Goal: Task Accomplishment & Management: Complete application form

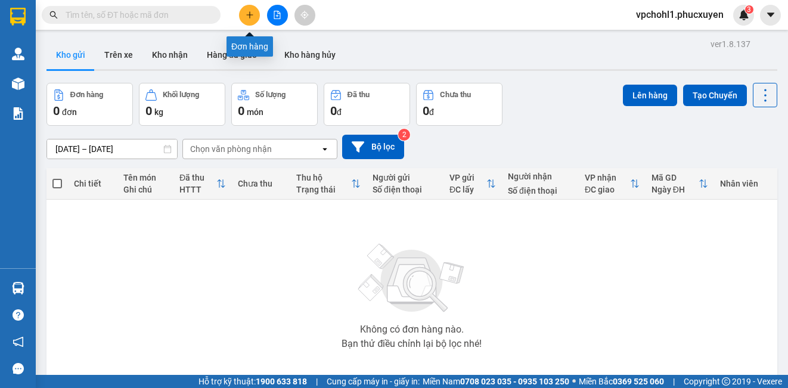
click at [249, 10] on button at bounding box center [249, 15] width 21 height 21
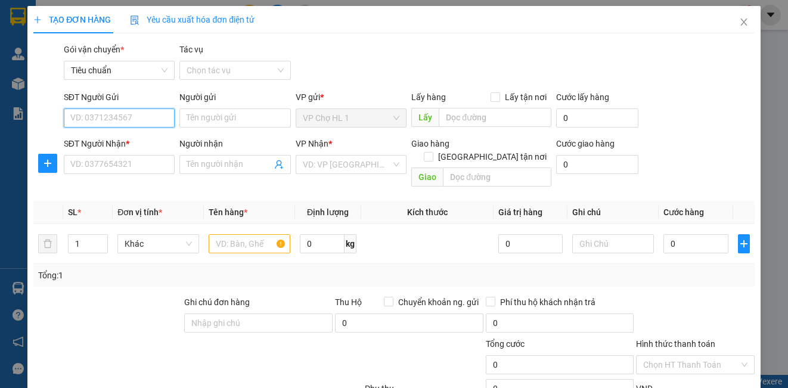
click at [143, 122] on input "SĐT Người Gửi" at bounding box center [119, 118] width 111 height 19
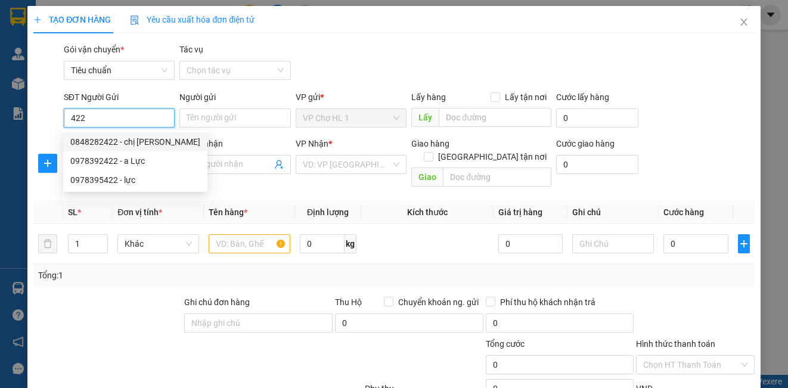
click at [150, 137] on div "0848282422 - chị Quỳnh" at bounding box center [135, 141] width 130 height 13
type input "0848282422"
type input "chị Quỳnh"
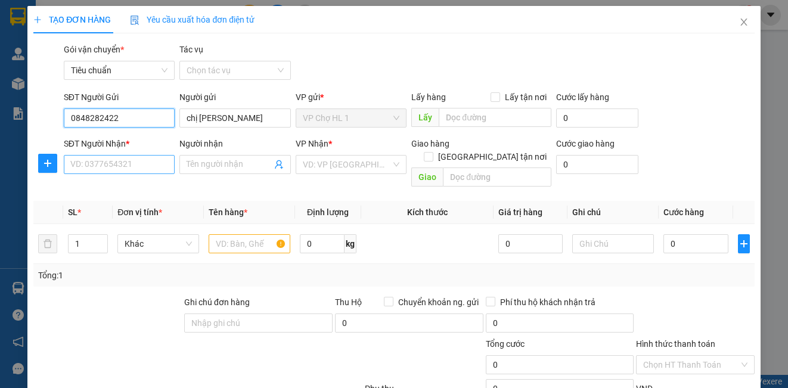
type input "0848282422"
click at [122, 166] on input "SĐT Người Nhận *" at bounding box center [119, 164] width 111 height 19
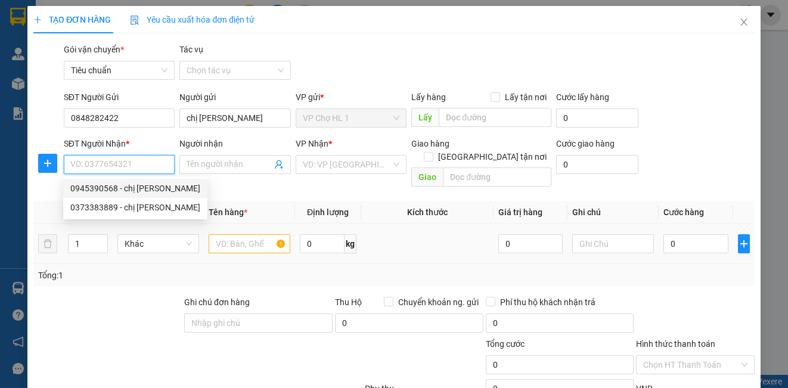
drag, startPoint x: 123, startPoint y: 186, endPoint x: 232, endPoint y: 224, distance: 115.6
click at [124, 186] on div "0945390568 - chị ánh" at bounding box center [135, 188] width 130 height 13
type input "0945390568"
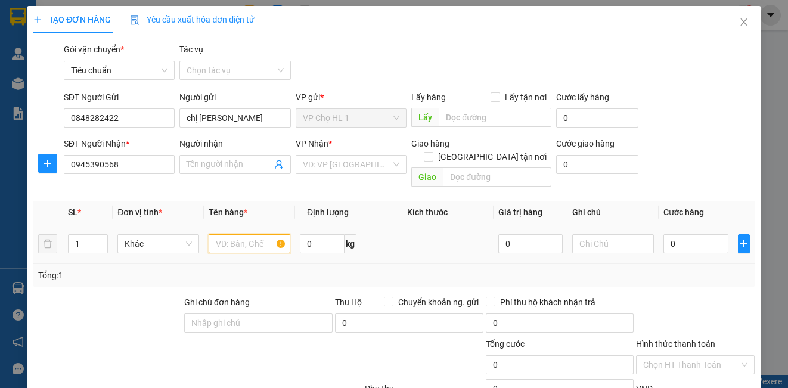
click at [254, 234] on input "text" at bounding box center [250, 243] width 82 height 19
type input "chị ánh"
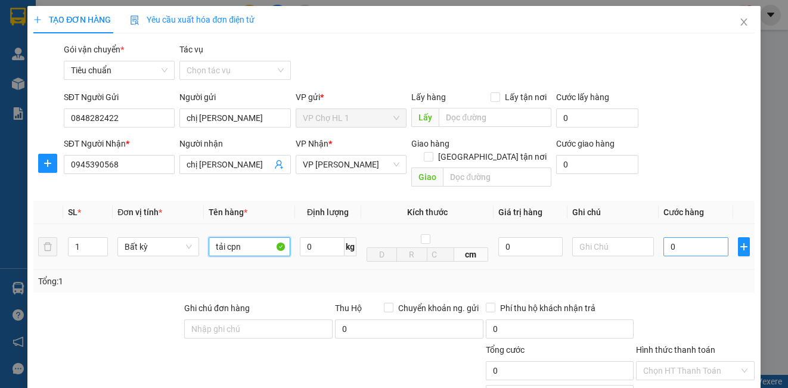
type input "tải cpn"
click at [695, 240] on input "0" at bounding box center [696, 246] width 65 height 19
type input "5"
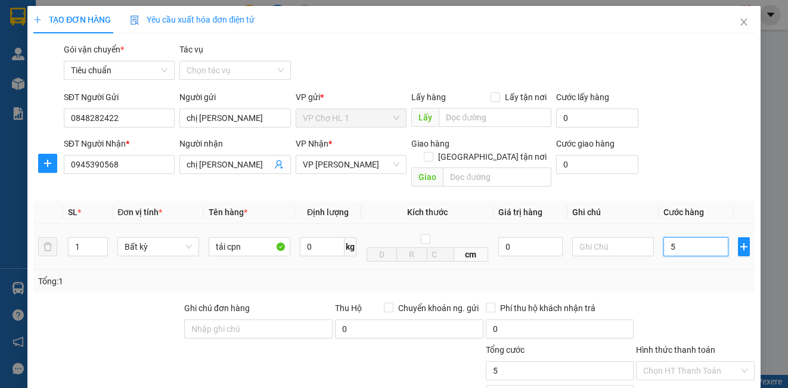
type input "50"
type input "50.000"
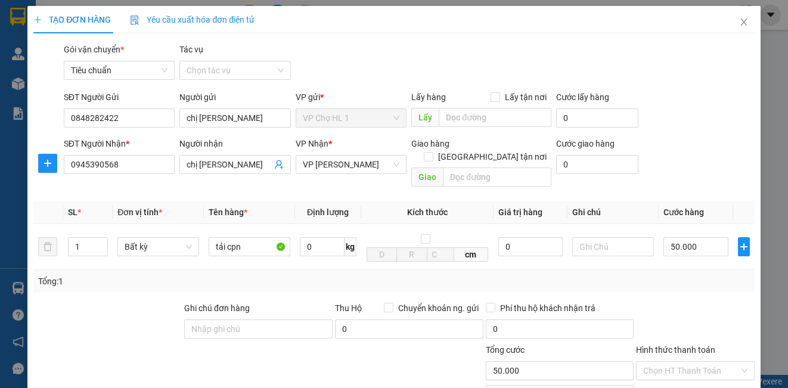
click at [689, 129] on div "SĐT Người Gửi 0848282422 Người gửi chị Quỳnh VP gửi * VP Chợ HL 1 Lấy hàng Lấy …" at bounding box center [409, 112] width 696 height 42
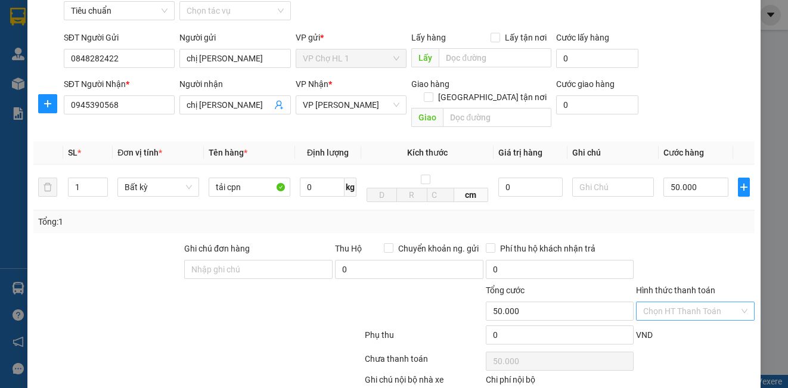
click at [687, 304] on input "Hình thức thanh toán" at bounding box center [690, 311] width 95 height 18
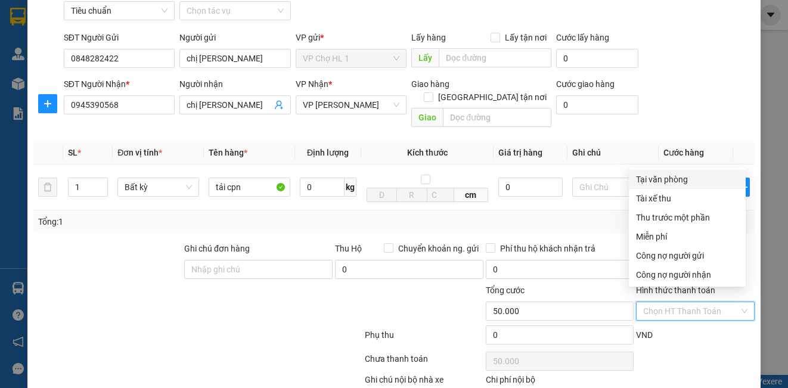
click at [661, 179] on div "Tại văn phòng" at bounding box center [687, 179] width 103 height 13
type input "0"
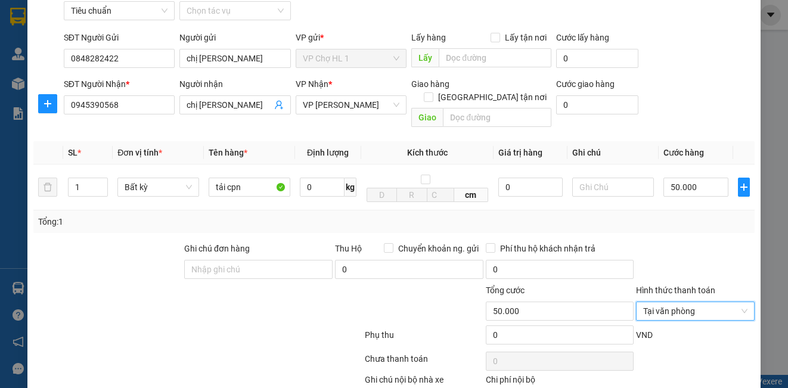
scroll to position [120, 0]
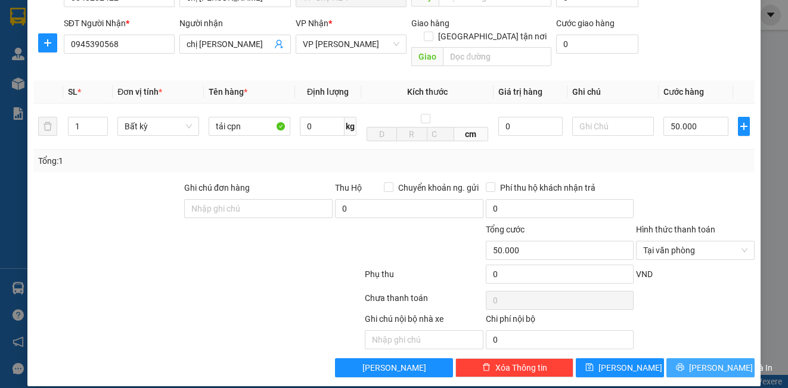
click at [698, 361] on span "[PERSON_NAME] và In" at bounding box center [730, 367] width 83 height 13
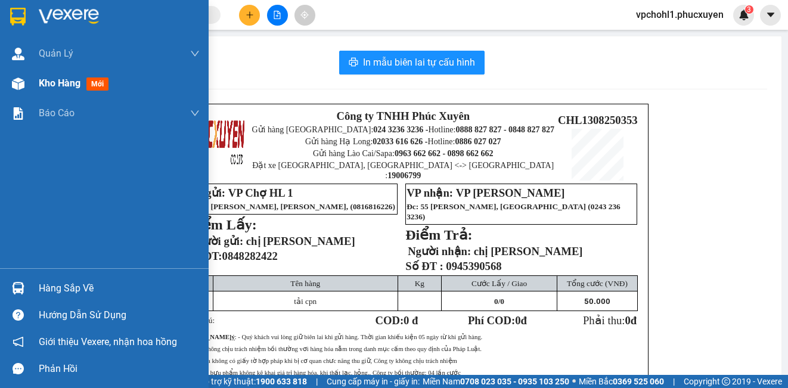
click at [61, 84] on span "Kho hàng" at bounding box center [60, 83] width 42 height 11
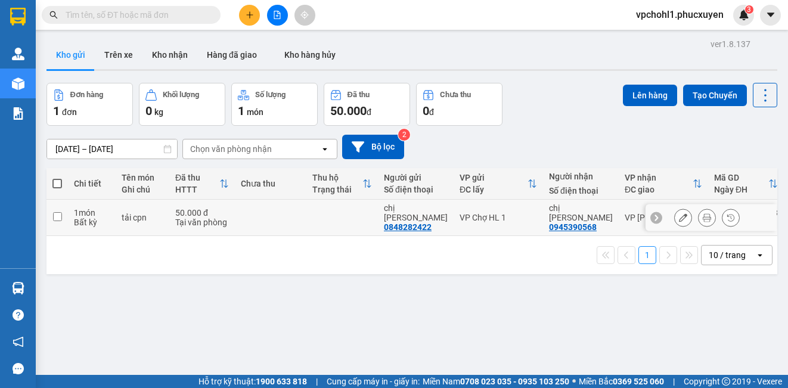
drag, startPoint x: 53, startPoint y: 214, endPoint x: 218, endPoint y: 387, distance: 239.1
click at [54, 214] on input "checkbox" at bounding box center [57, 216] width 9 height 9
checkbox input "true"
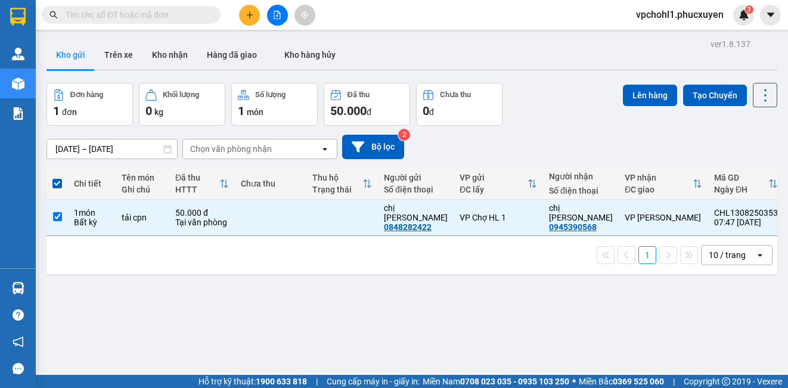
drag, startPoint x: 650, startPoint y: 91, endPoint x: 669, endPoint y: 91, distance: 18.5
click at [655, 91] on button "Lên hàng" at bounding box center [650, 95] width 54 height 21
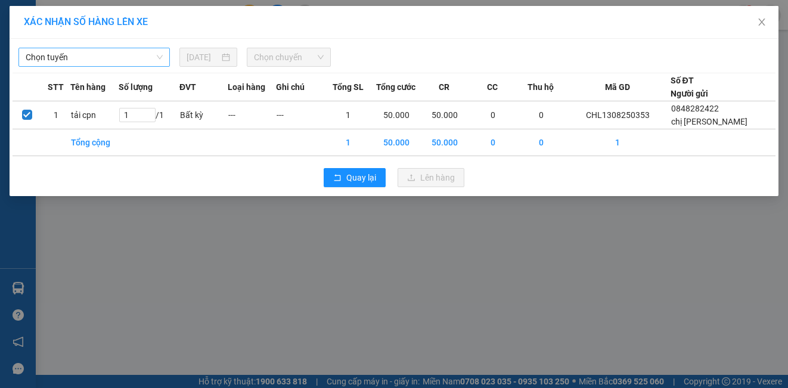
click at [79, 56] on span "Chọn tuyến" at bounding box center [94, 57] width 137 height 18
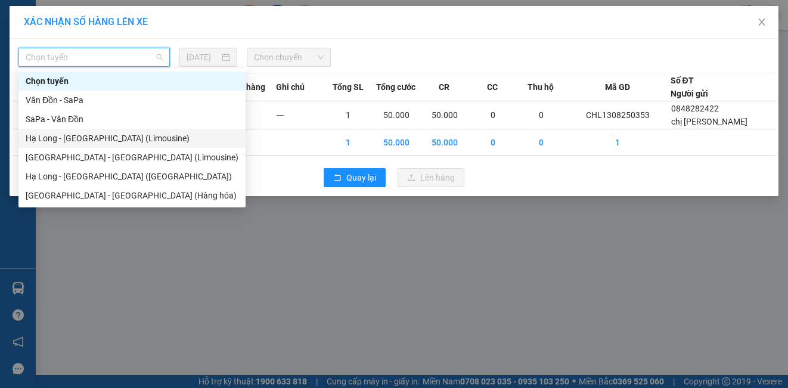
click at [101, 142] on div "Hạ Long - [GEOGRAPHIC_DATA] (Limousine)" at bounding box center [132, 138] width 213 height 13
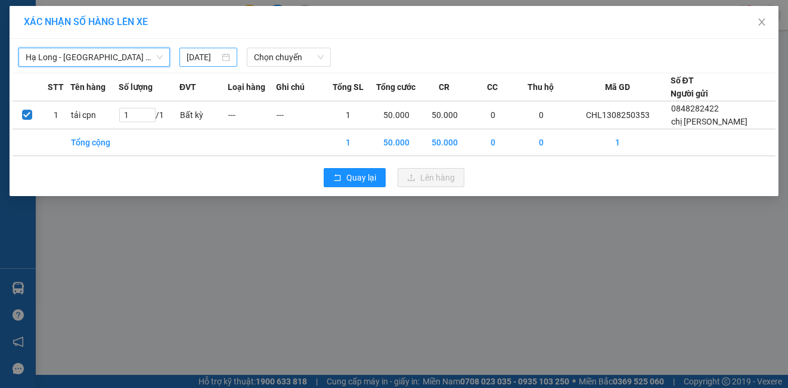
click at [190, 55] on input "[DATE]" at bounding box center [203, 57] width 33 height 13
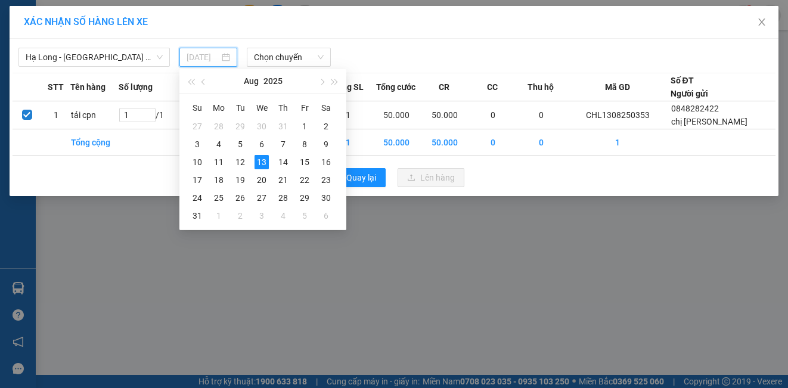
drag, startPoint x: 240, startPoint y: 163, endPoint x: 280, endPoint y: 95, distance: 79.4
click at [241, 162] on div "12" at bounding box center [240, 162] width 14 height 14
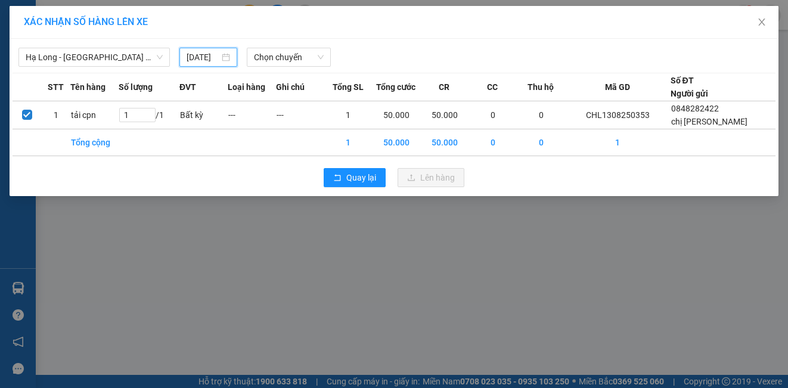
type input "12/08/2025"
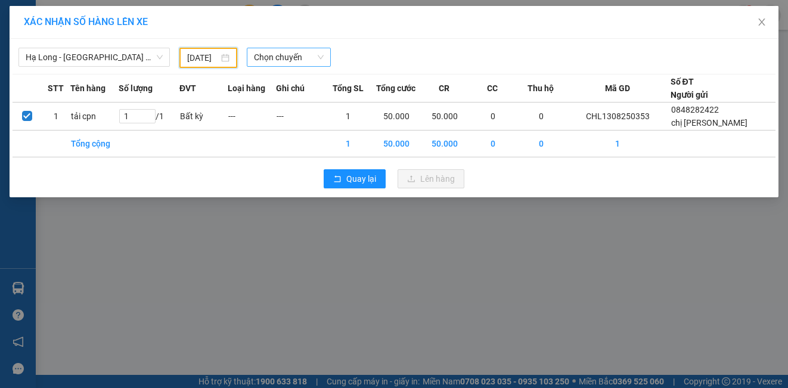
click at [290, 60] on span "Chọn chuyến" at bounding box center [289, 57] width 70 height 18
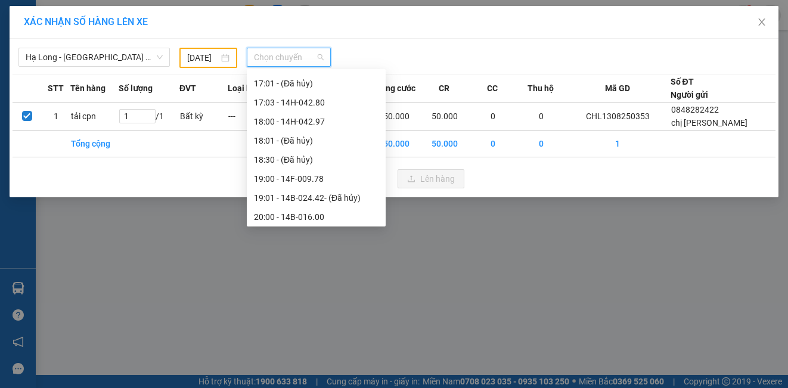
scroll to position [835, 0]
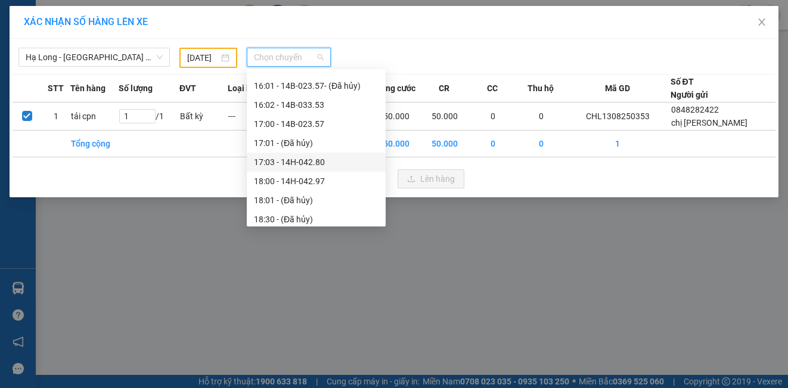
drag, startPoint x: 293, startPoint y: 164, endPoint x: 293, endPoint y: 154, distance: 10.1
click at [293, 163] on div "17:03 - 14H-042.80" at bounding box center [316, 162] width 125 height 13
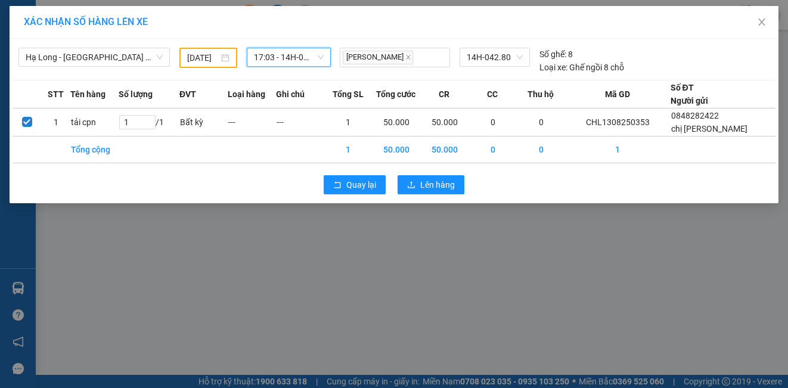
click at [290, 55] on span "17:03 - 14H-042.80" at bounding box center [289, 57] width 70 height 18
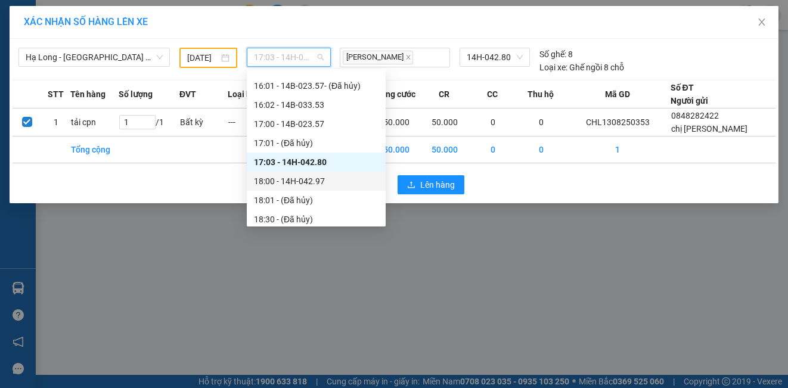
click at [311, 184] on div "18:00 - 14H-042.97" at bounding box center [316, 181] width 125 height 13
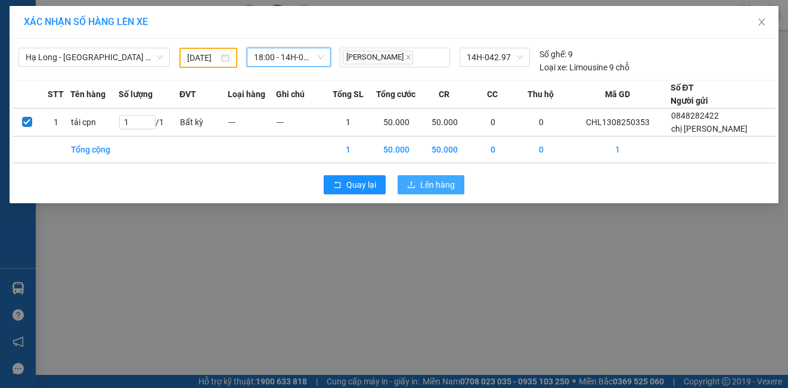
click at [426, 190] on span "Lên hàng" at bounding box center [437, 184] width 35 height 13
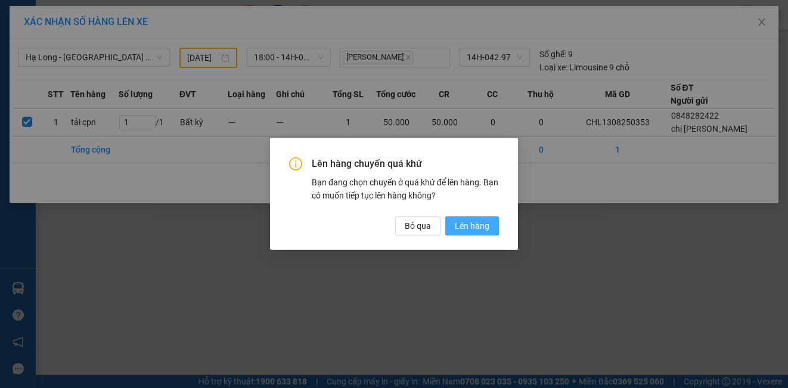
click at [479, 230] on span "Lên hàng" at bounding box center [472, 225] width 35 height 13
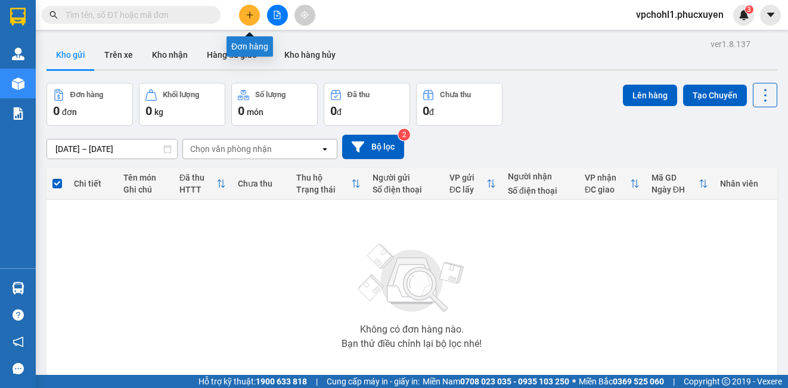
click at [248, 11] on icon "plus" at bounding box center [250, 15] width 8 height 8
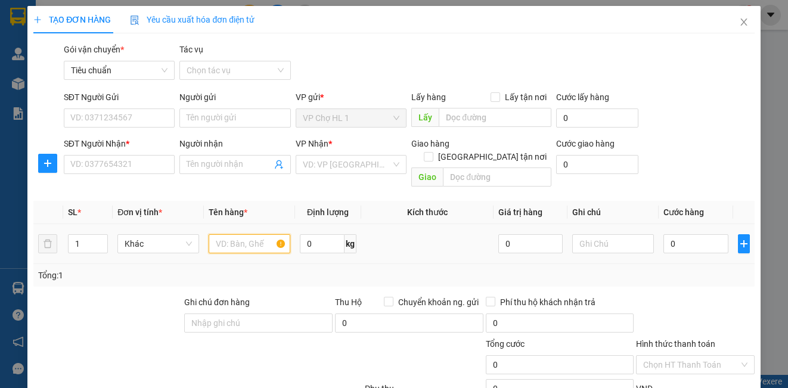
click at [256, 236] on input "text" at bounding box center [250, 243] width 82 height 19
type input "xốp"
click at [317, 172] on input "search" at bounding box center [347, 165] width 88 height 18
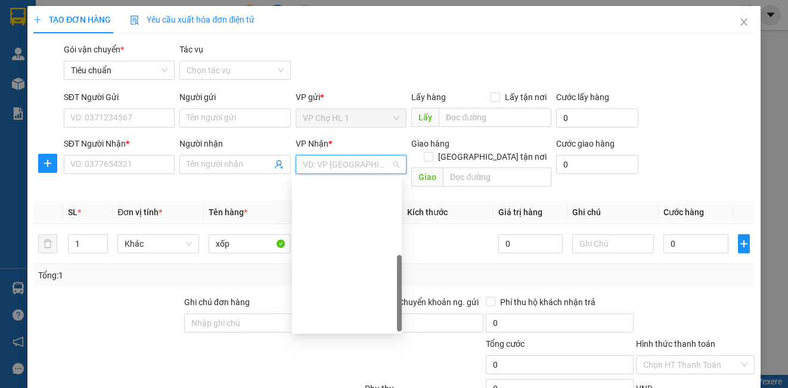
scroll to position [191, 0]
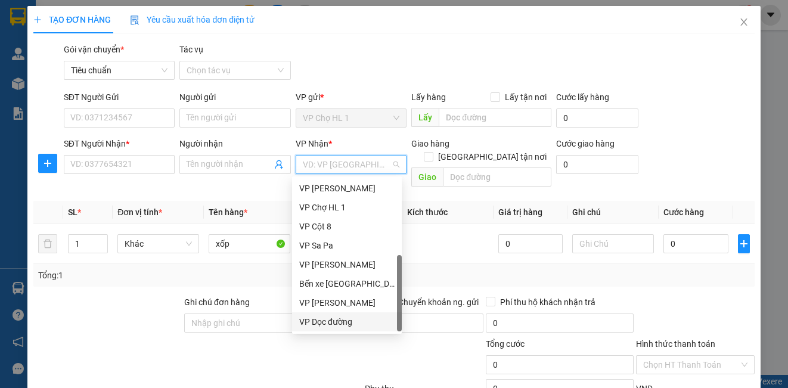
drag, startPoint x: 352, startPoint y: 323, endPoint x: 450, endPoint y: 254, distance: 119.4
click at [352, 317] on div "VP Dọc đường" at bounding box center [346, 321] width 95 height 13
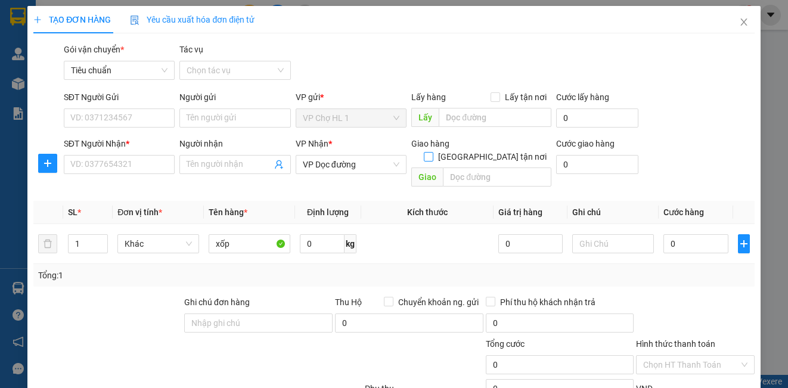
drag, startPoint x: 488, startPoint y: 141, endPoint x: 475, endPoint y: 158, distance: 21.2
click at [432, 152] on input "[GEOGRAPHIC_DATA] tận nơi" at bounding box center [428, 156] width 8 height 8
checkbox input "true"
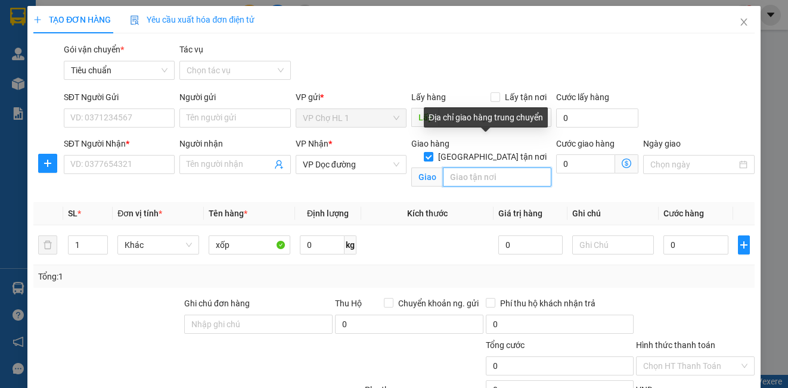
click at [474, 168] on input "text" at bounding box center [497, 177] width 109 height 19
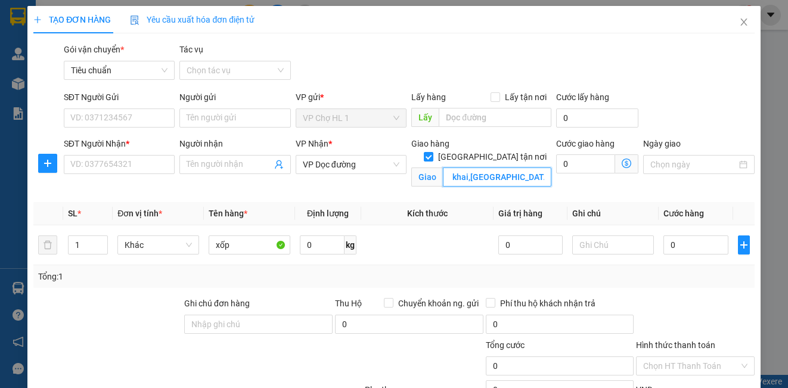
scroll to position [0, 35]
type input "191 minh khai,[GEOGRAPHIC_DATA],[GEOGRAPHIC_DATA]"
click at [97, 120] on input "SĐT Người Gửi" at bounding box center [119, 118] width 111 height 19
click at [78, 121] on input "SĐT Người Gửi" at bounding box center [119, 118] width 111 height 19
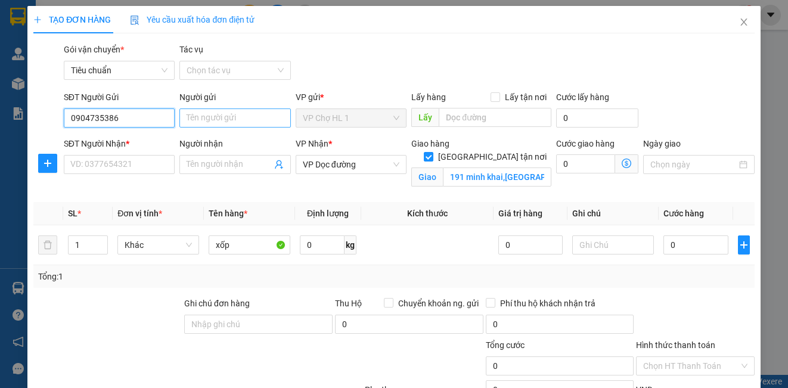
type input "0904735386"
click at [227, 117] on input "Người gửi" at bounding box center [234, 118] width 111 height 19
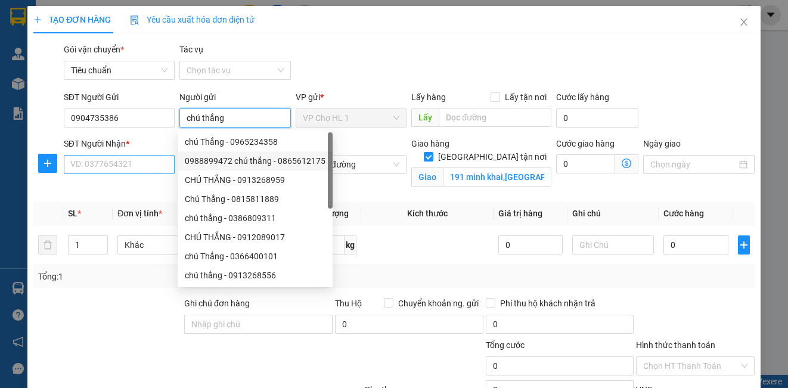
type input "chú thắng"
click at [159, 171] on input "SĐT Người Nhận *" at bounding box center [119, 164] width 111 height 19
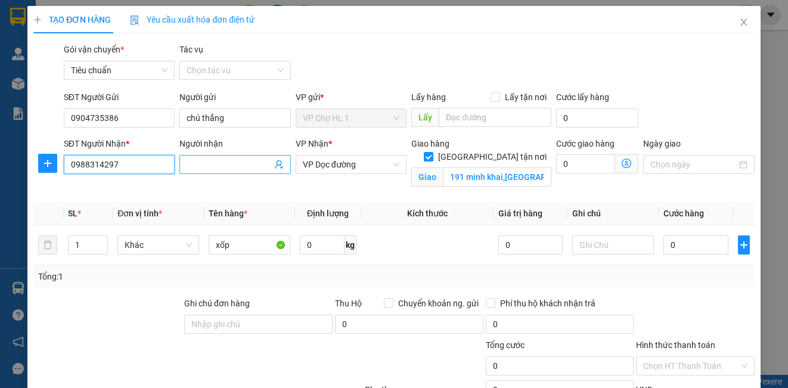
type input "0988314297"
click at [205, 169] on input "Người nhận" at bounding box center [229, 164] width 85 height 13
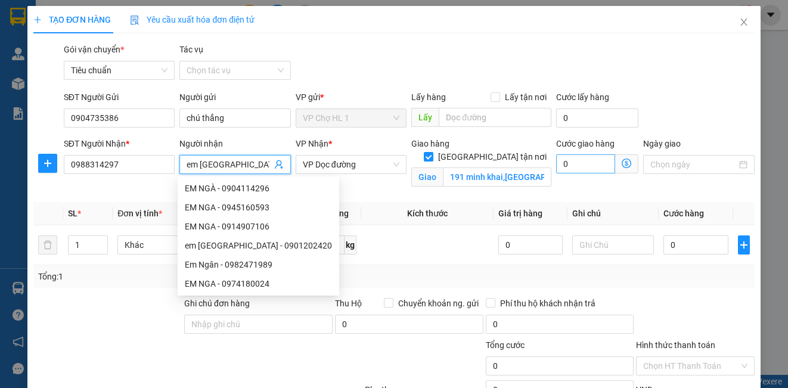
type input "em [GEOGRAPHIC_DATA]"
click at [596, 166] on input "0" at bounding box center [585, 163] width 59 height 19
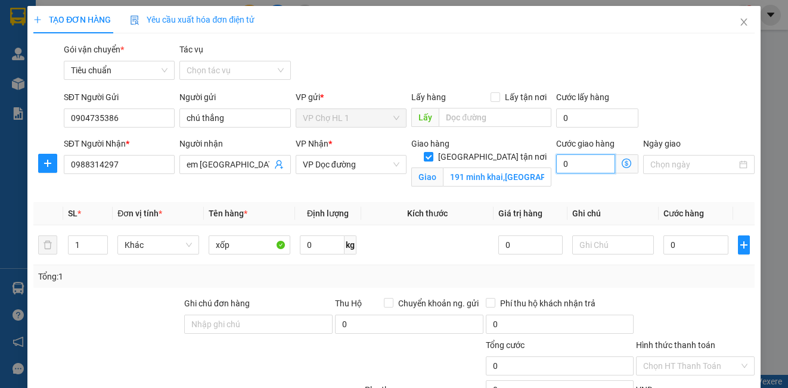
type input "5"
type input "50"
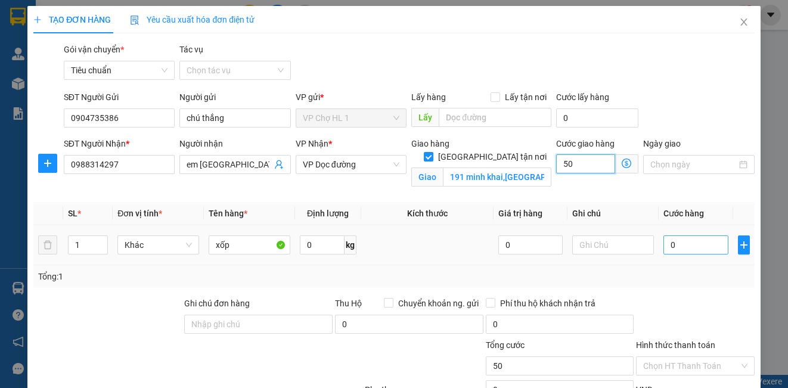
type input "50"
type input "50.000"
click at [707, 253] on input "0" at bounding box center [696, 245] width 65 height 19
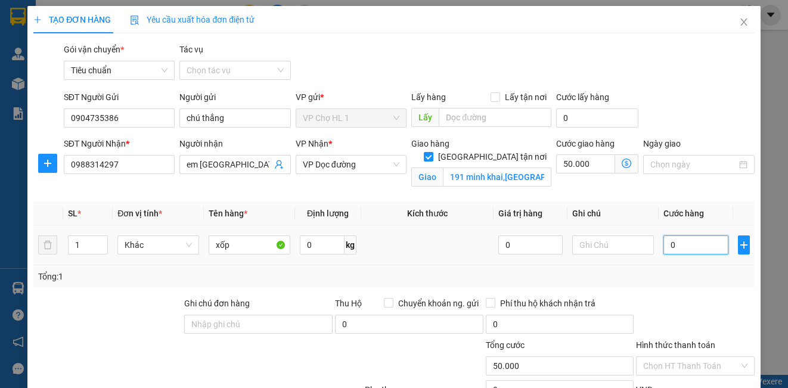
type input "8"
type input "50.008"
type input "80"
type input "50.080"
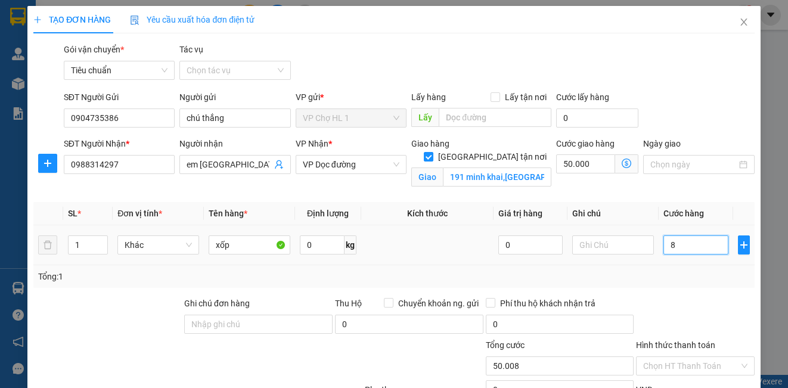
type input "50.080"
type input "80.000"
type input "130.000"
drag, startPoint x: 687, startPoint y: 75, endPoint x: 643, endPoint y: 91, distance: 47.3
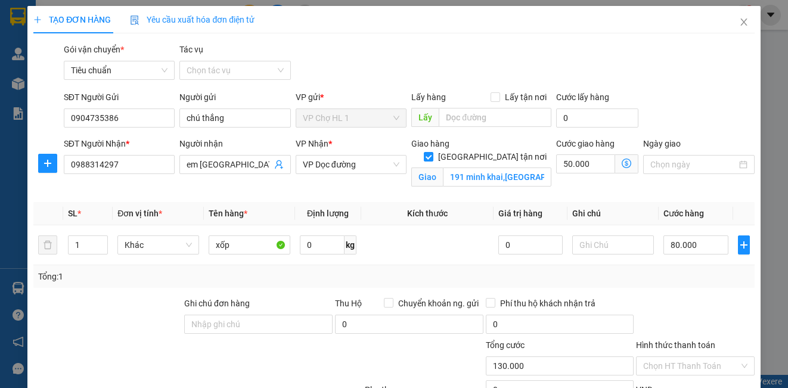
click at [687, 75] on div "Gói vận chuyển * Tiêu chuẩn Tác vụ Chọn tác vụ" at bounding box center [409, 64] width 696 height 42
click at [491, 92] on input "Lấy tận nơi" at bounding box center [495, 96] width 8 height 8
checkbox input "true"
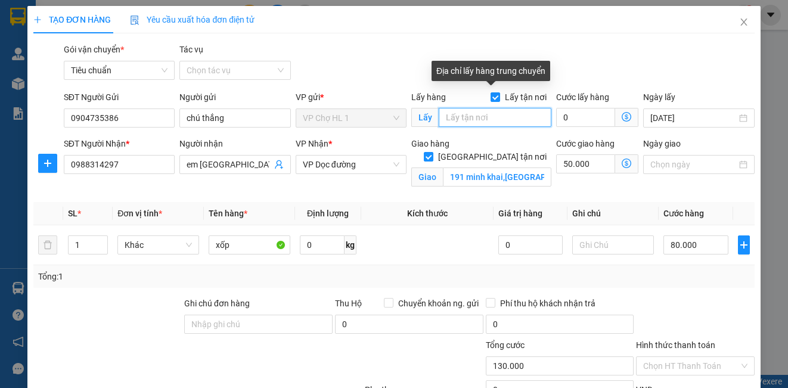
click at [473, 121] on input "text" at bounding box center [495, 117] width 113 height 19
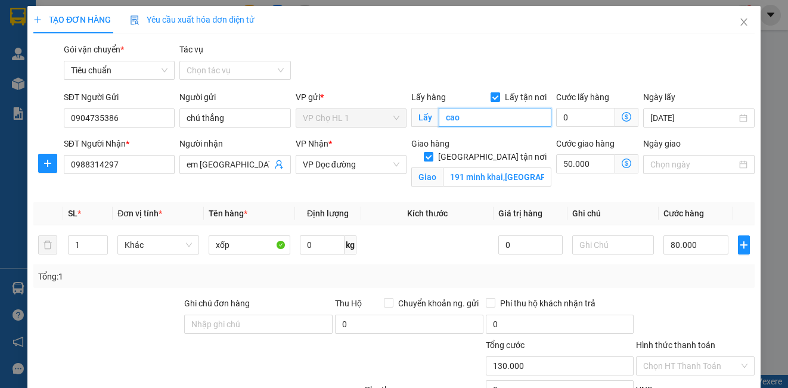
type input "cao"
drag, startPoint x: 491, startPoint y: 95, endPoint x: 478, endPoint y: 111, distance: 20.8
click at [491, 95] on input "Lấy tận nơi" at bounding box center [495, 96] width 8 height 8
checkbox input "false"
click at [476, 116] on input "cao" at bounding box center [495, 117] width 113 height 19
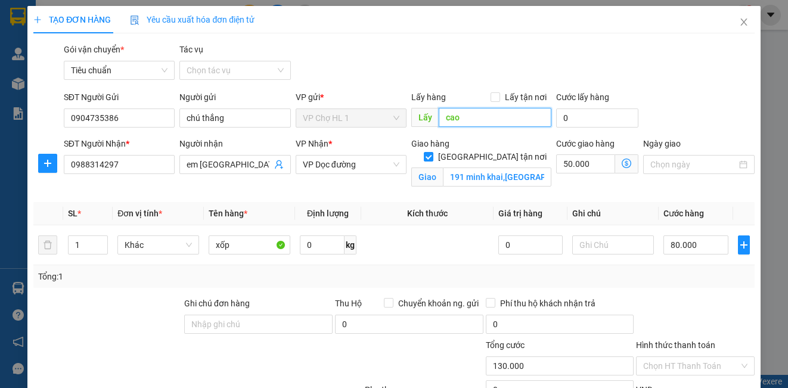
click at [476, 116] on input "cao" at bounding box center [495, 117] width 113 height 19
type input "[PERSON_NAME]"
click at [730, 114] on div "SĐT Người Gửi 0904735386 Người gửi chú thắng VP gửi * VP Chợ HL 1 Lấy hàng Lấy …" at bounding box center [409, 112] width 696 height 42
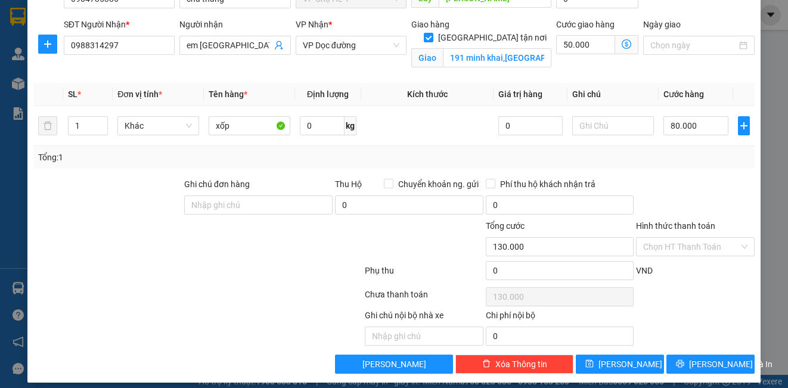
scroll to position [128, 0]
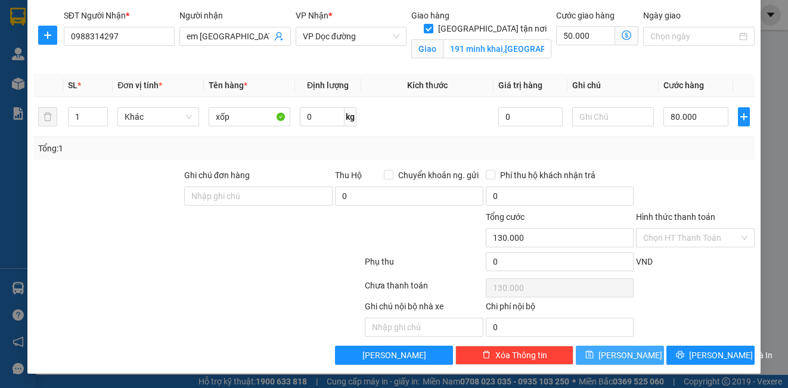
click at [607, 361] on button "[PERSON_NAME]" at bounding box center [620, 355] width 88 height 19
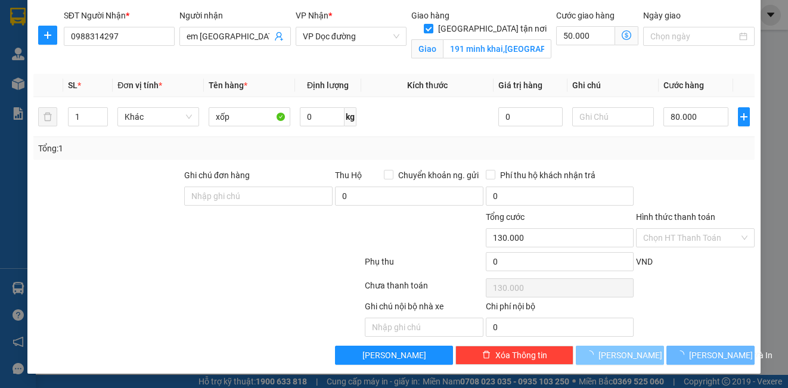
checkbox input "false"
type input "0"
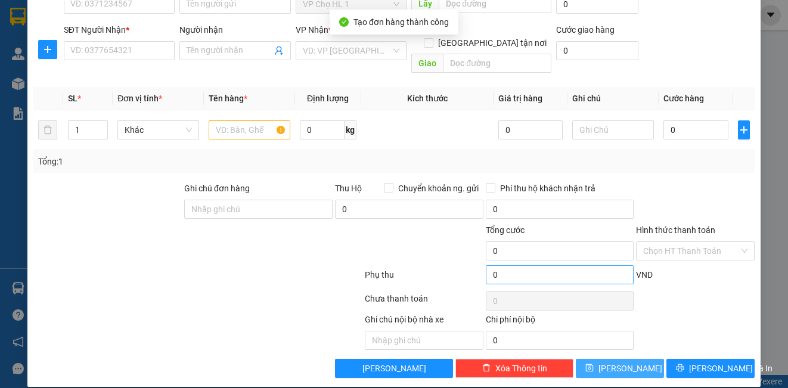
scroll to position [0, 0]
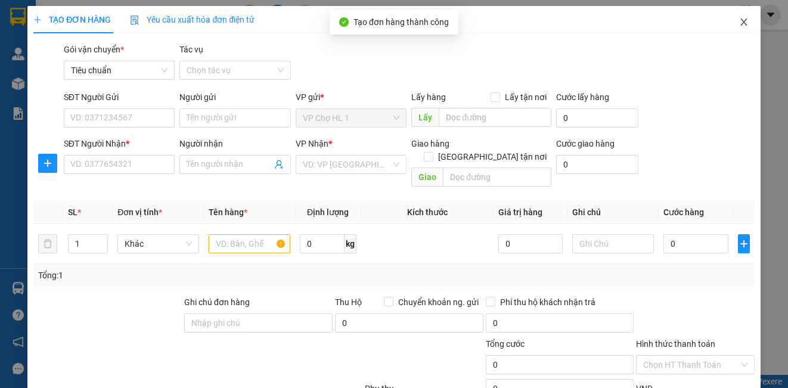
click at [739, 21] on icon "close" at bounding box center [744, 22] width 10 height 10
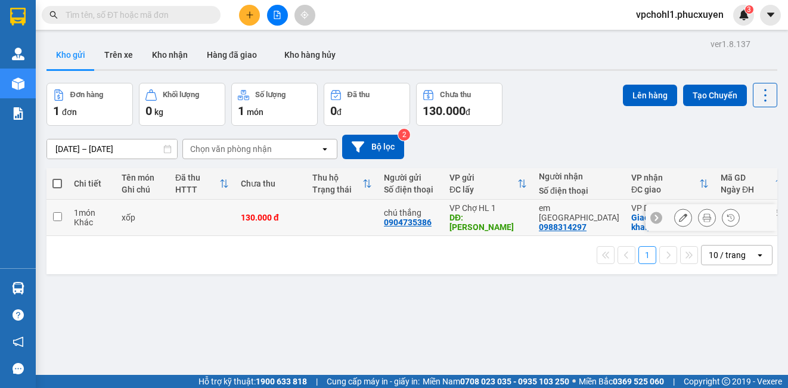
click at [60, 215] on input "checkbox" at bounding box center [57, 216] width 9 height 9
checkbox input "true"
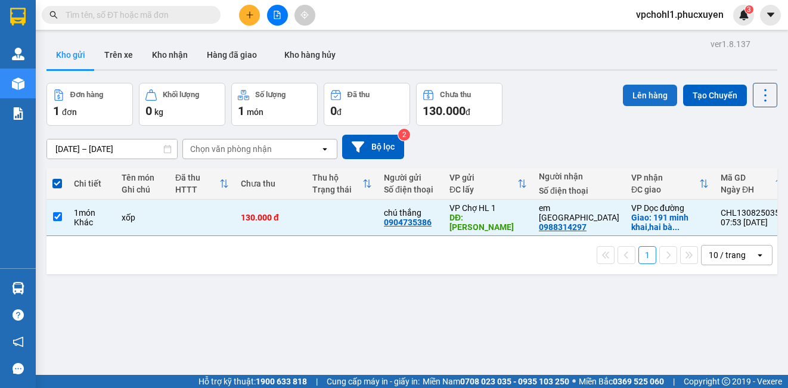
drag, startPoint x: 615, startPoint y: 95, endPoint x: 638, endPoint y: 93, distance: 22.7
click at [623, 94] on button "Lên hàng" at bounding box center [650, 95] width 54 height 21
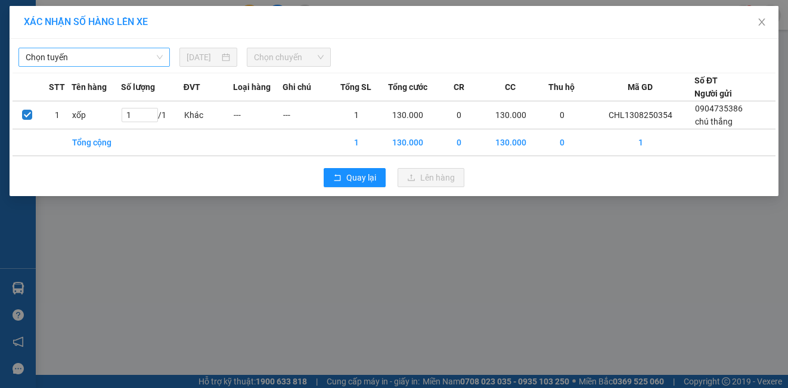
click at [128, 59] on span "Chọn tuyến" at bounding box center [94, 57] width 137 height 18
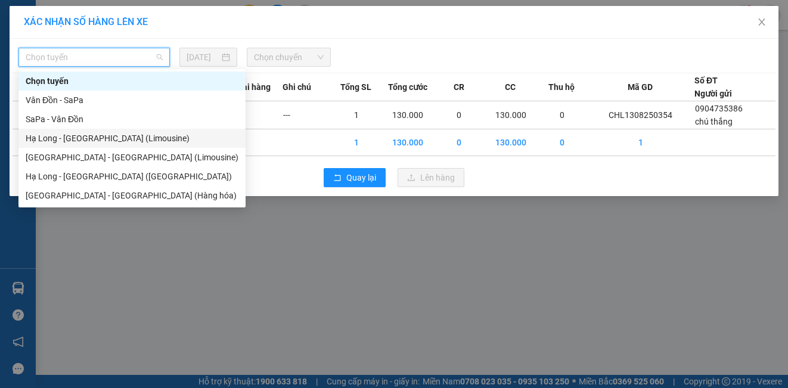
click at [105, 134] on div "Hạ Long - [GEOGRAPHIC_DATA] (Limousine)" at bounding box center [132, 138] width 213 height 13
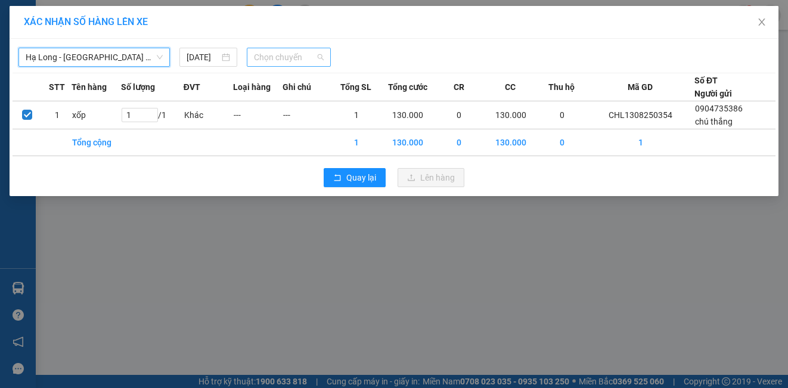
click at [319, 52] on span "Chọn chuyến" at bounding box center [289, 57] width 70 height 18
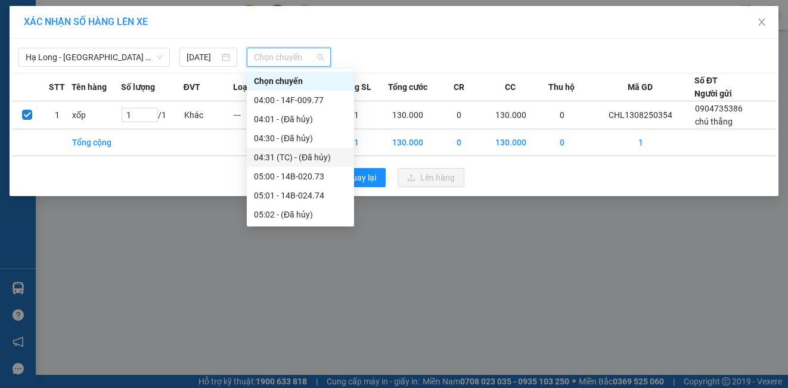
scroll to position [179, 0]
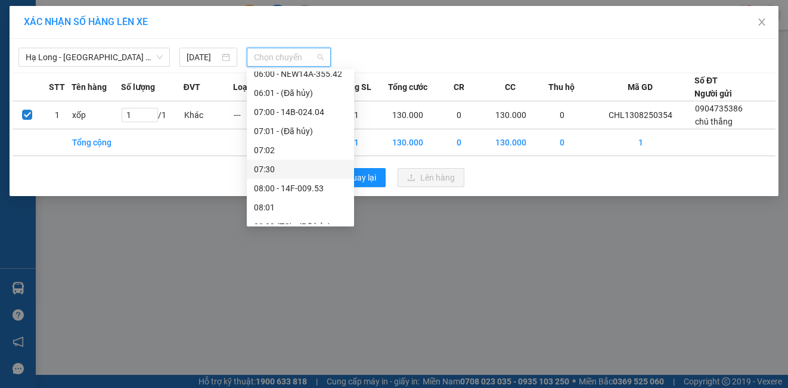
click at [271, 168] on div "07:30" at bounding box center [300, 169] width 93 height 13
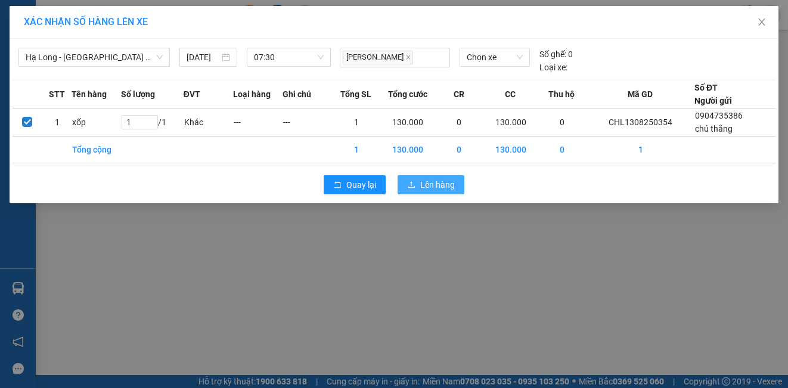
click at [439, 190] on span "Lên hàng" at bounding box center [437, 184] width 35 height 13
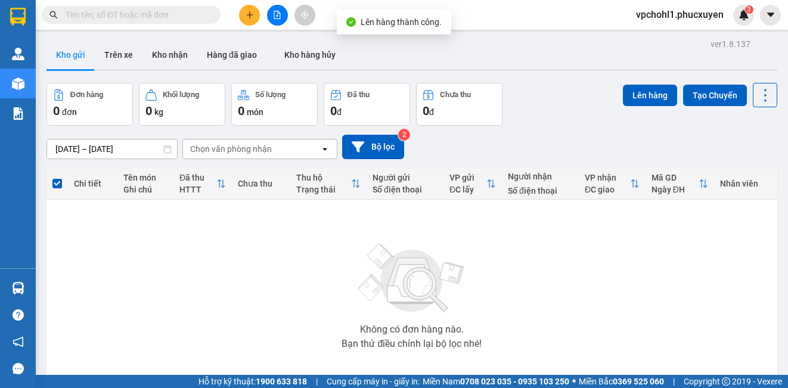
click at [247, 16] on icon "plus" at bounding box center [250, 15] width 8 height 8
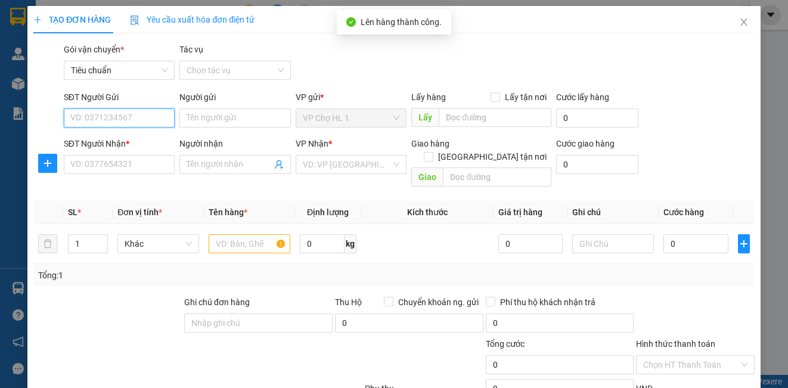
click at [160, 123] on input "SĐT Người Gửi" at bounding box center [119, 118] width 111 height 19
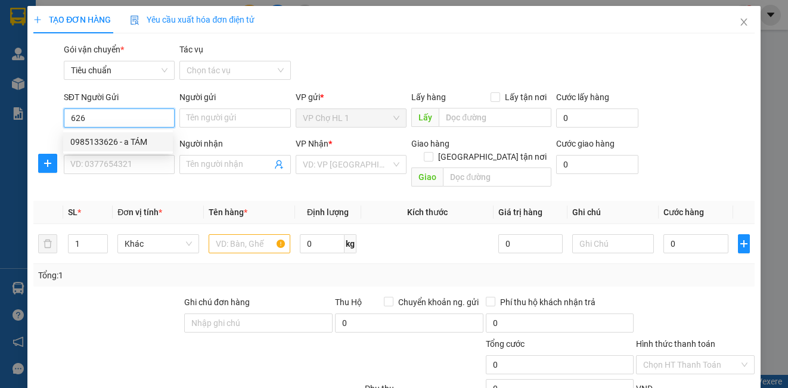
click at [123, 138] on div "0985133626 - a TÁM" at bounding box center [117, 141] width 95 height 13
type input "0985133626"
type input "a TÁM"
type input "0985133626"
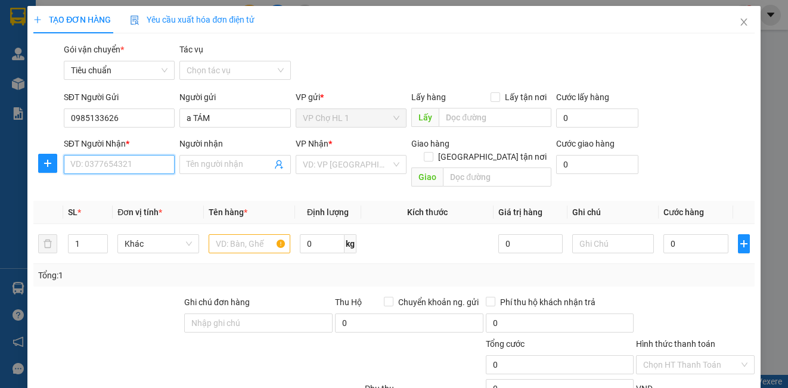
click at [131, 167] on input "SĐT Người Nhận *" at bounding box center [119, 164] width 111 height 19
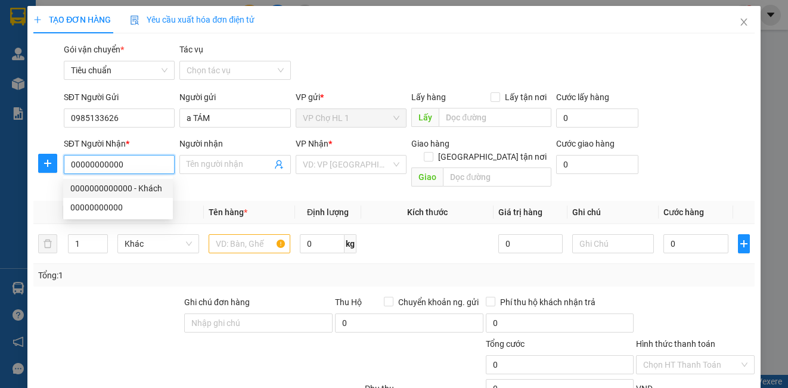
click at [138, 186] on div "0000000000000 - Khách" at bounding box center [117, 188] width 95 height 13
type input "0000000000000"
type input "Khách"
checkbox input "true"
type input "322 bà triệu,hai bà trưng,[GEOGRAPHIC_DATA]"
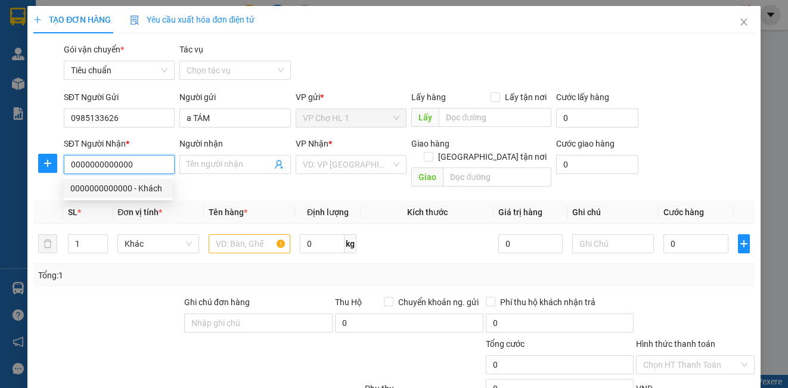
type input "40.000"
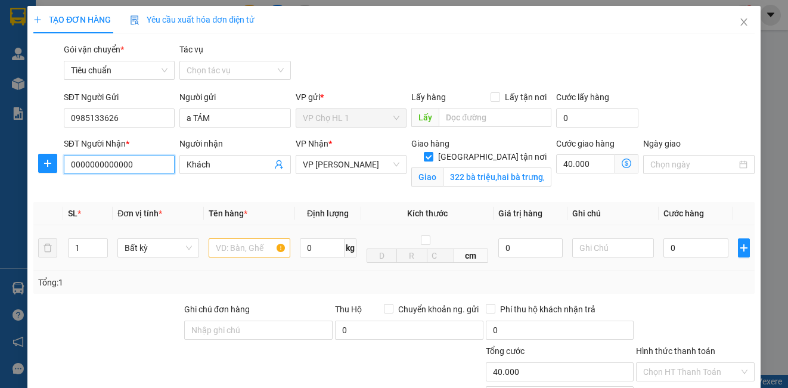
type input "0000000000000"
click at [244, 249] on input "text" at bounding box center [250, 247] width 82 height 19
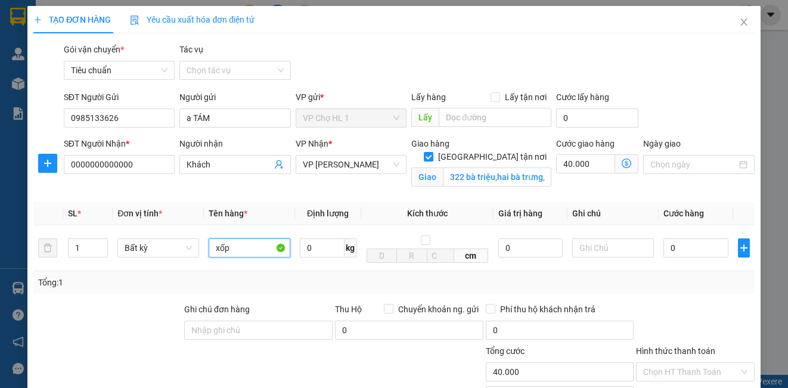
type input "xốp"
click at [622, 164] on icon "dollar-circle" at bounding box center [627, 164] width 10 height 10
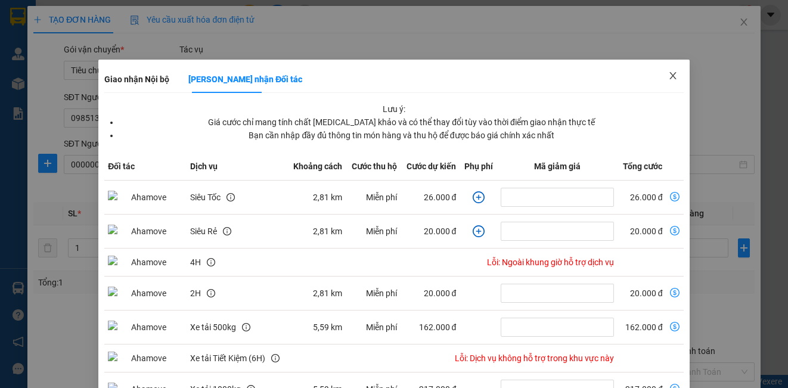
click at [670, 74] on icon "close" at bounding box center [673, 75] width 7 height 7
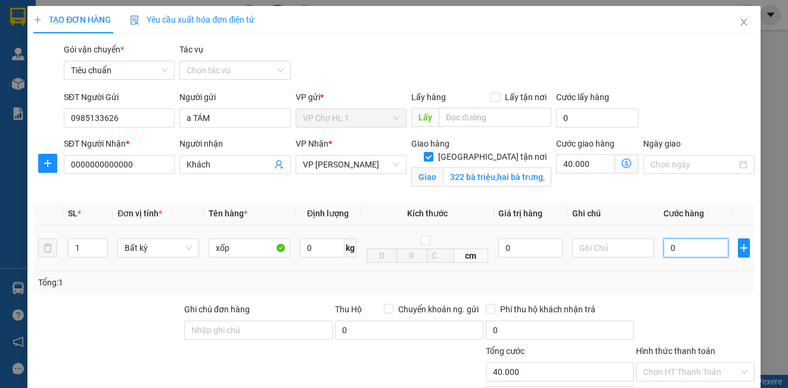
click at [682, 253] on input "0" at bounding box center [696, 247] width 65 height 19
type input "8"
type input "40.008"
type input "80"
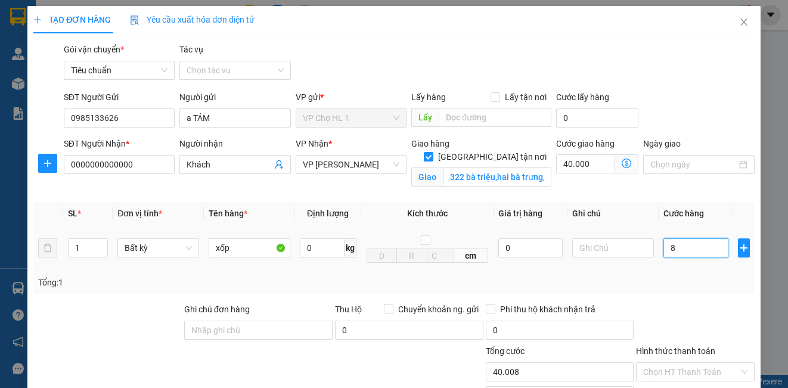
type input "40.080"
type input "80.000"
type input "120.000"
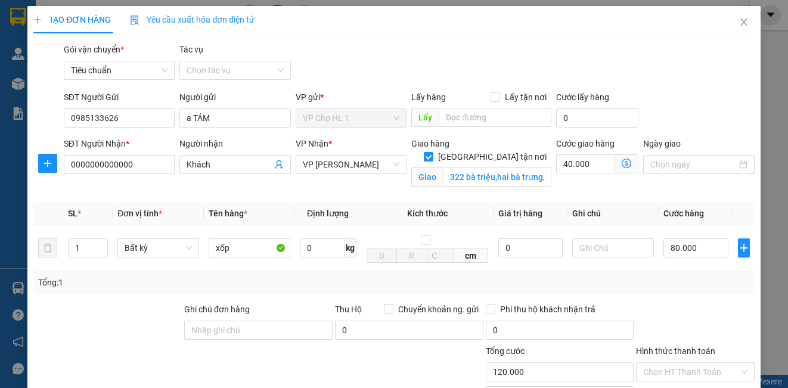
click at [692, 136] on form "SĐT Người Gửi 0985133626 Người gửi a TÁM VP gửi * VP Chợ HL 1 Lấy hàng Lấy tận …" at bounding box center [393, 142] width 721 height 103
click at [607, 249] on input "text" at bounding box center [613, 247] width 82 height 19
type input "s"
click at [702, 185] on div "Ngày giao" at bounding box center [699, 165] width 116 height 56
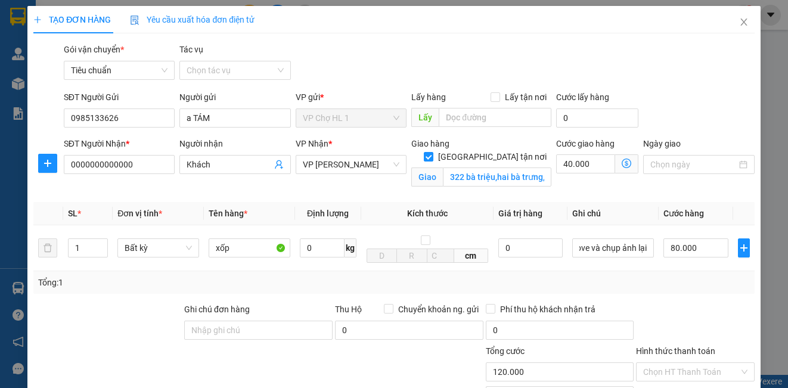
scroll to position [0, 0]
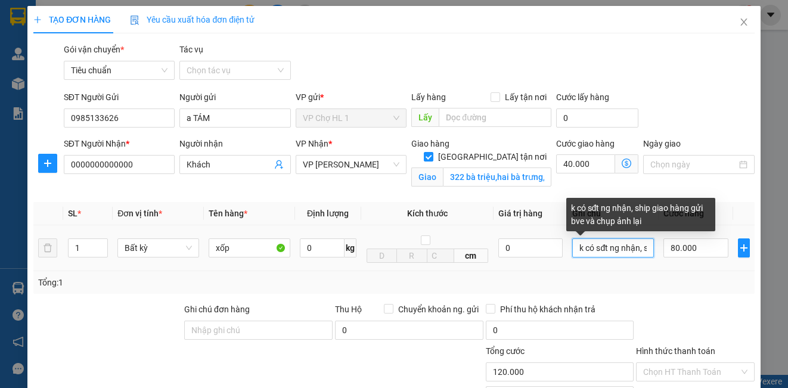
click at [572, 249] on input "k có sđt ng nhận, ship giao hàng gửi bve và chụp ảnh lại" at bounding box center [613, 247] width 82 height 19
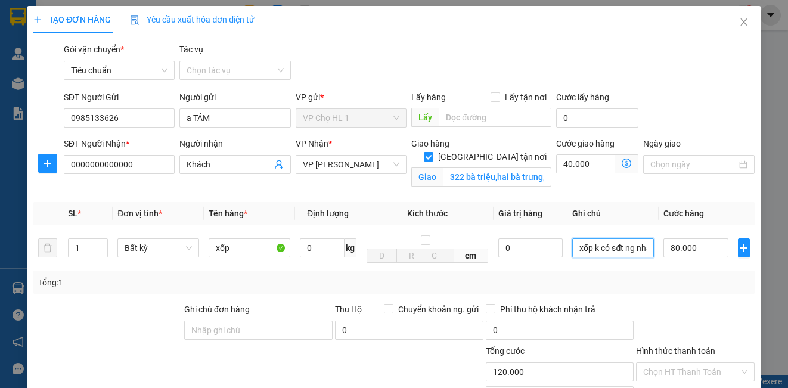
type input "xốp k có sđt ng nhận, ship giao hàng gửi bve và chụp ảnh lại"
click at [702, 121] on div "SĐT Người Gửi 0985133626 Người gửi a TÁM VP gửi * VP Chợ HL 1 Lấy hàng Lấy tận …" at bounding box center [409, 112] width 696 height 42
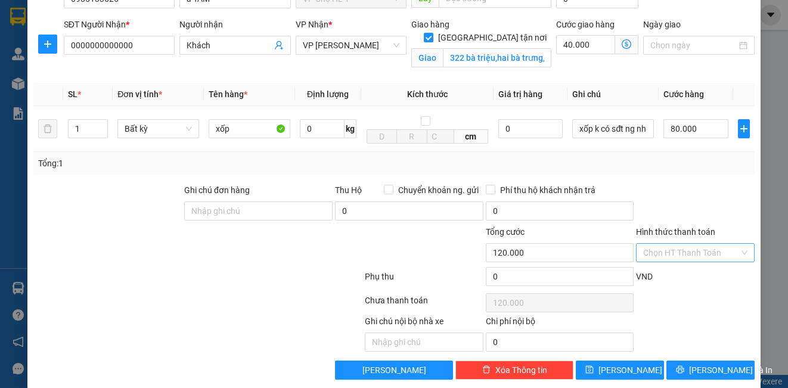
click at [670, 258] on input "Hình thức thanh toán" at bounding box center [690, 253] width 95 height 18
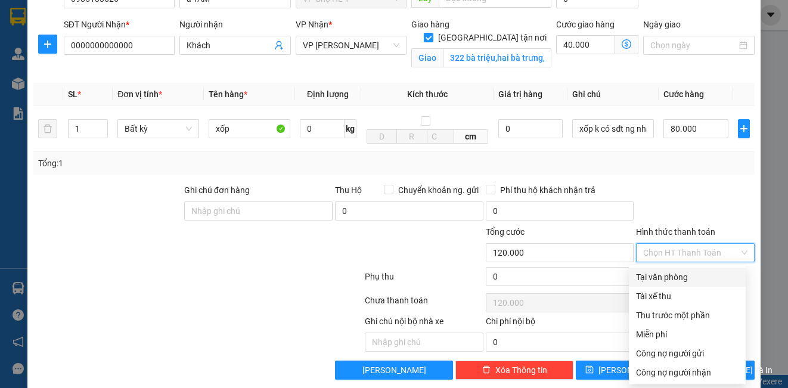
click at [661, 275] on div "Tại văn phòng" at bounding box center [687, 277] width 103 height 13
type input "0"
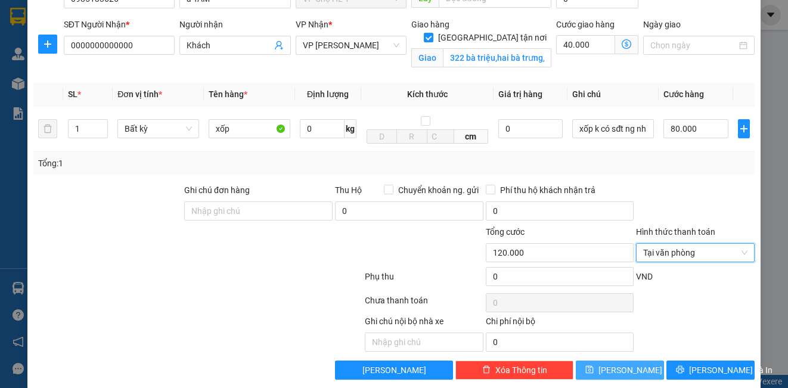
click at [634, 375] on button "[PERSON_NAME]" at bounding box center [620, 370] width 88 height 19
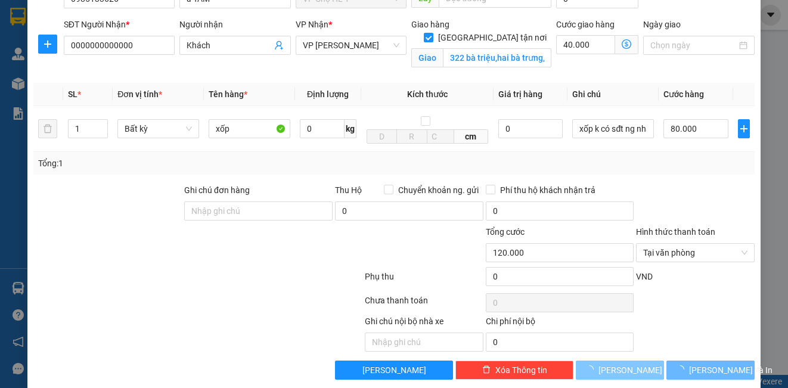
checkbox input "false"
type input "0"
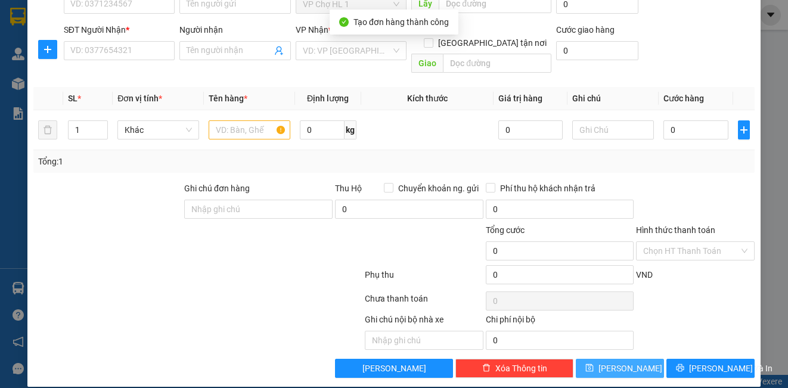
scroll to position [0, 0]
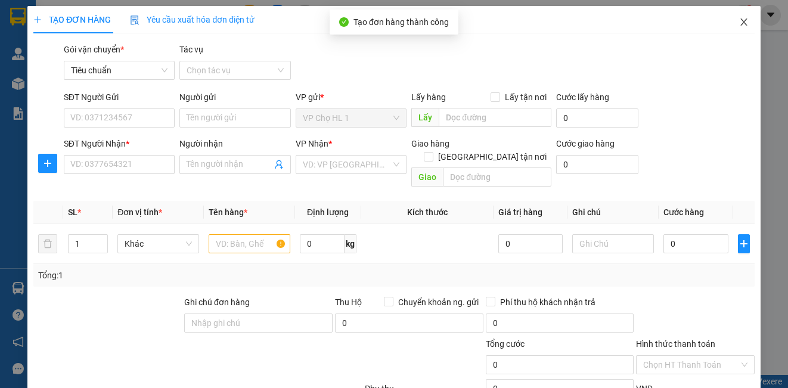
click at [741, 21] on icon "close" at bounding box center [744, 21] width 7 height 7
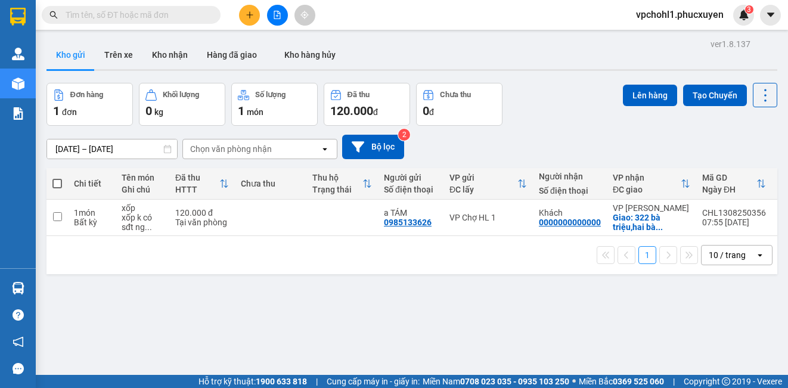
click at [252, 16] on icon "plus" at bounding box center [250, 15] width 8 height 8
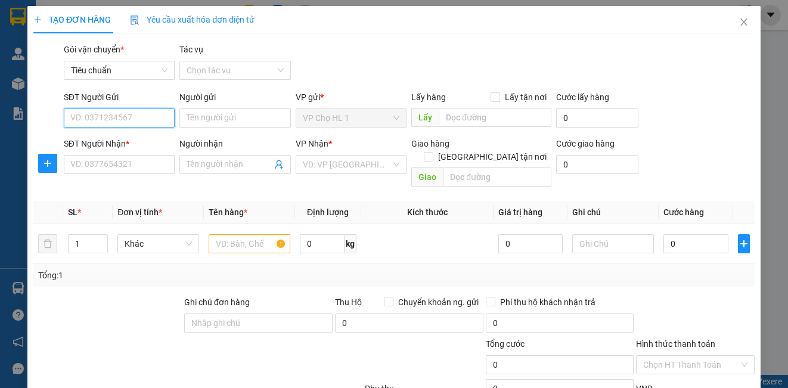
click at [142, 120] on input "SĐT Người Gửi" at bounding box center [119, 118] width 111 height 19
click at [120, 143] on div "0985133626 - a TÁM" at bounding box center [117, 141] width 95 height 13
type input "0985133626"
type input "a TÁM"
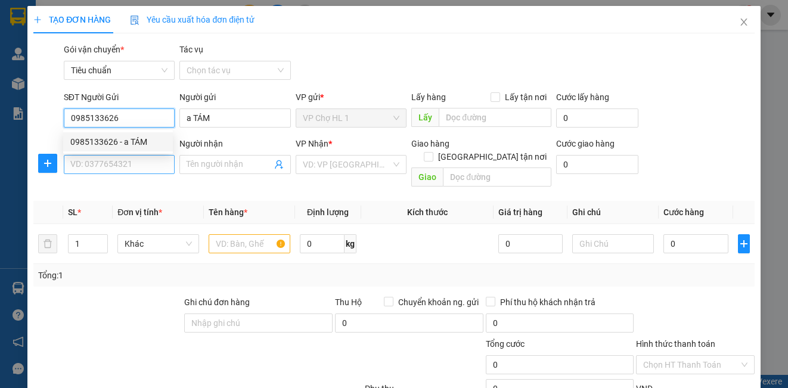
type input "0985133626"
click at [122, 172] on input "SĐT Người Nhận *" at bounding box center [119, 164] width 111 height 19
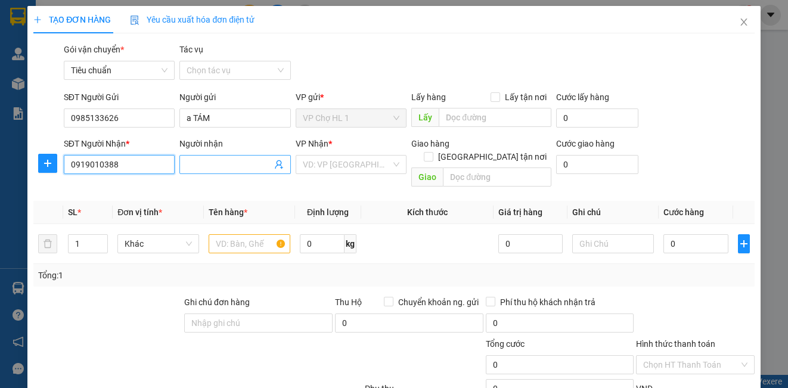
type input "0919010388"
click at [257, 166] on input "Người nhận" at bounding box center [229, 164] width 85 height 13
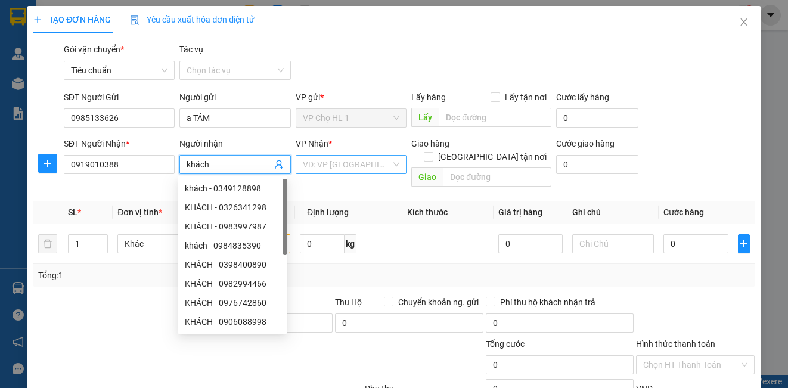
type input "khách"
click at [372, 167] on input "search" at bounding box center [347, 165] width 88 height 18
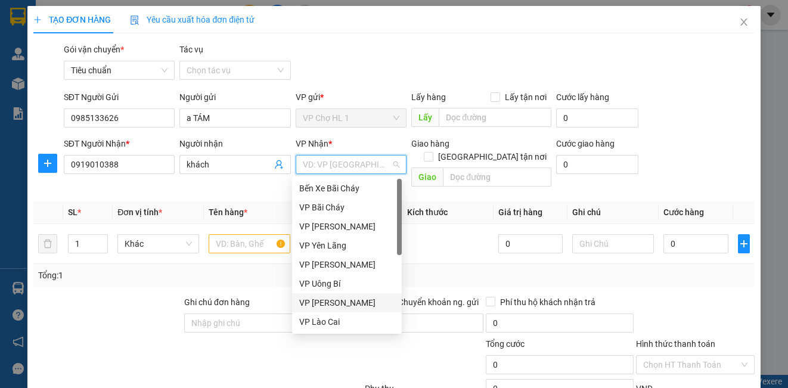
scroll to position [191, 0]
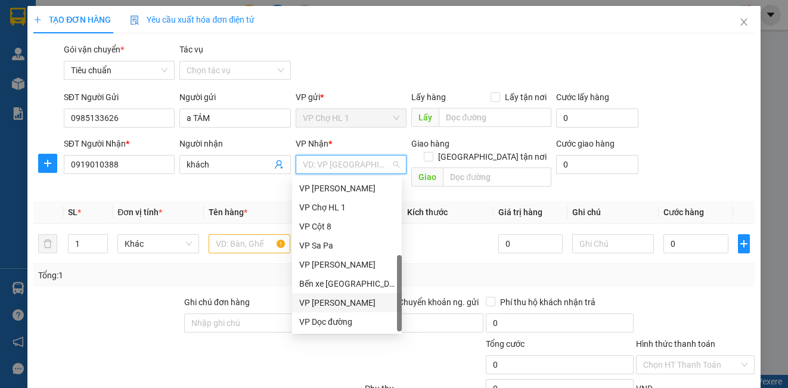
drag, startPoint x: 357, startPoint y: 303, endPoint x: 284, endPoint y: 276, distance: 78.3
click at [358, 302] on div "VP [PERSON_NAME]" at bounding box center [346, 302] width 95 height 13
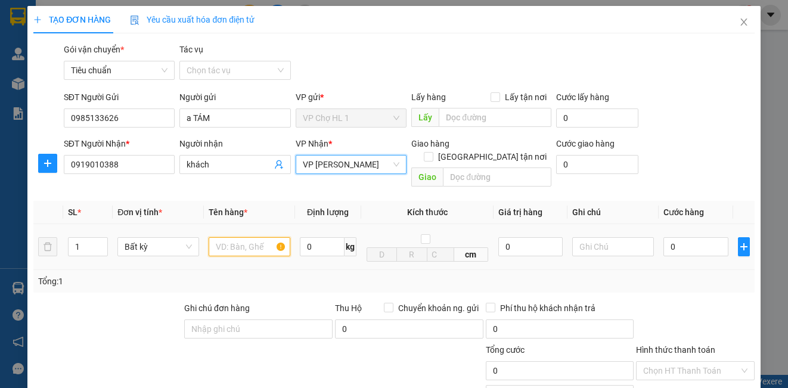
click at [261, 237] on input "text" at bounding box center [250, 246] width 82 height 19
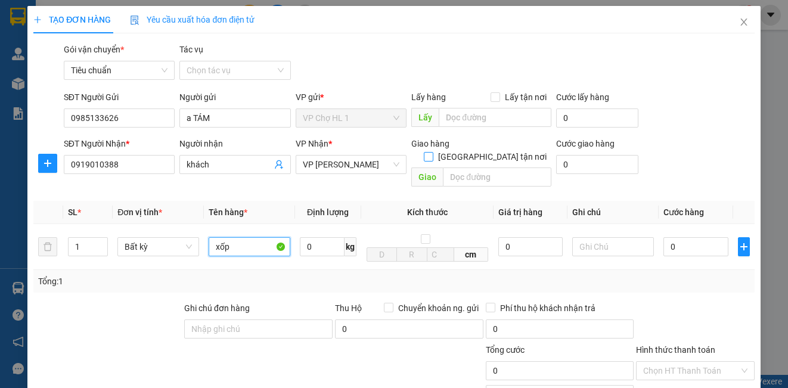
type input "xốp"
click at [432, 152] on input "[GEOGRAPHIC_DATA] tận nơi" at bounding box center [428, 156] width 8 height 8
checkbox input "true"
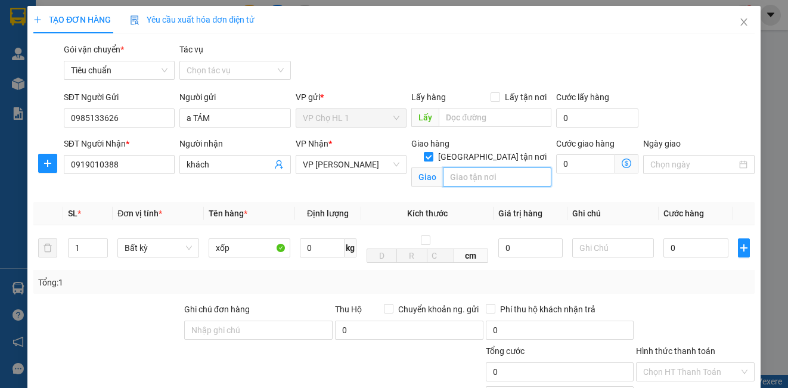
click at [475, 168] on input "text" at bounding box center [497, 177] width 109 height 19
click at [480, 168] on input "text" at bounding box center [497, 177] width 109 height 19
type input "54 [PERSON_NAME],ba đình,[GEOGRAPHIC_DATA]"
click at [631, 114] on div "Cước lấy hàng 0" at bounding box center [597, 112] width 82 height 42
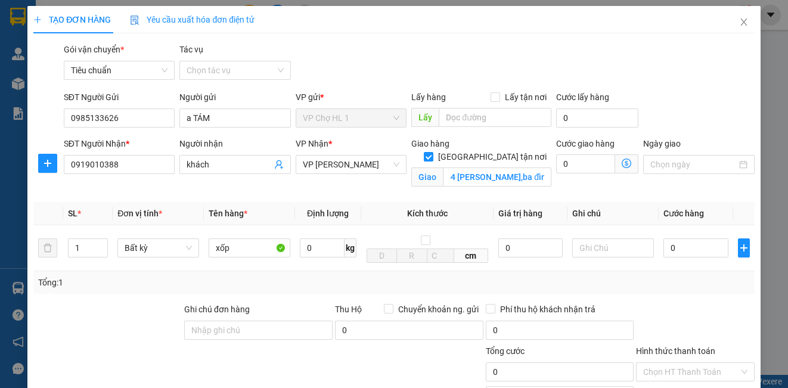
scroll to position [0, 0]
click at [622, 161] on icon "dollar-circle" at bounding box center [627, 164] width 10 height 10
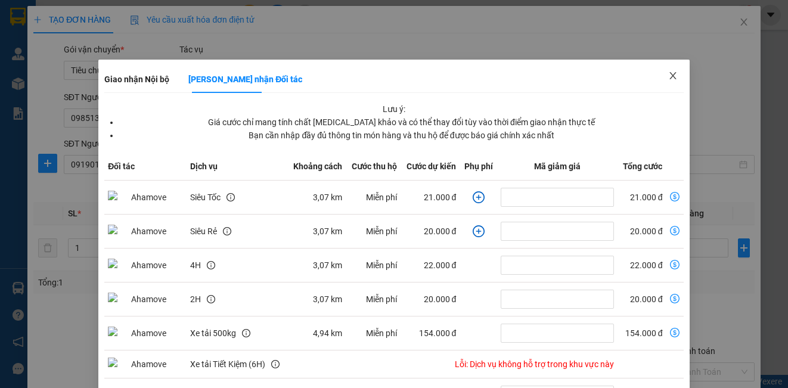
click at [670, 75] on icon "close" at bounding box center [673, 75] width 7 height 7
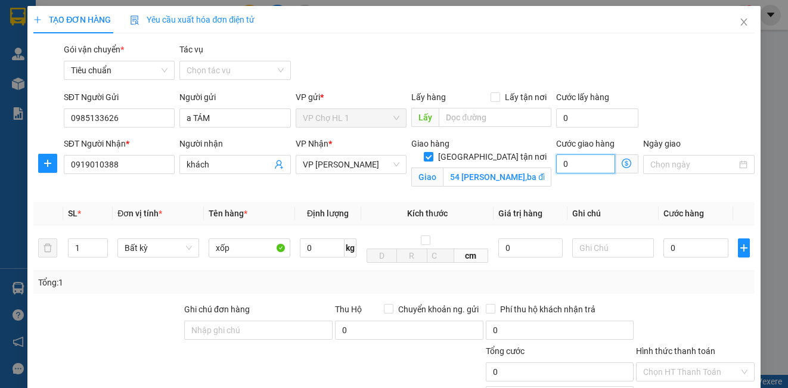
click at [586, 154] on input "0" at bounding box center [585, 163] width 59 height 19
type input "4"
type input "40"
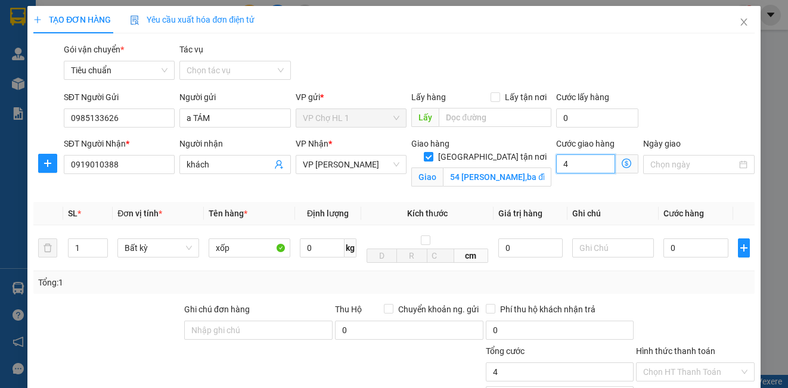
type input "40"
type input "40.000"
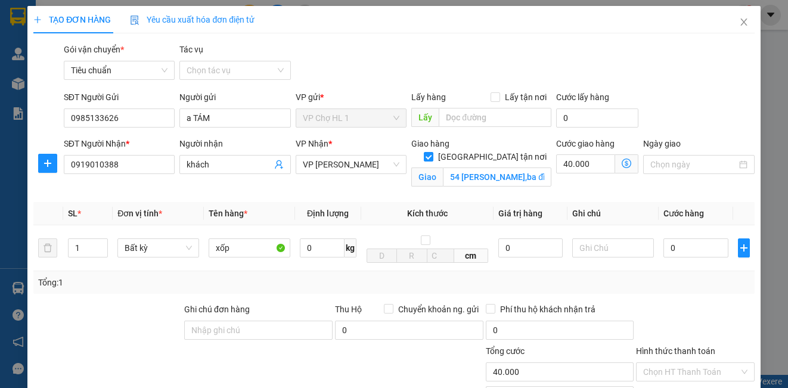
click at [652, 86] on div "Transit Pickup Surcharge Ids Transit Deliver Surcharge Ids Transit Deliver Surc…" at bounding box center [393, 271] width 721 height 456
click at [491, 96] on input "Lấy tận nơi" at bounding box center [495, 96] width 8 height 8
checkbox input "true"
click at [464, 114] on input "text" at bounding box center [495, 117] width 113 height 19
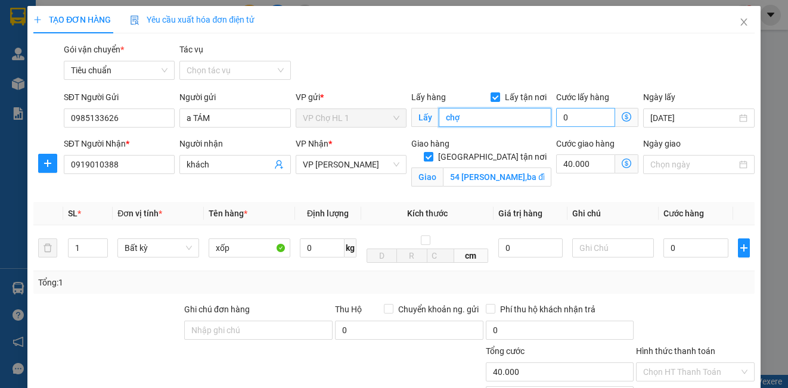
type input "chợ"
click at [581, 117] on input "0" at bounding box center [585, 117] width 59 height 19
type input "40.007"
type input "7"
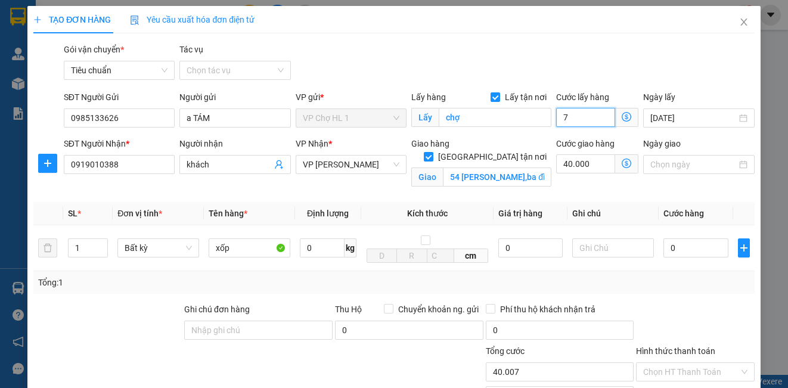
type input "40.070"
type input "70"
type input "110.000"
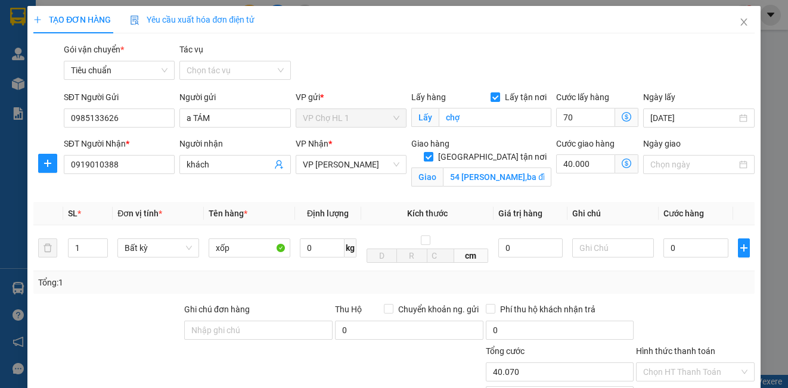
type input "70.000"
click at [695, 63] on div "Gói vận chuyển * Tiêu chuẩn Tác vụ Chọn tác vụ" at bounding box center [409, 64] width 696 height 42
click at [685, 244] on input "0" at bounding box center [696, 247] width 65 height 19
click at [594, 114] on input "70.000" at bounding box center [585, 117] width 59 height 19
type input "40.006"
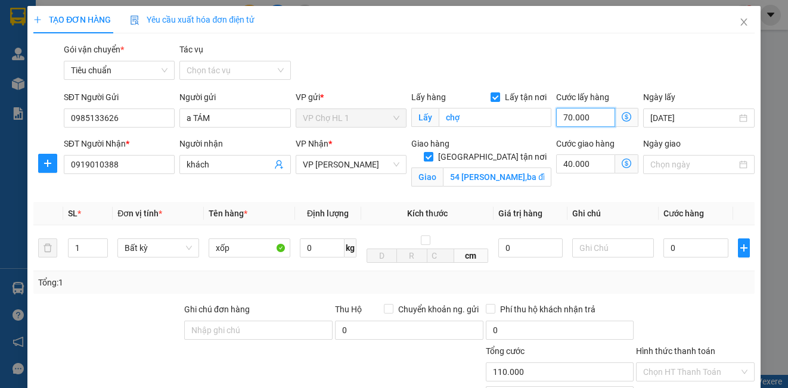
type input "40.006"
type input "6"
type input "40.060"
type input "60"
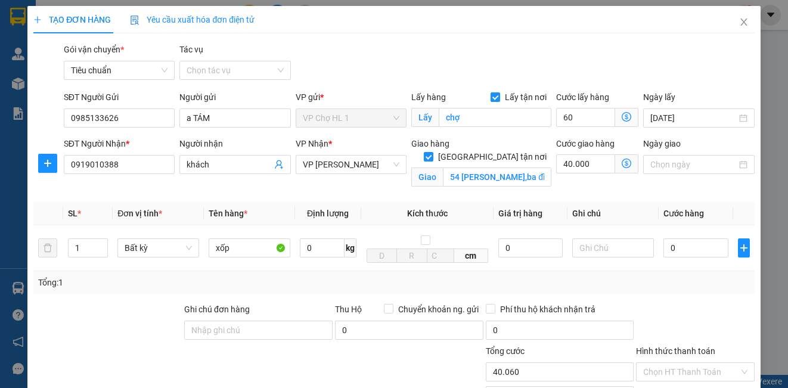
click at [712, 61] on div "Gói vận chuyển * Tiêu chuẩn Tác vụ Chọn tác vụ" at bounding box center [409, 64] width 696 height 42
type input "100.000"
type input "60.000"
click at [693, 250] on input "0" at bounding box center [696, 247] width 65 height 19
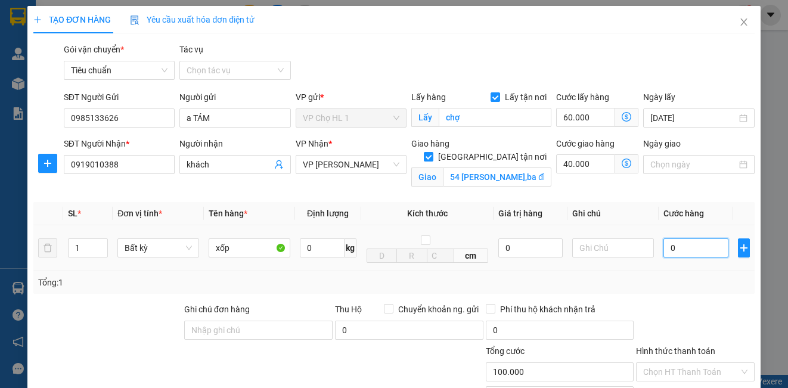
type input "8"
type input "100.008"
type input "80"
type input "100.080"
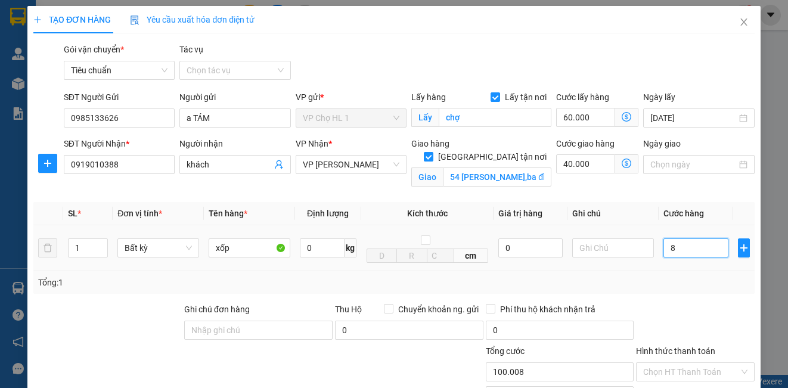
type input "100.080"
type input "80.000"
type input "180.000"
click at [713, 73] on div "Gói vận chuyển * Tiêu chuẩn Tác vụ Chọn tác vụ" at bounding box center [409, 64] width 696 height 42
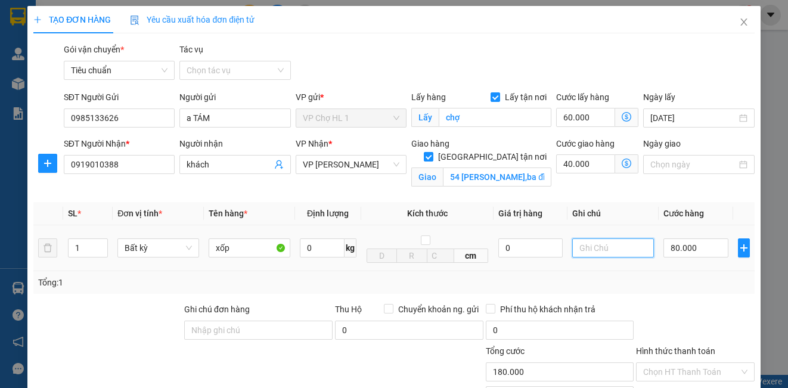
click at [585, 255] on input "text" at bounding box center [613, 247] width 82 height 19
type input "k dán bill"
click at [673, 284] on div "Tổng: 1" at bounding box center [393, 282] width 711 height 13
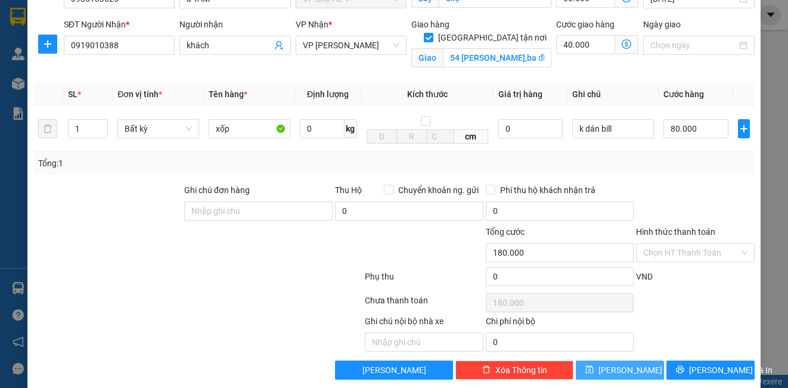
click at [594, 367] on icon "save" at bounding box center [590, 370] width 8 height 8
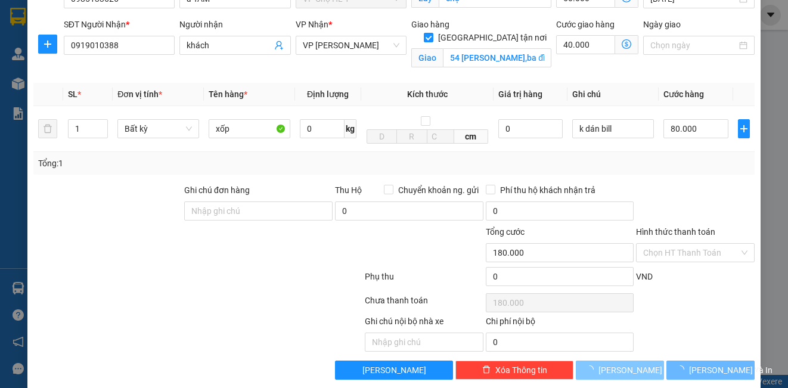
checkbox input "false"
type input "0"
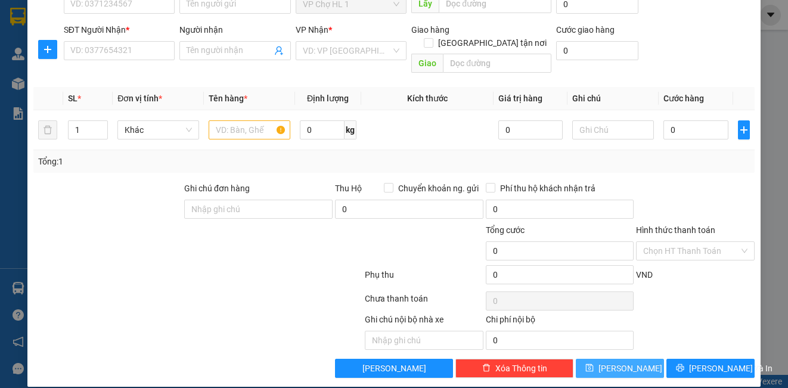
scroll to position [0, 0]
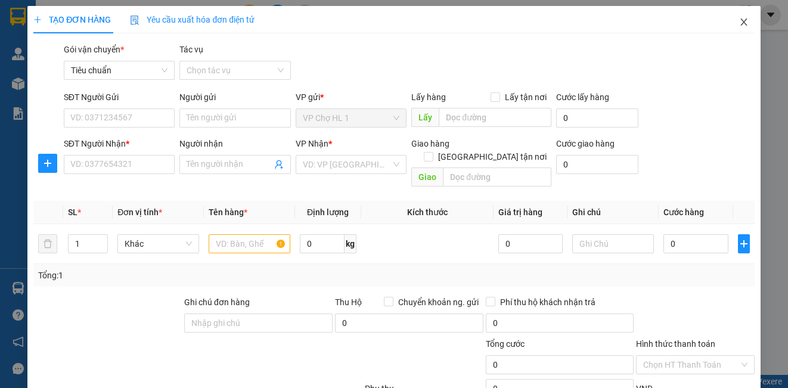
click at [741, 22] on icon "close" at bounding box center [744, 21] width 7 height 7
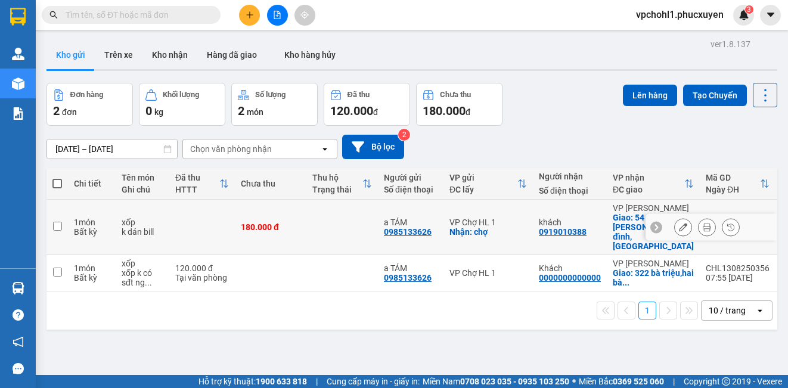
drag, startPoint x: 57, startPoint y: 220, endPoint x: 69, endPoint y: 259, distance: 40.9
click at [57, 222] on input "checkbox" at bounding box center [57, 226] width 9 height 9
checkbox input "true"
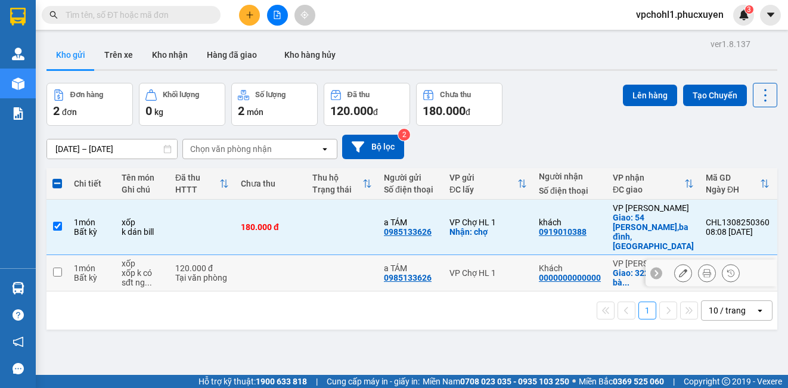
click at [56, 268] on input "checkbox" at bounding box center [57, 272] width 9 height 9
checkbox input "true"
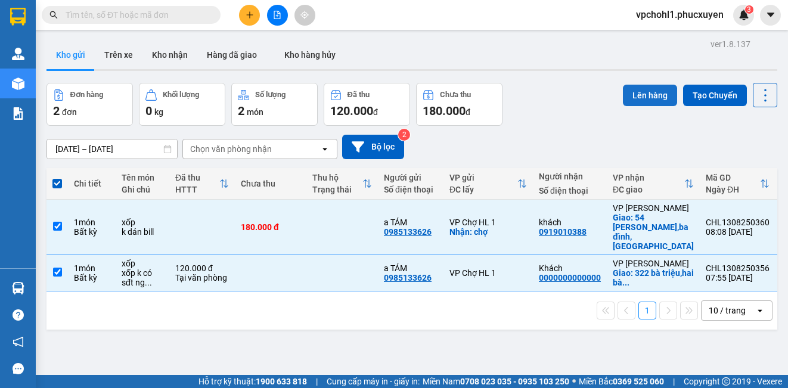
drag, startPoint x: 639, startPoint y: 100, endPoint x: 650, endPoint y: 97, distance: 11.7
click at [642, 99] on button "Lên hàng" at bounding box center [650, 95] width 54 height 21
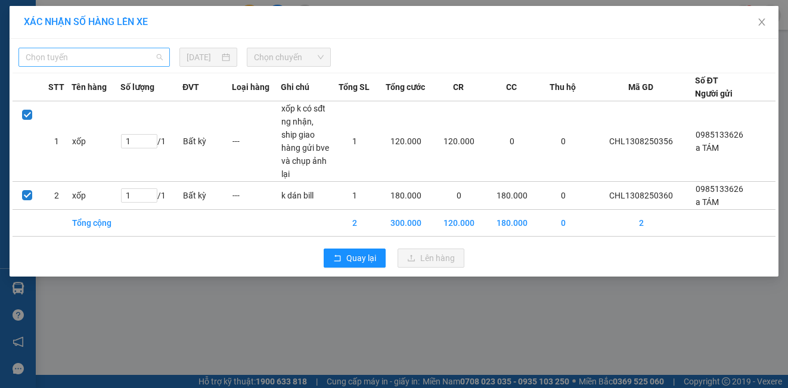
click at [131, 55] on span "Chọn tuyến" at bounding box center [94, 57] width 137 height 18
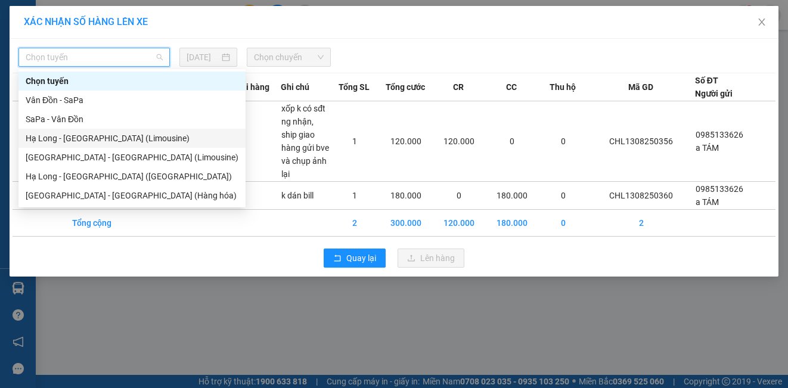
drag, startPoint x: 116, startPoint y: 137, endPoint x: 141, endPoint y: 122, distance: 29.1
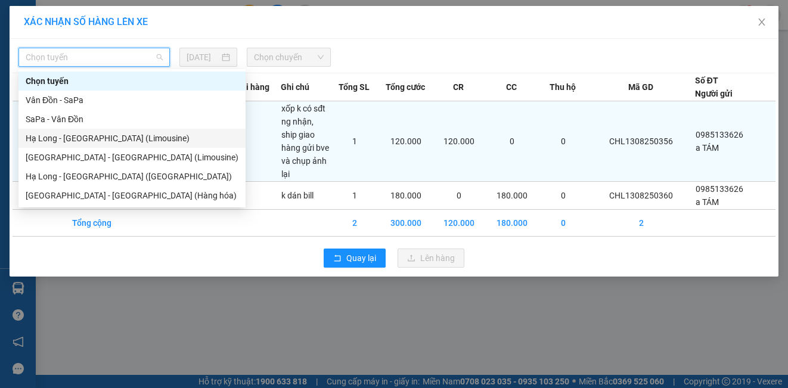
click at [120, 135] on div "Hạ Long - [GEOGRAPHIC_DATA] (Limousine)" at bounding box center [132, 138] width 213 height 13
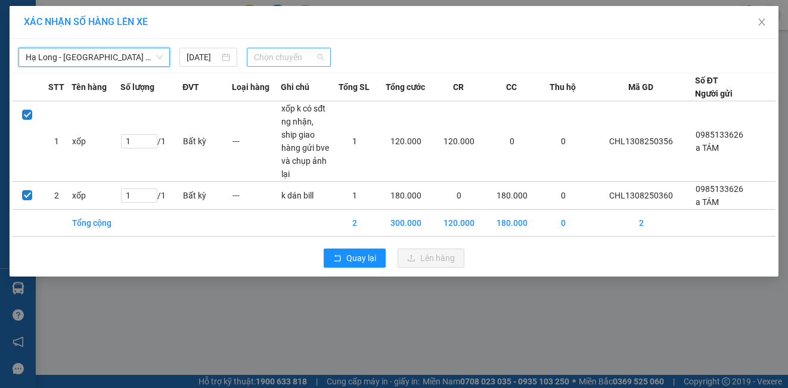
click at [275, 61] on span "Chọn chuyến" at bounding box center [289, 57] width 70 height 18
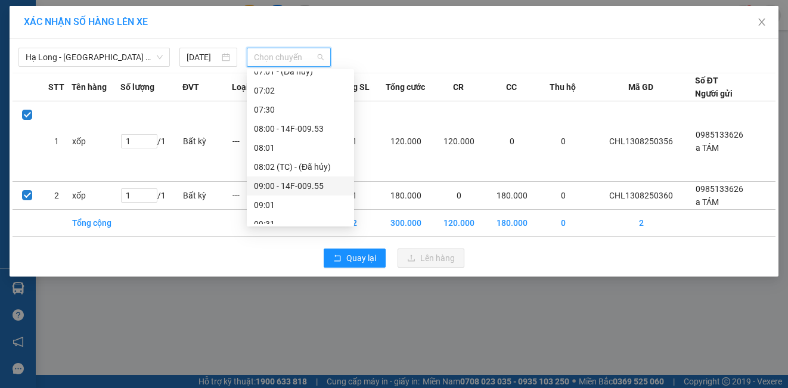
scroll to position [179, 0]
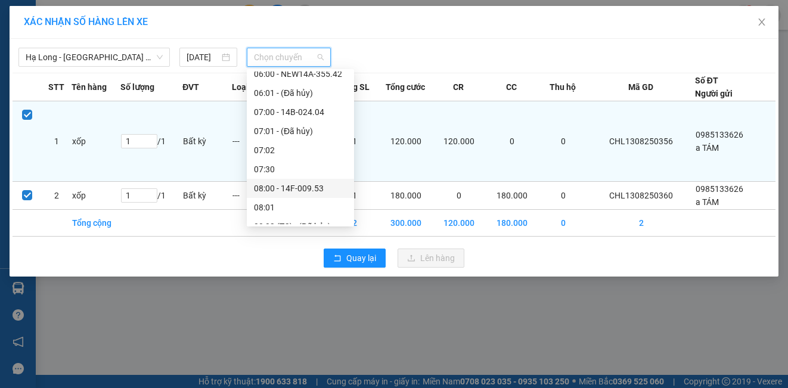
drag, startPoint x: 289, startPoint y: 188, endPoint x: 307, endPoint y: 172, distance: 24.1
click at [290, 188] on div "08:00 - 14F-009.53" at bounding box center [300, 188] width 93 height 13
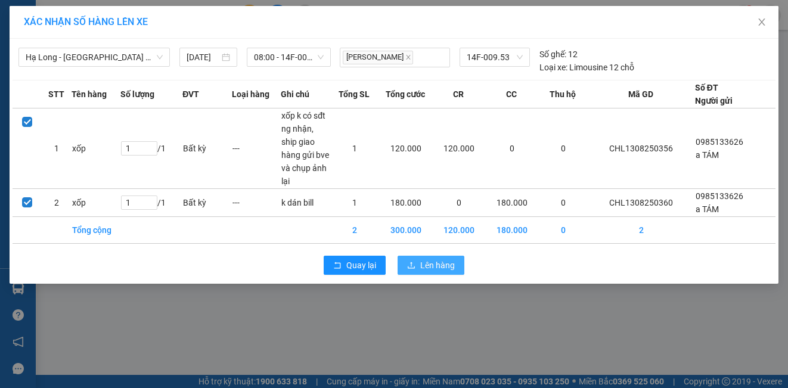
click at [445, 265] on span "Lên hàng" at bounding box center [437, 265] width 35 height 13
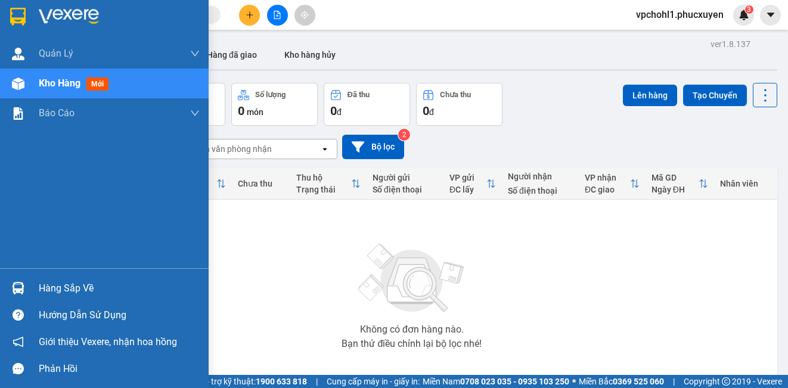
click at [24, 281] on div at bounding box center [18, 288] width 21 height 21
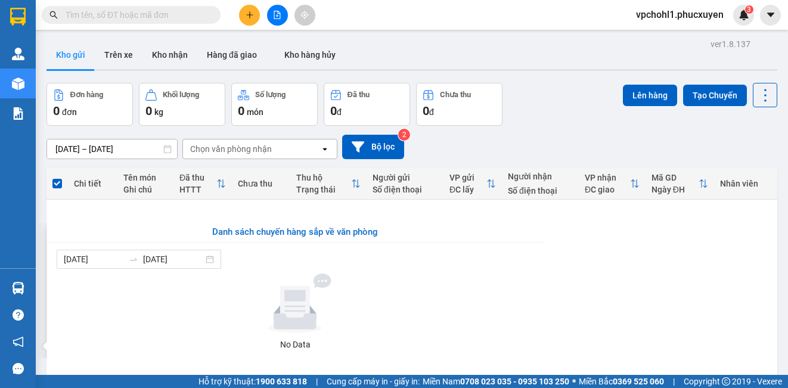
drag, startPoint x: 609, startPoint y: 299, endPoint x: 620, endPoint y: 295, distance: 11.5
click at [611, 299] on section "Kết quả tìm kiếm ( 0 ) Bộ lọc No Data vpchohl1.phucxuyen 3 Quản Lý Quản lý giao…" at bounding box center [394, 194] width 788 height 388
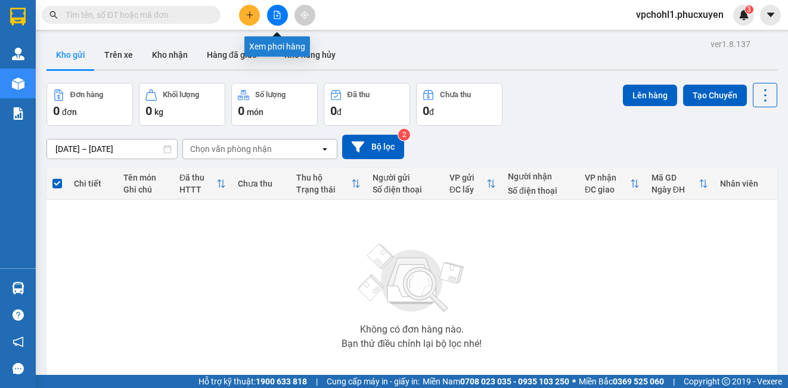
click at [281, 16] on icon "file-add" at bounding box center [277, 15] width 8 height 8
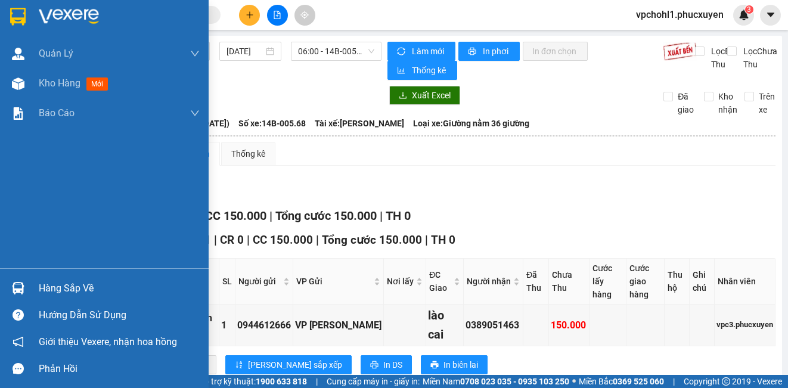
click at [36, 296] on div "Hàng sắp về" at bounding box center [104, 288] width 209 height 27
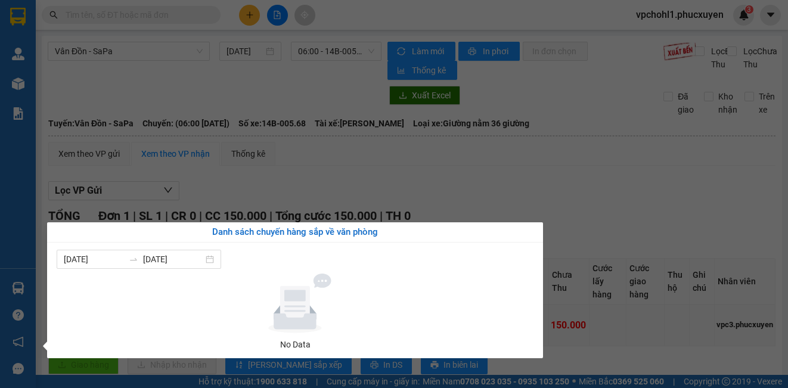
click at [613, 231] on section "Kết quả tìm kiếm ( 0 ) Bộ lọc No Data vpchohl1.phucxuyen 3 Quản Lý Quản lý giao…" at bounding box center [394, 194] width 788 height 388
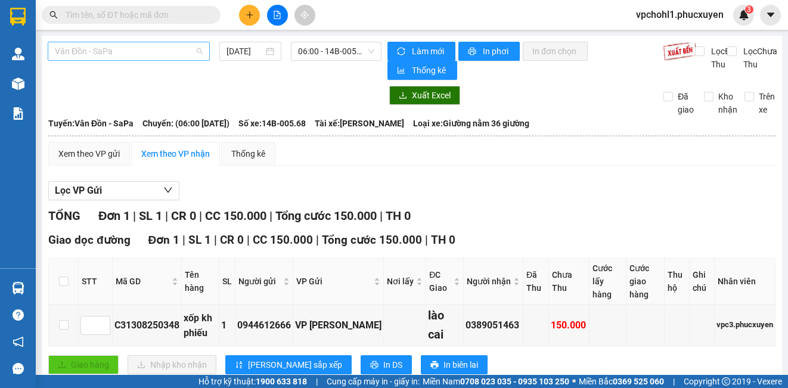
click at [132, 51] on span "Vân Đồn - SaPa" at bounding box center [129, 51] width 148 height 18
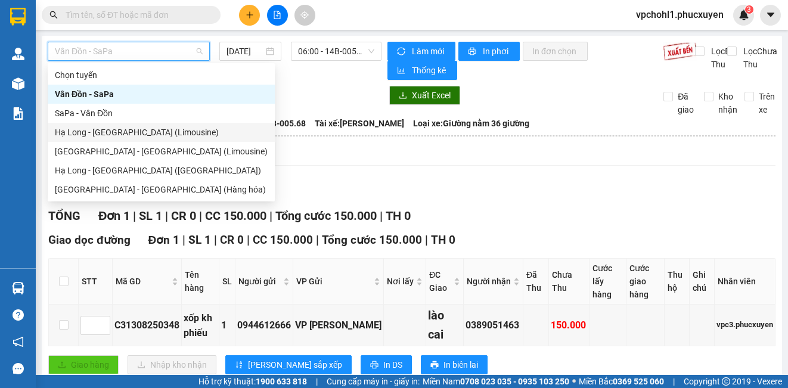
drag, startPoint x: 125, startPoint y: 133, endPoint x: 237, endPoint y: 89, distance: 121.0
click at [125, 131] on div "Hạ Long - [GEOGRAPHIC_DATA] (Limousine)" at bounding box center [161, 132] width 213 height 13
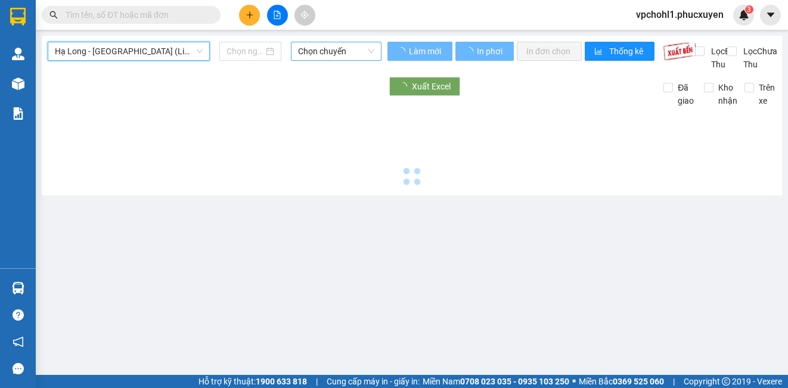
type input "[DATE]"
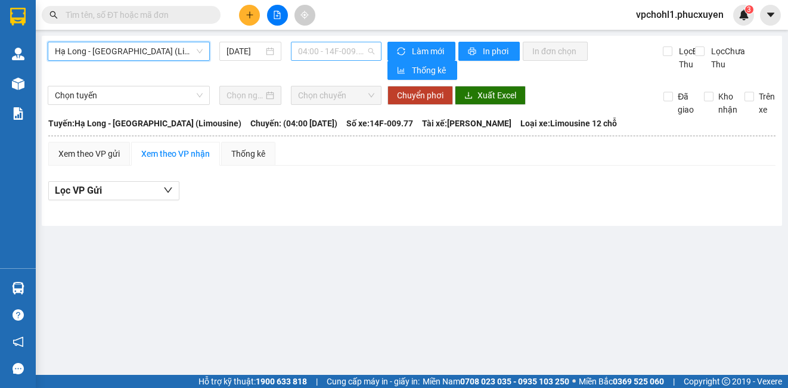
click at [350, 51] on span "04:00 - 14F-009.77" at bounding box center [336, 51] width 76 height 18
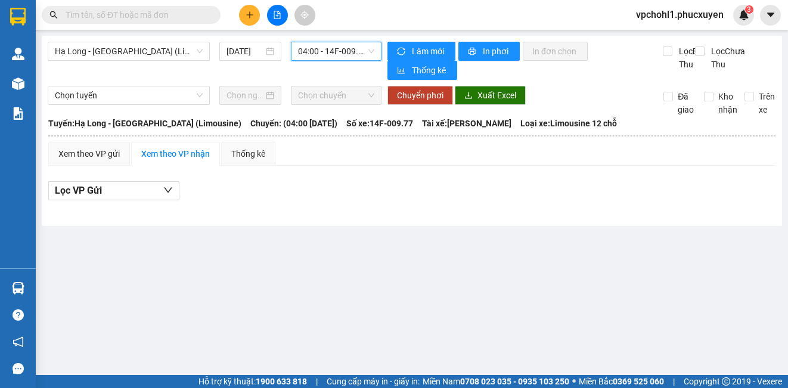
click at [334, 306] on main "Hạ Long - Hà Nội (Limousine) 13/08/2025 04:00 04:00 - 14F-009.77 Làm mới In phơ…" at bounding box center [394, 187] width 788 height 375
click at [331, 50] on span "04:00 - 14F-009.77" at bounding box center [336, 51] width 76 height 18
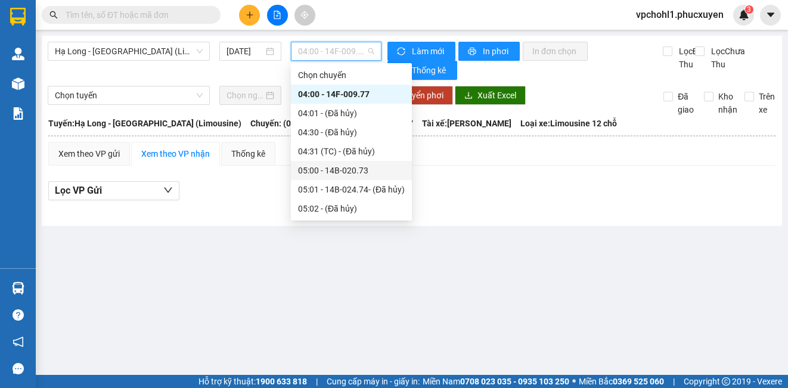
scroll to position [298, 0]
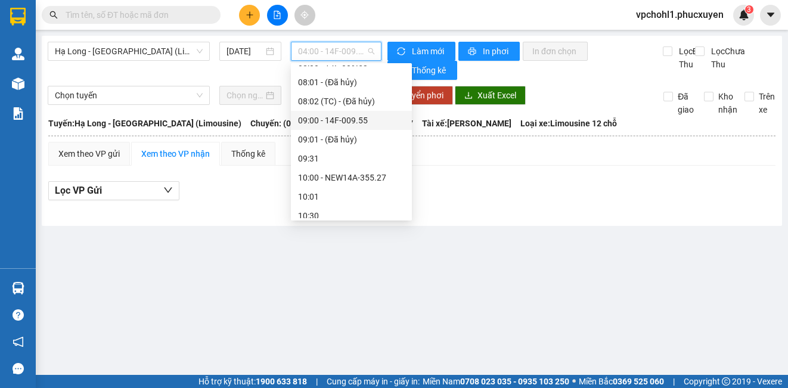
click at [337, 121] on div "09:00 - 14F-009.55" at bounding box center [351, 120] width 107 height 13
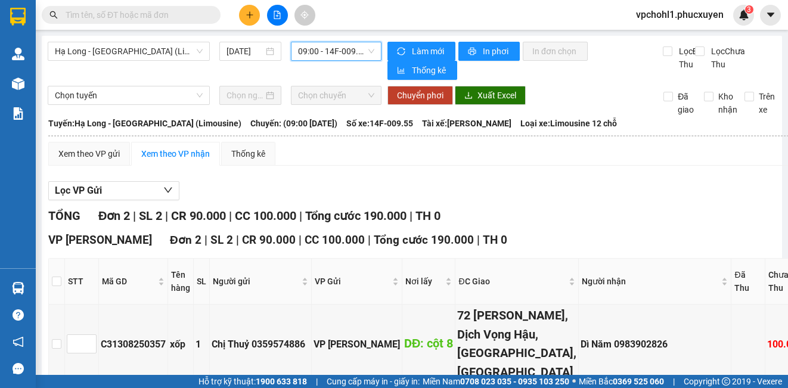
click at [340, 48] on span "09:00 - 14F-009.55" at bounding box center [336, 51] width 76 height 18
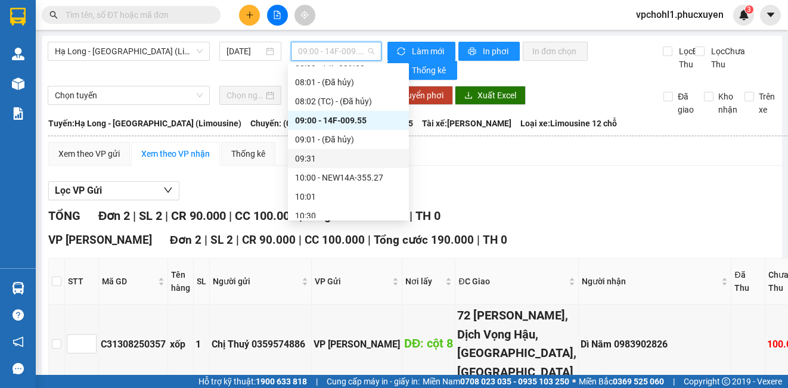
scroll to position [238, 0]
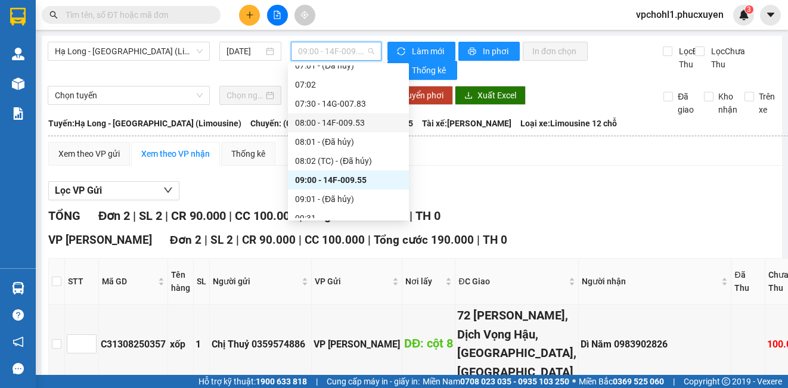
click at [340, 122] on div "08:00 - 14F-009.53" at bounding box center [348, 122] width 107 height 13
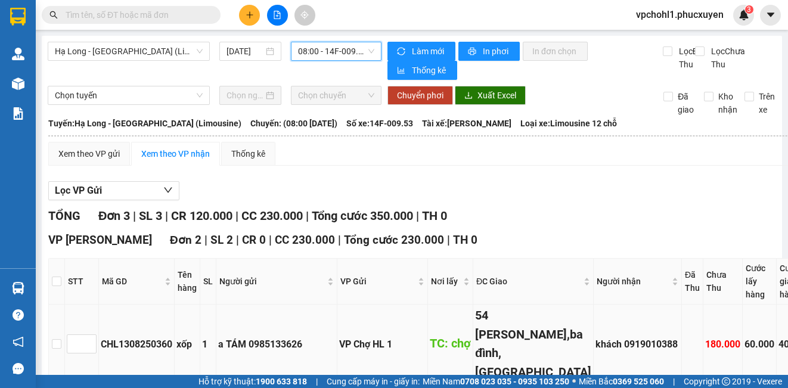
scroll to position [119, 0]
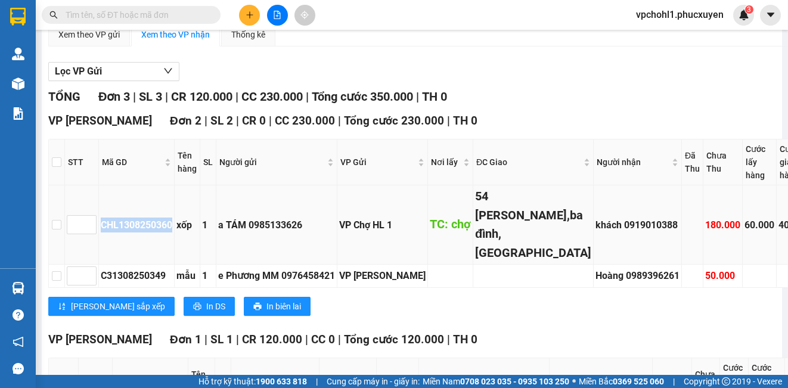
drag, startPoint x: 100, startPoint y: 228, endPoint x: 173, endPoint y: 235, distance: 73.1
click at [173, 235] on td "CHL1308250360" at bounding box center [137, 224] width 76 height 79
copy div "CHL1308250360"
click at [140, 12] on input "text" at bounding box center [136, 14] width 141 height 13
paste input "CHL1308250360"
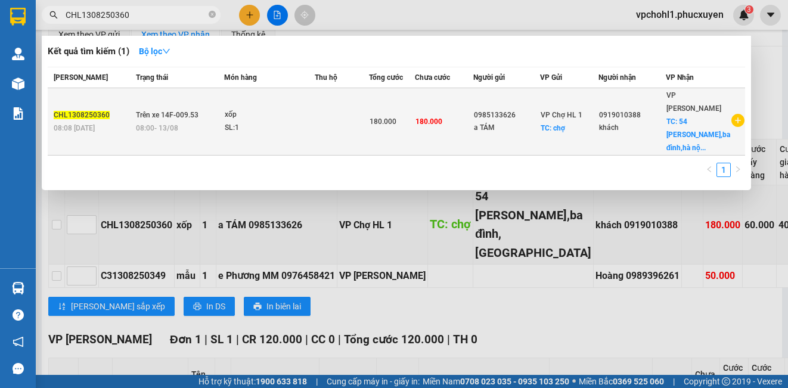
type input "CHL1308250360"
click at [541, 142] on td "0985133626 a TÁM" at bounding box center [506, 121] width 67 height 67
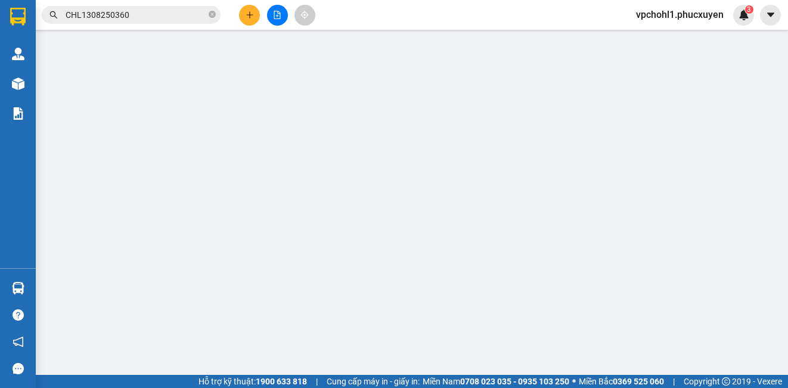
type input "0985133626"
type input "a TÁM"
checkbox input "true"
type input "chợ"
type input "0919010388"
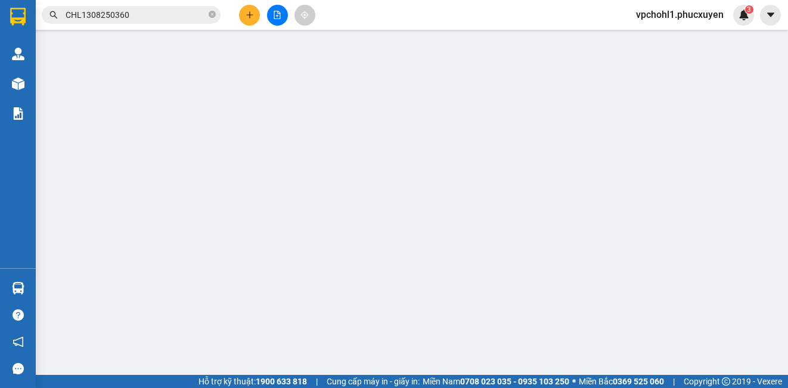
type input "khách"
type input "54 [PERSON_NAME],ba đình,[GEOGRAPHIC_DATA]"
type input "40.000"
type input "180.000"
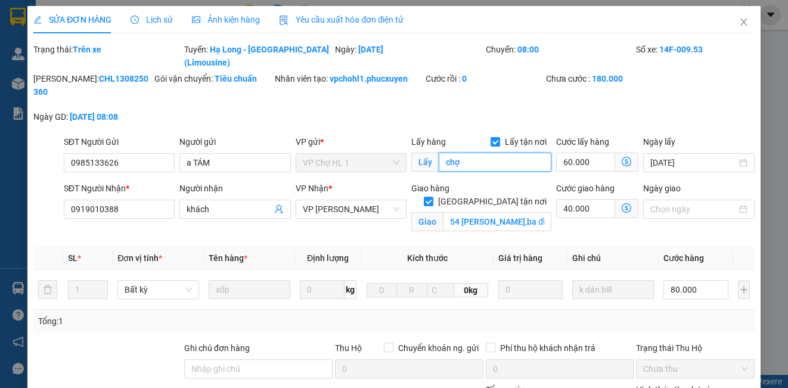
click at [502, 153] on input "chợ" at bounding box center [495, 162] width 113 height 19
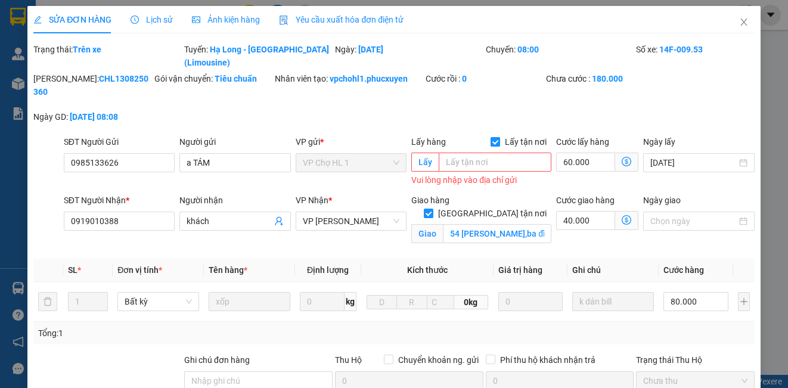
click at [491, 137] on input "Lấy tận nơi" at bounding box center [495, 141] width 8 height 8
checkbox input "false"
click at [603, 156] on input "60.000" at bounding box center [597, 162] width 82 height 19
type input "120.000"
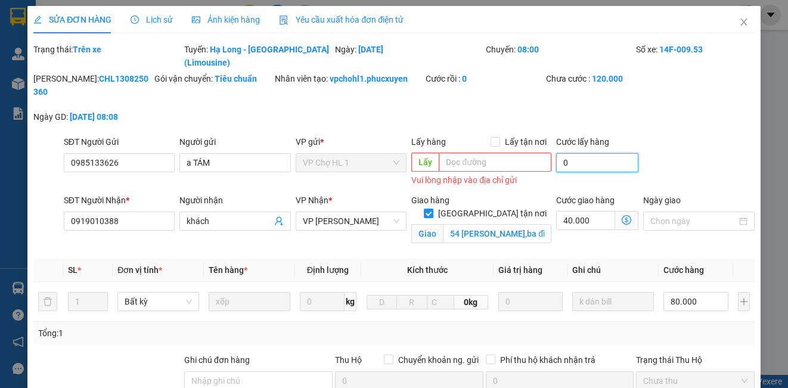
type input "0"
click at [706, 135] on div "SĐT Người Gửi 0985133626 Người gửi a TÁM VP gửi * VP Chợ HL 1 Lấy hàng Lấy tận …" at bounding box center [409, 162] width 696 height 54
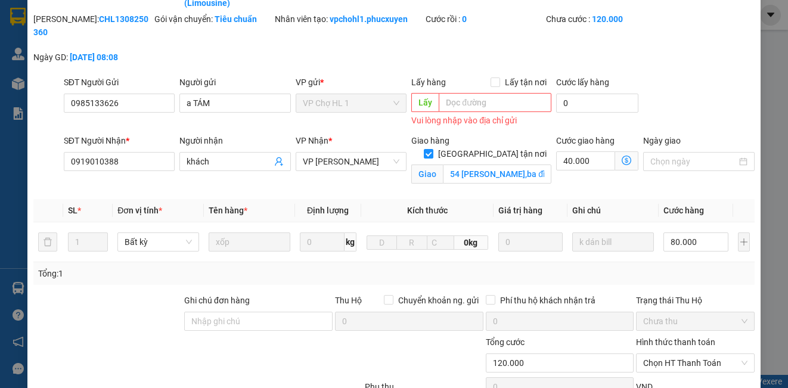
scroll to position [119, 0]
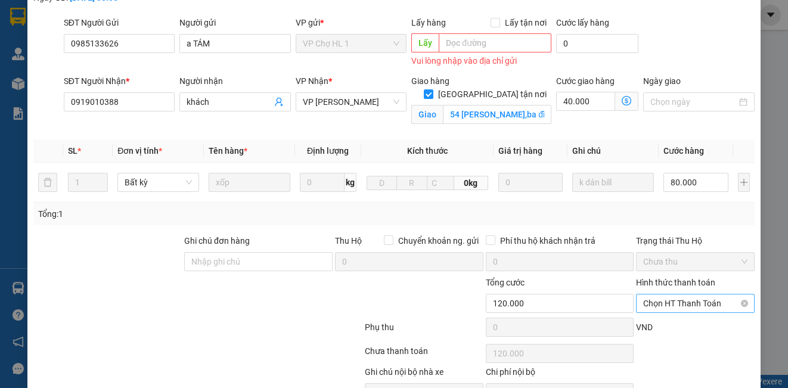
click at [692, 295] on span "Chọn HT Thanh Toán" at bounding box center [695, 304] width 104 height 18
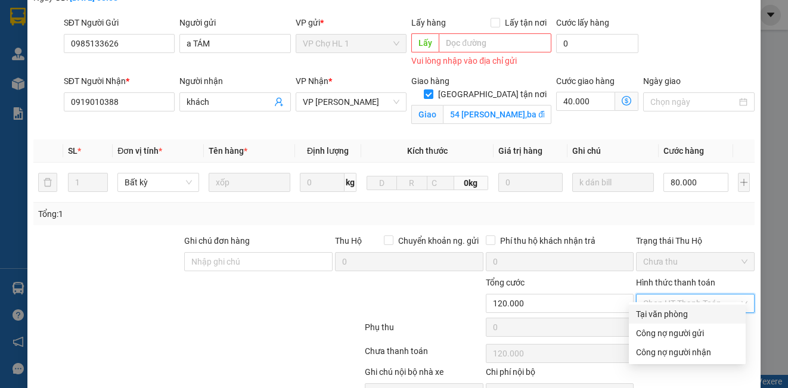
click at [664, 317] on div "Tại văn phòng" at bounding box center [687, 314] width 103 height 13
type input "0"
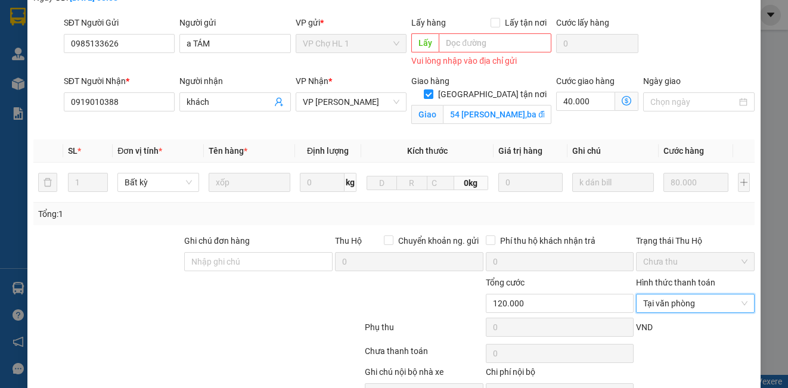
scroll to position [172, 0]
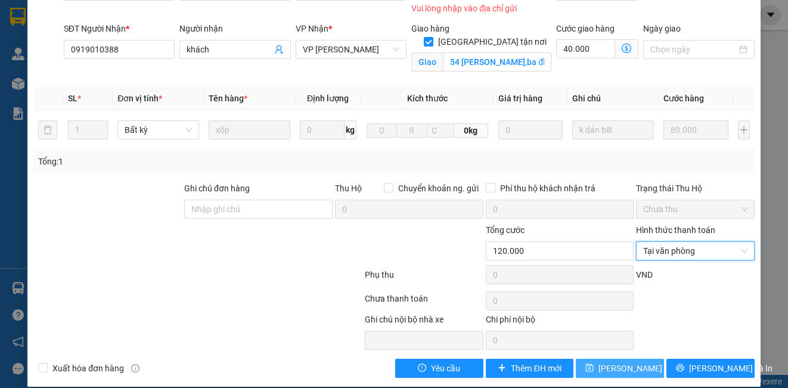
click at [634, 362] on span "[PERSON_NAME] thay đổi" at bounding box center [646, 368] width 95 height 13
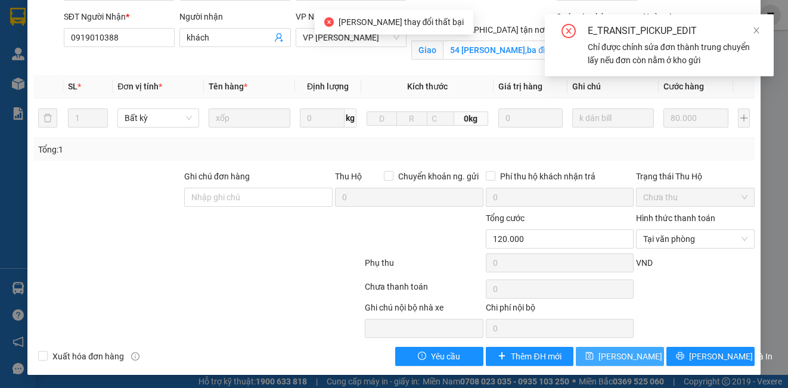
scroll to position [160, 0]
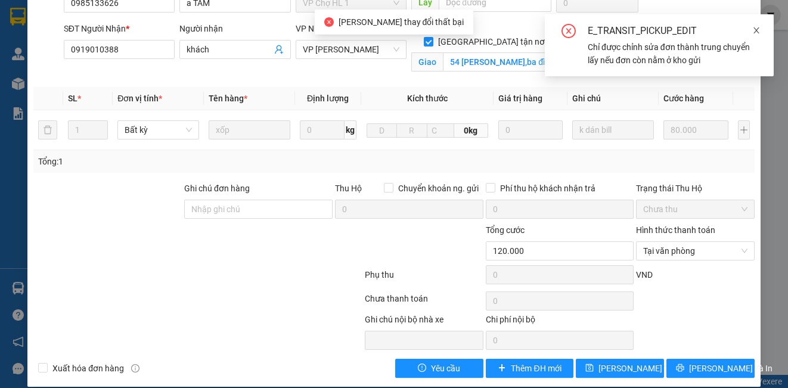
click at [755, 29] on icon "close" at bounding box center [756, 30] width 8 height 8
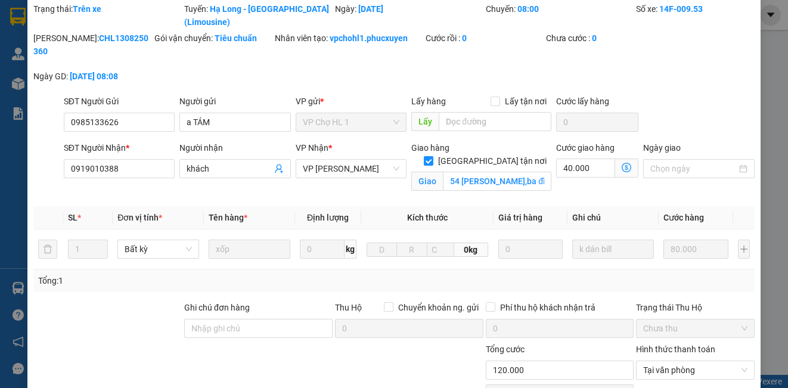
scroll to position [0, 0]
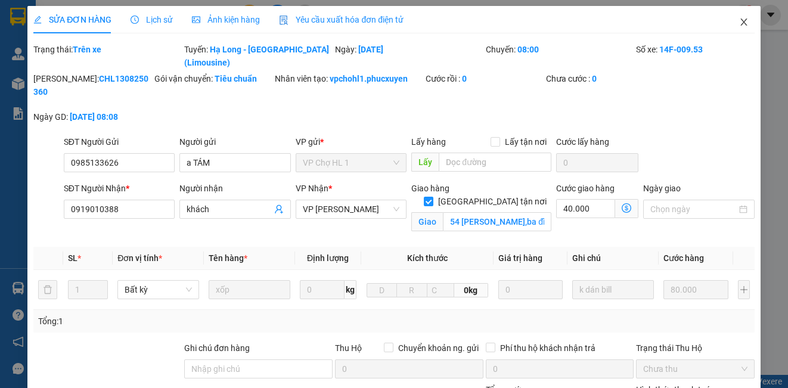
click at [739, 23] on icon "close" at bounding box center [744, 22] width 10 height 10
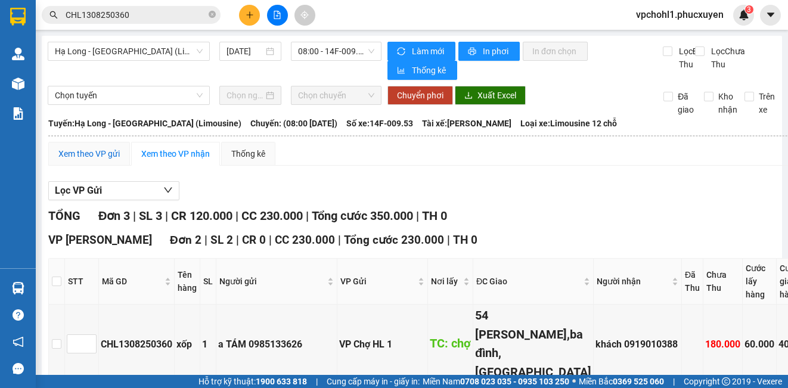
click at [113, 156] on div "Xem theo VP gửi" at bounding box center [88, 153] width 61 height 13
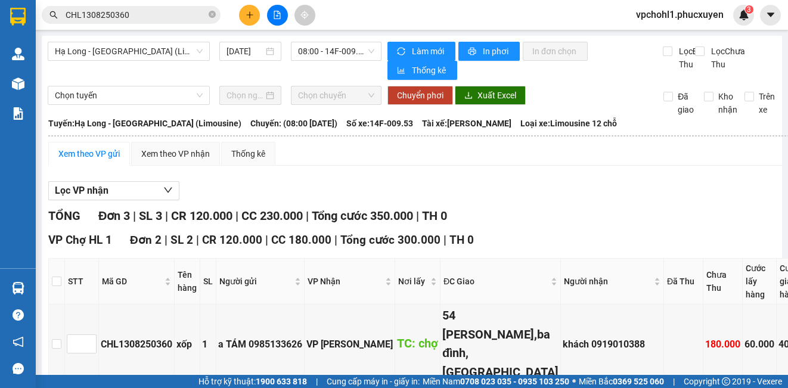
scroll to position [119, 0]
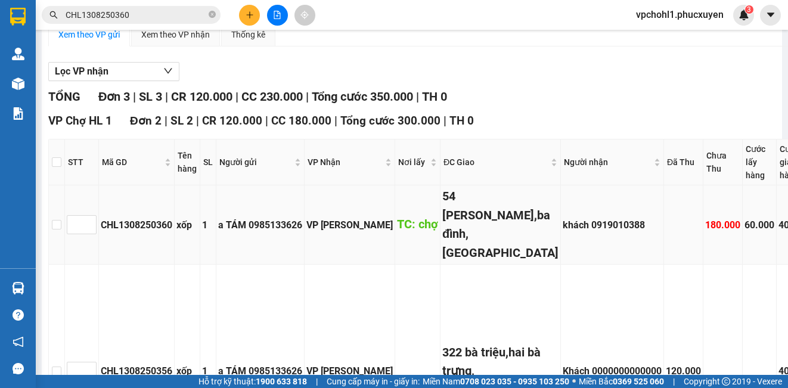
click at [50, 228] on td at bounding box center [57, 224] width 16 height 79
click at [57, 229] on input "checkbox" at bounding box center [57, 225] width 10 height 10
checkbox input "true"
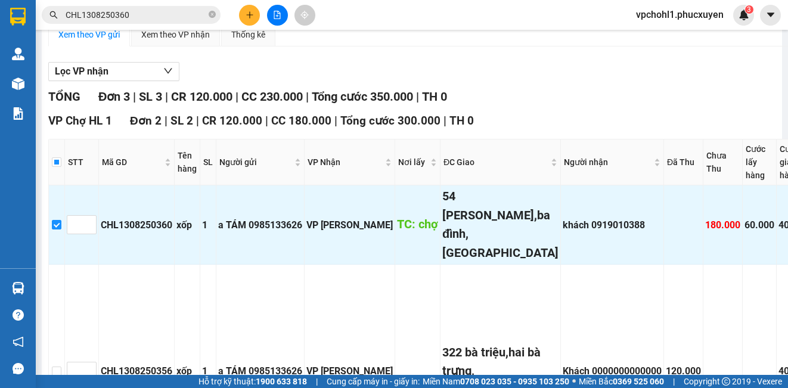
scroll to position [417, 0]
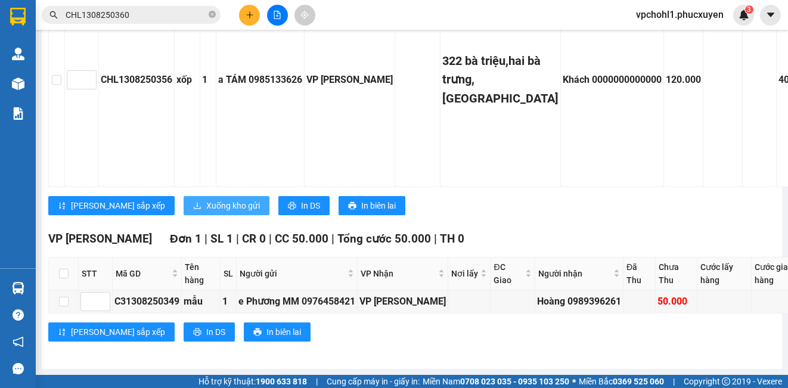
click at [186, 196] on button "Xuống kho gửi" at bounding box center [227, 205] width 86 height 19
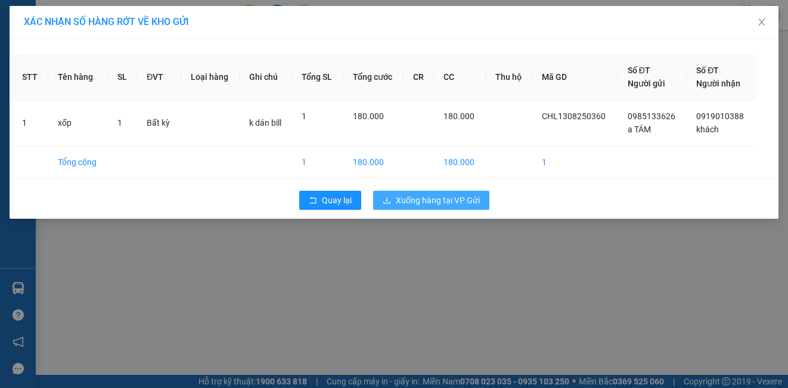
click at [420, 202] on span "Xuống hàng tại VP Gửi" at bounding box center [438, 200] width 84 height 13
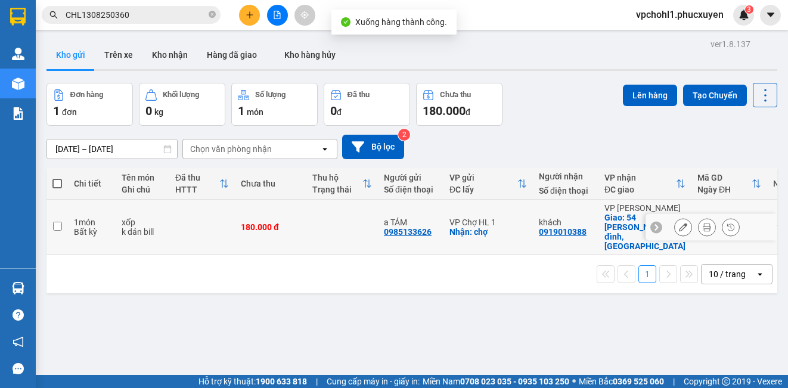
click at [679, 223] on icon at bounding box center [683, 227] width 8 height 8
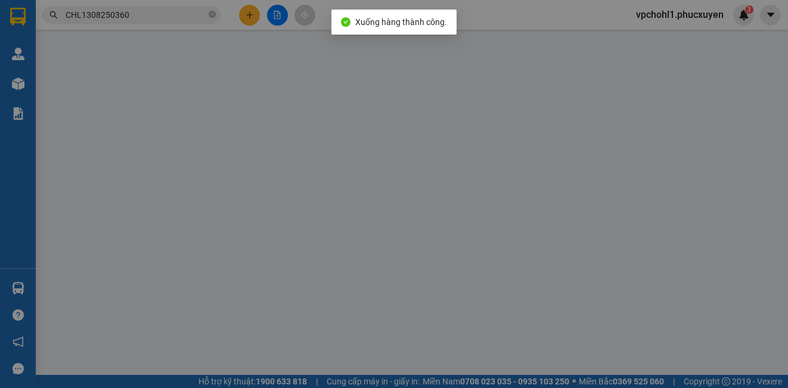
type input "0985133626"
type input "a TÁM"
checkbox input "true"
type input "chợ"
type input "0919010388"
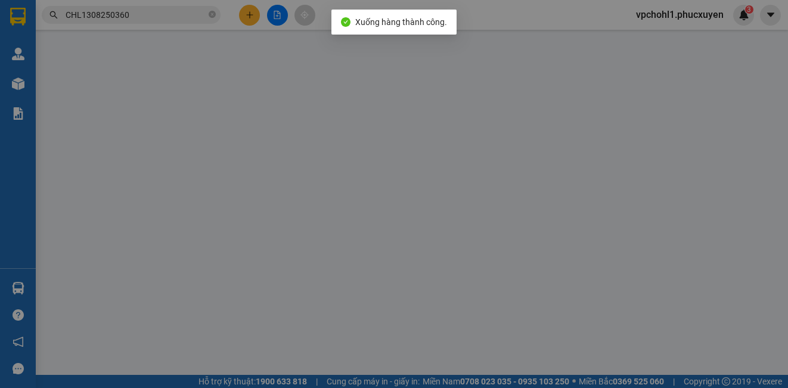
type input "khách"
checkbox input "true"
type input "54 [PERSON_NAME],ba đình,[GEOGRAPHIC_DATA]"
type input "180.000"
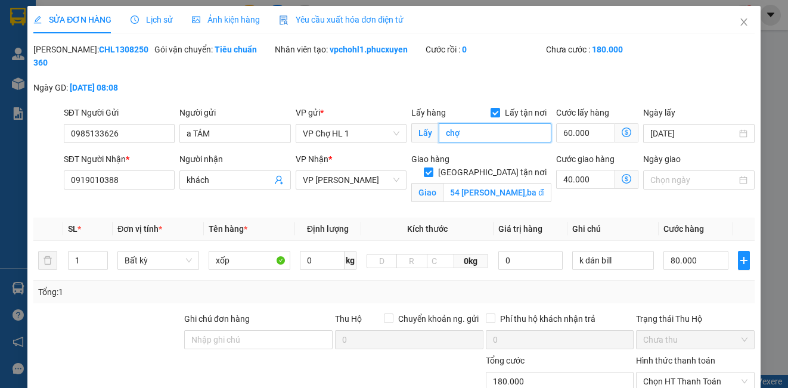
click at [488, 134] on input "chợ" at bounding box center [495, 132] width 113 height 19
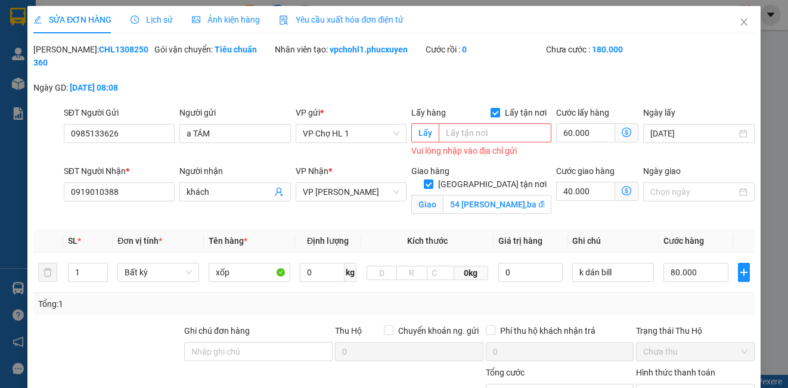
click at [492, 110] on input "Lấy tận nơi" at bounding box center [495, 112] width 8 height 8
checkbox input "false"
click at [608, 135] on input "60.000" at bounding box center [597, 133] width 82 height 19
type input "120.000"
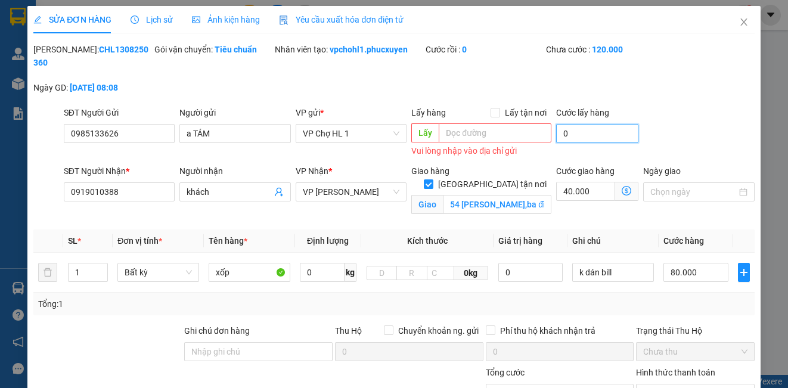
type input "0"
drag, startPoint x: 670, startPoint y: 109, endPoint x: 673, endPoint y: 102, distance: 7.0
click at [670, 107] on div "SĐT Người Gửi 0985133626 Người gửi a TÁM VP gửi * VP Chợ HL 1 Lấy hàng Lấy tận …" at bounding box center [409, 133] width 696 height 54
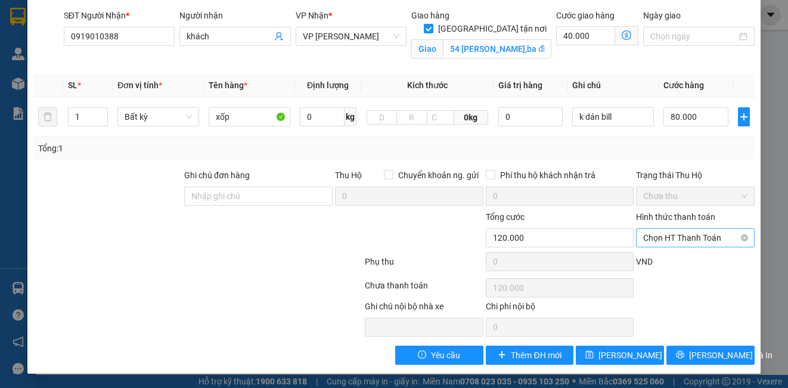
click at [687, 244] on span "Chọn HT Thanh Toán" at bounding box center [695, 238] width 104 height 18
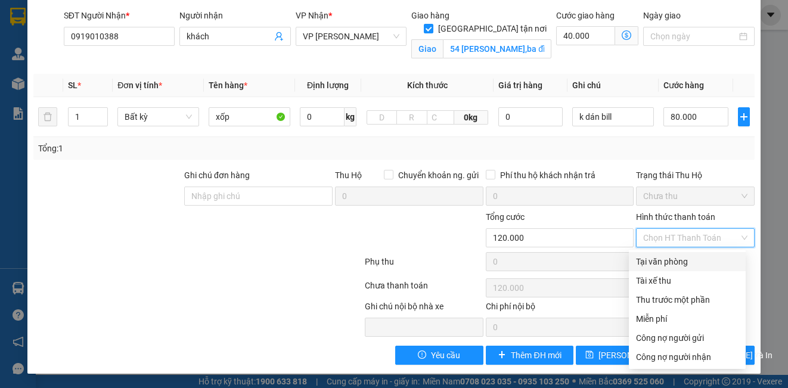
click at [667, 267] on div "Tại văn phòng" at bounding box center [687, 261] width 103 height 13
type input "0"
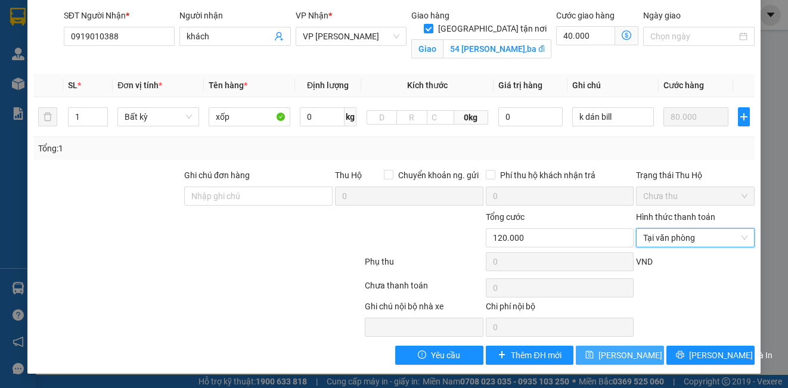
click at [618, 358] on span "[PERSON_NAME] thay đổi" at bounding box center [646, 355] width 95 height 13
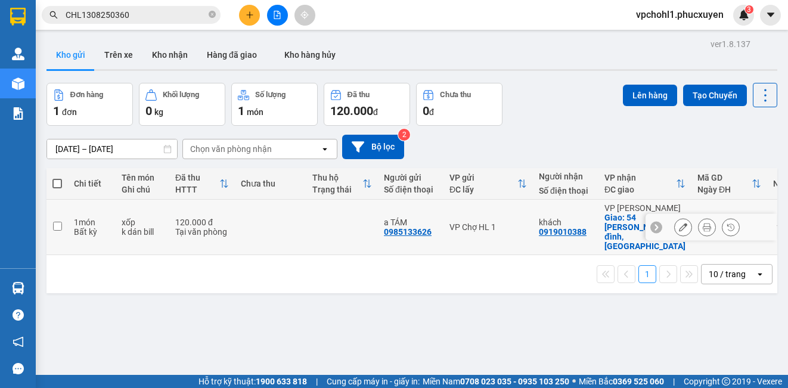
click at [57, 222] on input "checkbox" at bounding box center [57, 226] width 9 height 9
checkbox input "true"
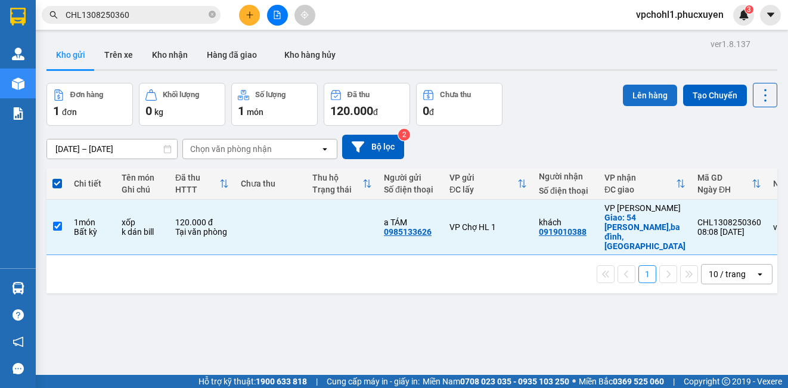
click at [634, 96] on button "Lên hàng" at bounding box center [650, 95] width 54 height 21
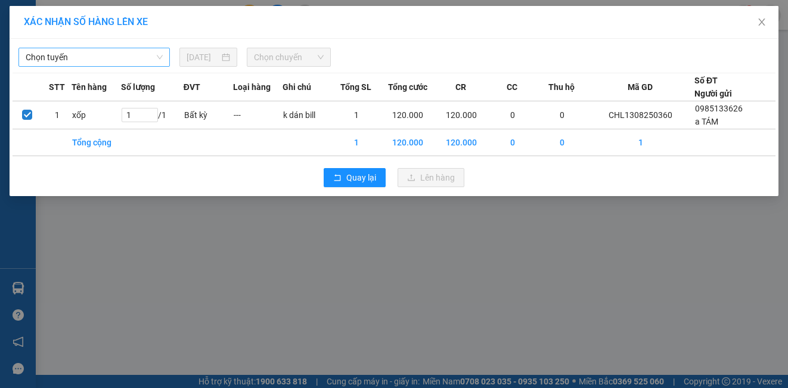
click at [102, 59] on span "Chọn tuyến" at bounding box center [94, 57] width 137 height 18
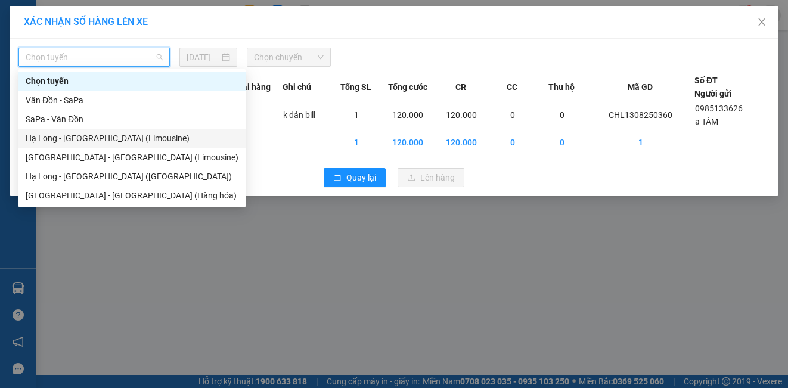
click at [114, 141] on div "Hạ Long - [GEOGRAPHIC_DATA] (Limousine)" at bounding box center [132, 138] width 213 height 13
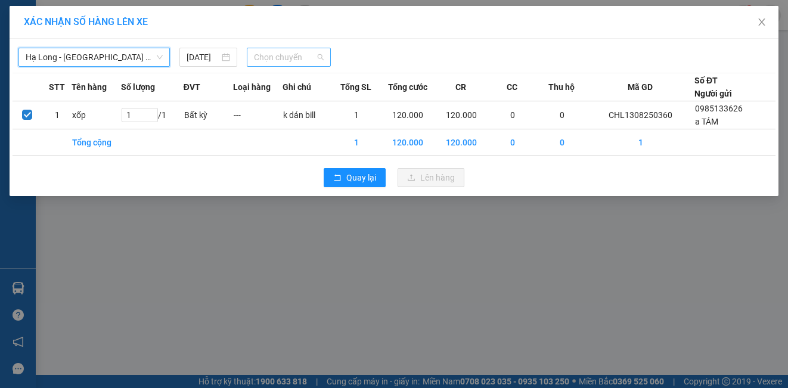
click at [283, 63] on span "Chọn chuyến" at bounding box center [289, 57] width 70 height 18
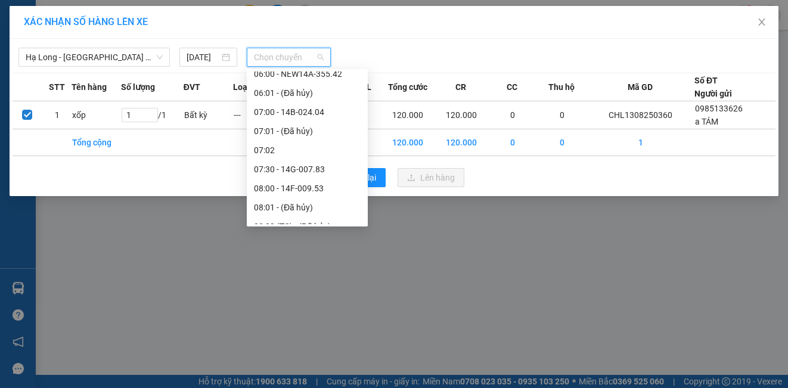
scroll to position [238, 0]
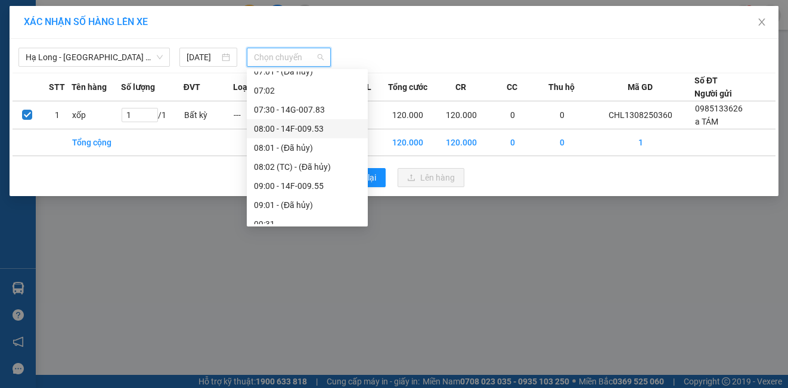
click at [312, 131] on div "08:00 - 14F-009.53" at bounding box center [307, 128] width 107 height 13
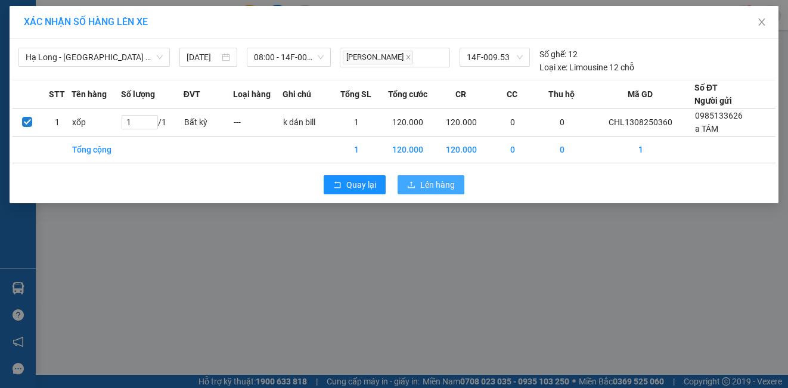
click at [424, 183] on span "Lên hàng" at bounding box center [437, 184] width 35 height 13
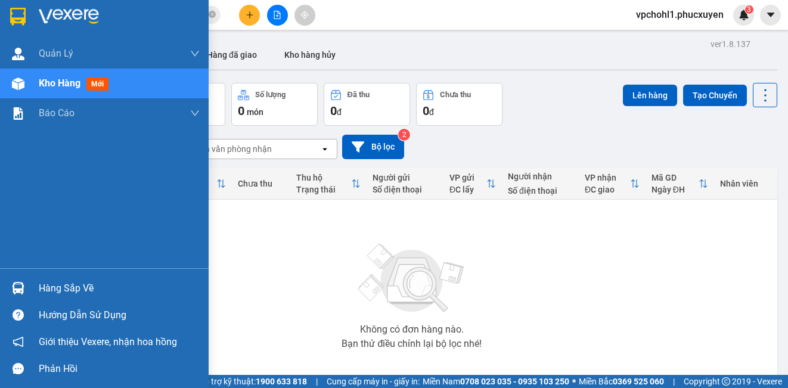
click at [77, 294] on div "Hàng sắp về" at bounding box center [119, 289] width 161 height 18
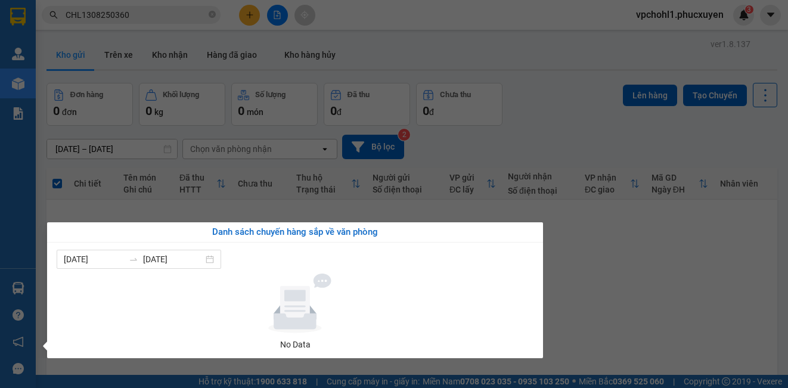
click at [599, 311] on section "Kết quả tìm kiếm ( 1 ) Bộ lọc Mã ĐH Trạng thái Món hàng Thu hộ Tổng cước Chưa c…" at bounding box center [394, 194] width 788 height 388
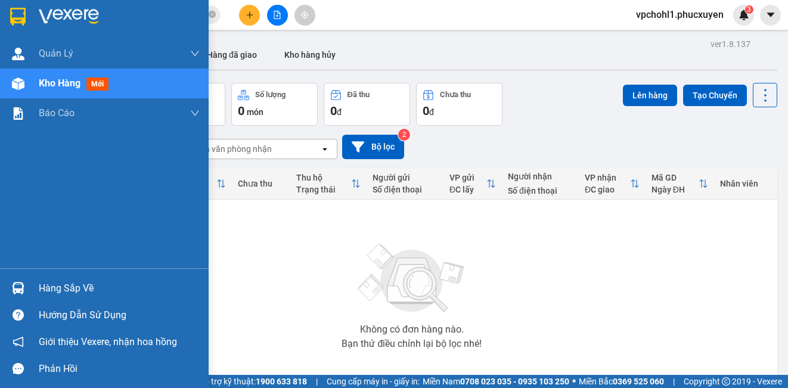
drag, startPoint x: 18, startPoint y: 295, endPoint x: 23, endPoint y: 292, distance: 6.1
click at [18, 295] on div at bounding box center [18, 288] width 21 height 21
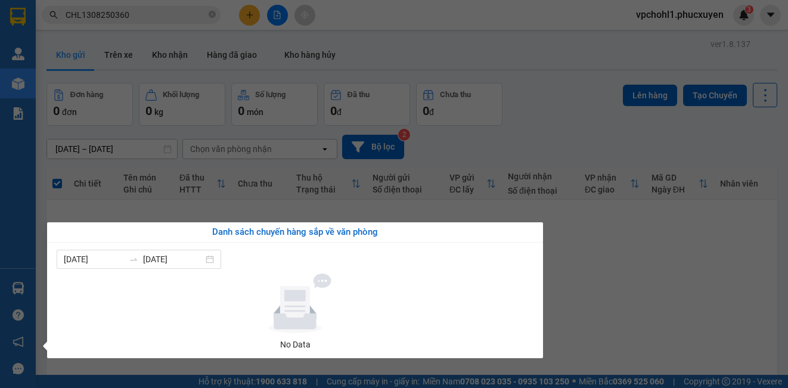
click at [580, 293] on section "Kết quả tìm kiếm ( 1 ) Bộ lọc Mã ĐH Trạng thái Món hàng Thu hộ Tổng cước Chưa c…" at bounding box center [394, 194] width 788 height 388
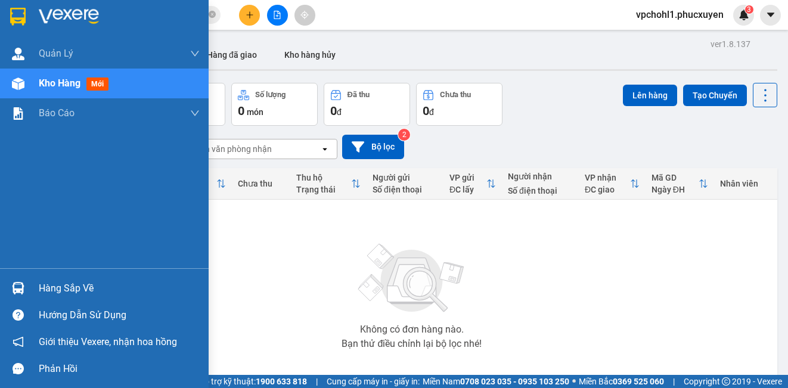
click at [28, 291] on div at bounding box center [18, 288] width 21 height 21
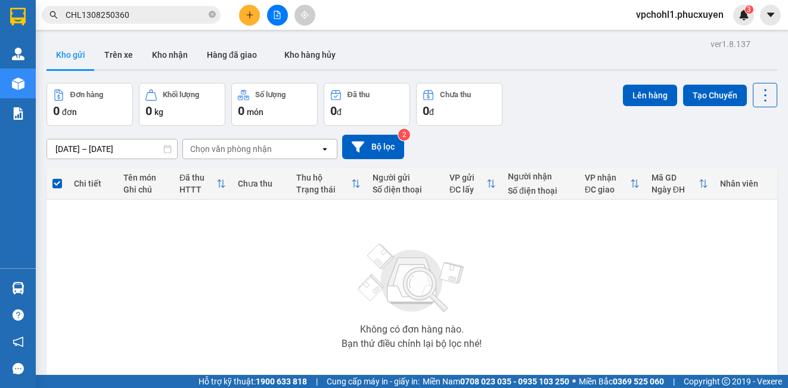
drag, startPoint x: 687, startPoint y: 345, endPoint x: 615, endPoint y: 316, distance: 77.1
click at [687, 343] on section "Kết quả tìm kiếm ( 1 ) Bộ lọc Mã ĐH Trạng thái Món hàng Thu hộ Tổng cước Chưa c…" at bounding box center [394, 194] width 788 height 388
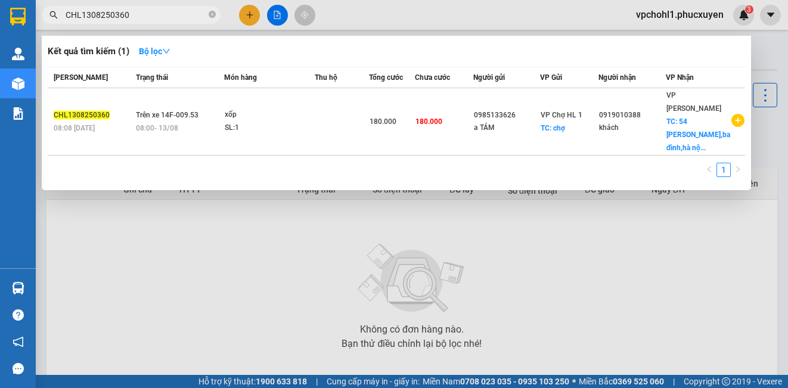
drag, startPoint x: 147, startPoint y: 17, endPoint x: 60, endPoint y: 5, distance: 87.2
click at [63, 5] on div "Kết quả tìm kiếm ( 1 ) Bộ lọc Mã ĐH Trạng thái Món hàng Thu hộ Tổng cước Chưa c…" at bounding box center [116, 15] width 233 height 21
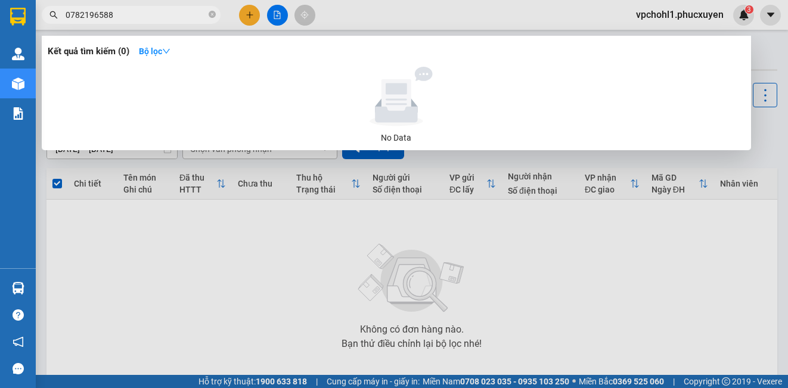
type input "0782196588"
click at [283, 303] on div at bounding box center [394, 194] width 788 height 388
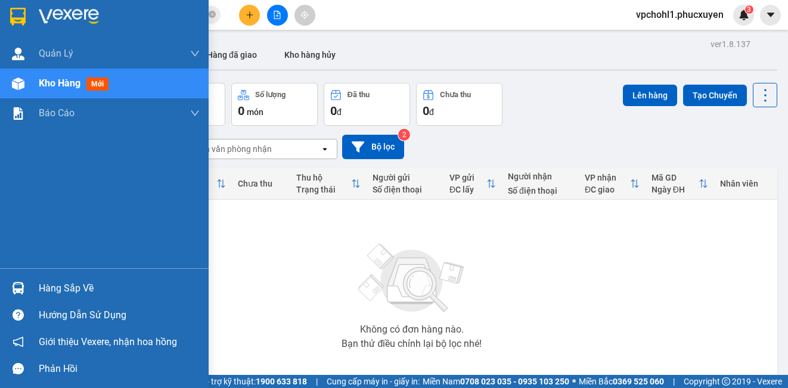
click at [22, 283] on img at bounding box center [18, 288] width 13 height 13
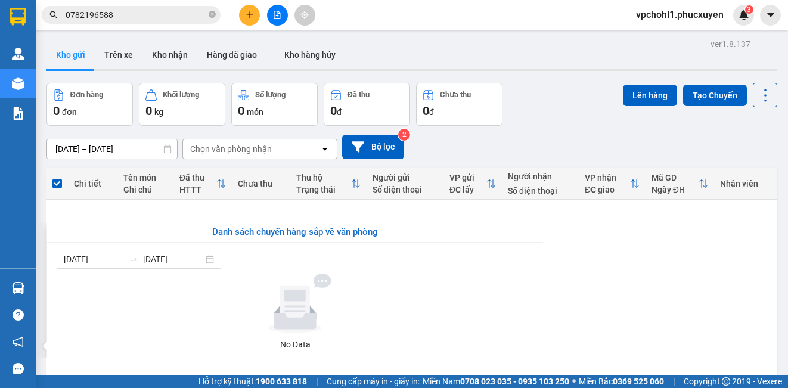
click at [612, 274] on section "Kết quả tìm kiếm ( 0 ) Bộ lọc No Data 0782196588 vpchohl1.phucxuyen 3 Quản Lý Q…" at bounding box center [394, 194] width 788 height 388
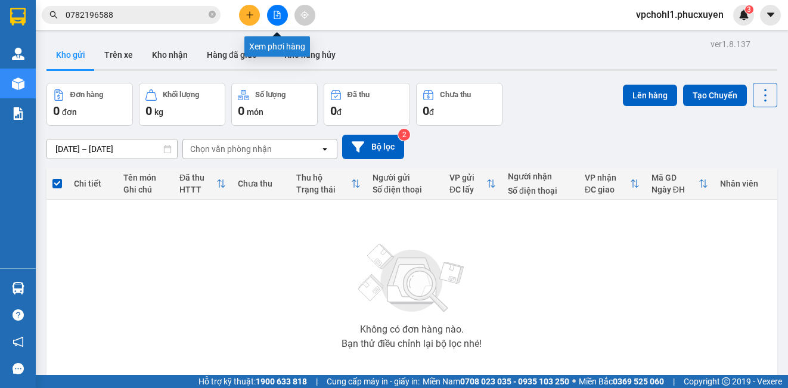
click at [278, 11] on icon "file-add" at bounding box center [277, 15] width 7 height 8
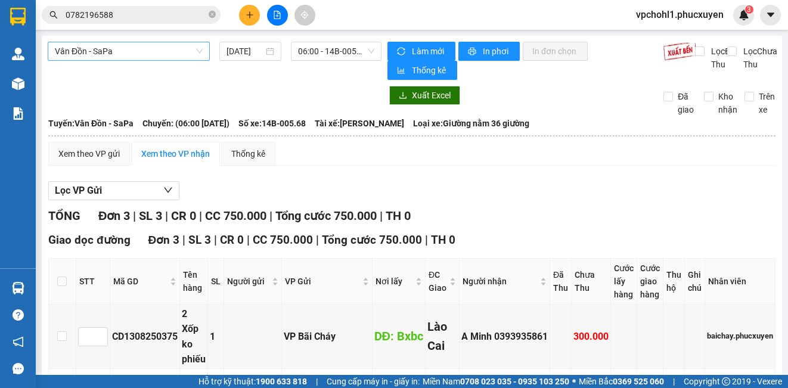
click at [178, 54] on span "Vân Đồn - SaPa" at bounding box center [129, 51] width 148 height 18
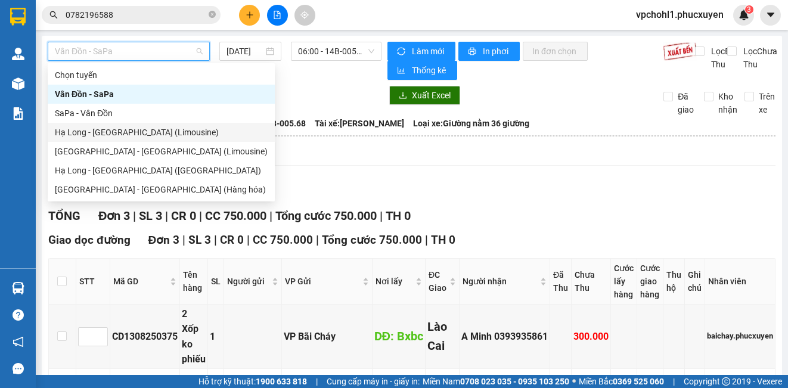
click at [167, 132] on div "Hạ Long - [GEOGRAPHIC_DATA] (Limousine)" at bounding box center [161, 132] width 213 height 13
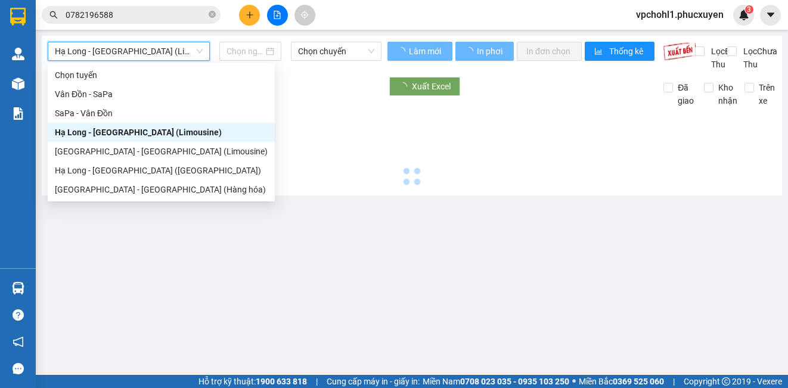
type input "[DATE]"
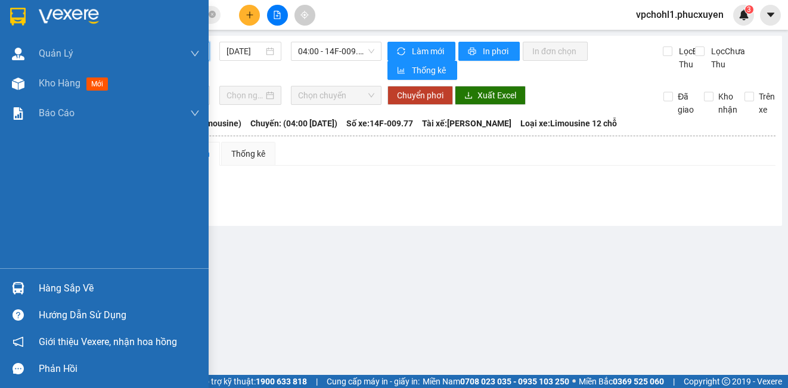
click at [64, 280] on div "Hàng sắp về" at bounding box center [119, 289] width 161 height 18
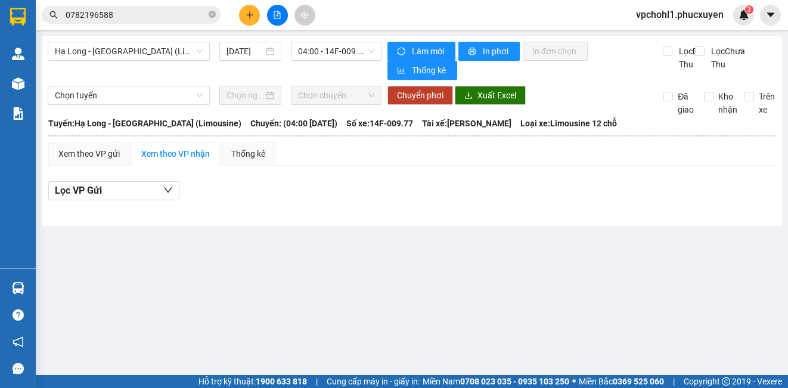
click at [621, 288] on section "Kết quả tìm kiếm ( 0 ) Bộ lọc No Data 0782196588 vpchohl1.phucxuyen 3 Quản Lý Q…" at bounding box center [394, 194] width 788 height 388
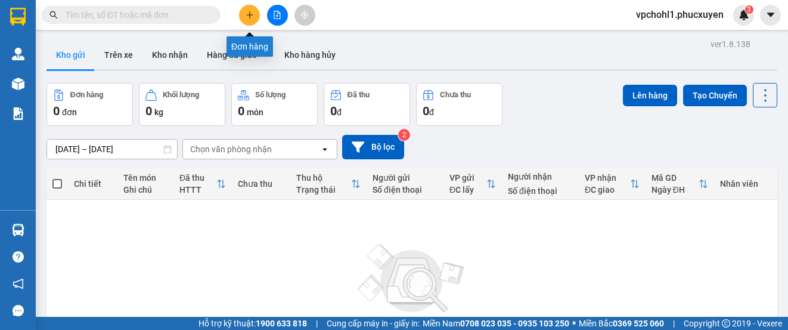
click at [246, 16] on icon "plus" at bounding box center [250, 15] width 8 height 8
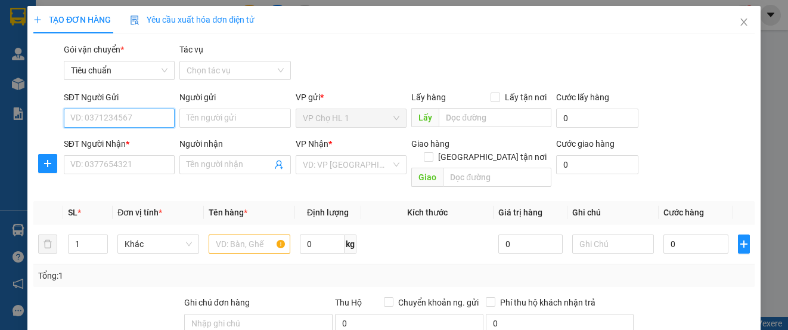
click at [145, 114] on input "SĐT Người Gửi" at bounding box center [119, 118] width 111 height 19
click at [126, 141] on div "0985133626 - a TÁM" at bounding box center [117, 141] width 95 height 13
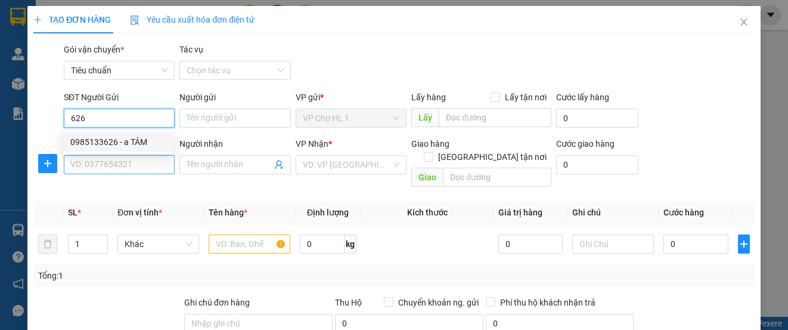
type input "0985133626"
type input "a TÁM"
type input "0985133626"
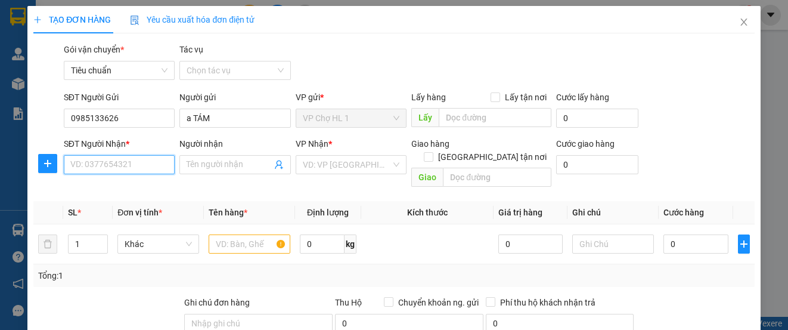
click at [123, 168] on input "SĐT Người Nhận *" at bounding box center [119, 164] width 111 height 19
type input "0904206465"
click at [127, 195] on div "0904206465 - KHÁCH" at bounding box center [118, 188] width 110 height 19
type input "KHÁCH"
checkbox input "true"
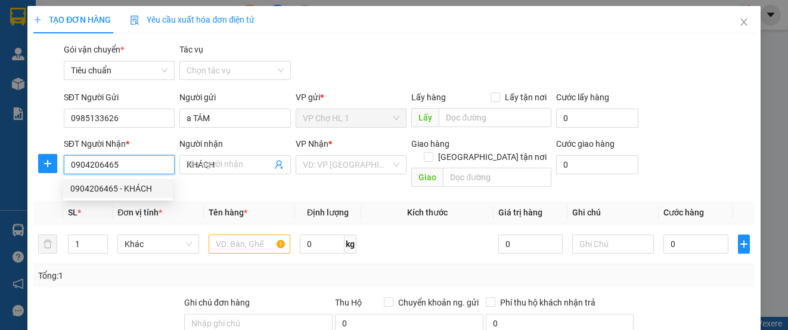
type input "SỐ 5 MÃ MÂY,HOÀN KIẾM,[GEOGRAPHIC_DATA]"
type input "40.000"
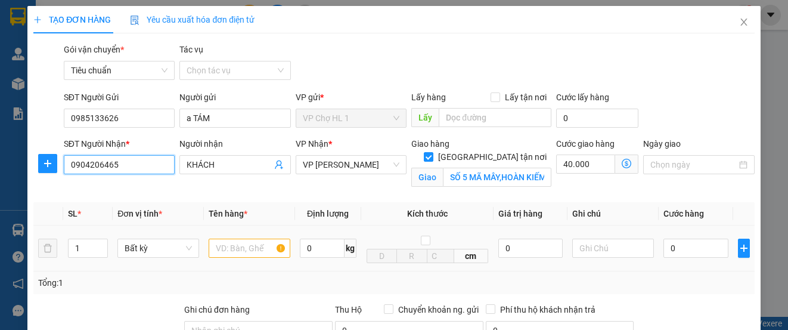
type input "0904206465"
click at [241, 251] on input "text" at bounding box center [250, 247] width 82 height 19
click at [625, 163] on span at bounding box center [626, 163] width 23 height 19
click at [622, 163] on icon "dollar-circle" at bounding box center [627, 164] width 10 height 10
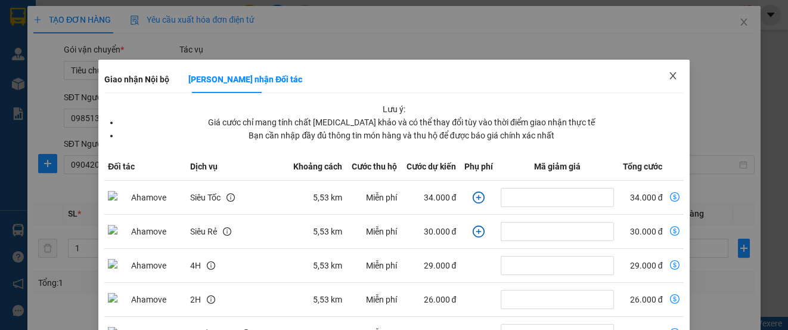
click at [668, 75] on icon "close" at bounding box center [673, 76] width 10 height 10
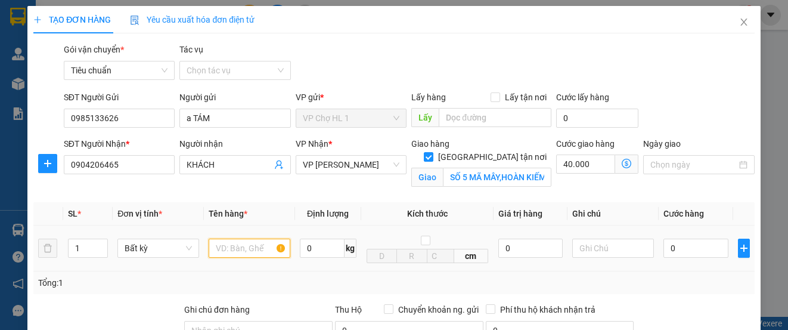
click at [249, 247] on input "text" at bounding box center [250, 247] width 82 height 19
type input "xốp"
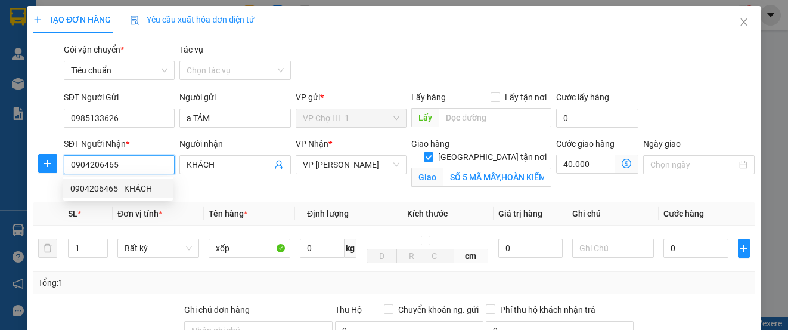
drag, startPoint x: 122, startPoint y: 163, endPoint x: 67, endPoint y: 163, distance: 54.9
click at [67, 163] on input "0904206465" at bounding box center [119, 164] width 111 height 19
click at [739, 18] on icon "close" at bounding box center [744, 22] width 10 height 10
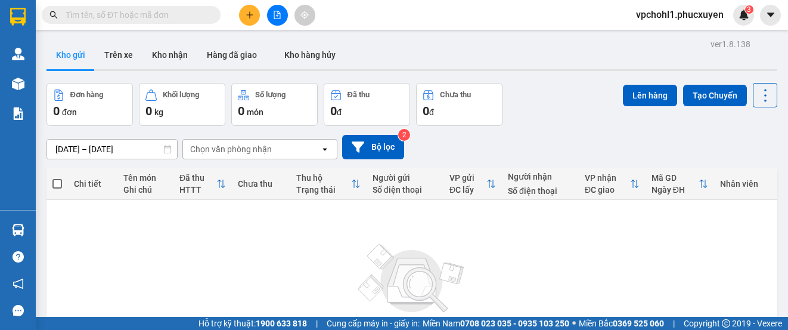
click at [190, 17] on input "text" at bounding box center [136, 14] width 141 height 13
paste input "0904206465"
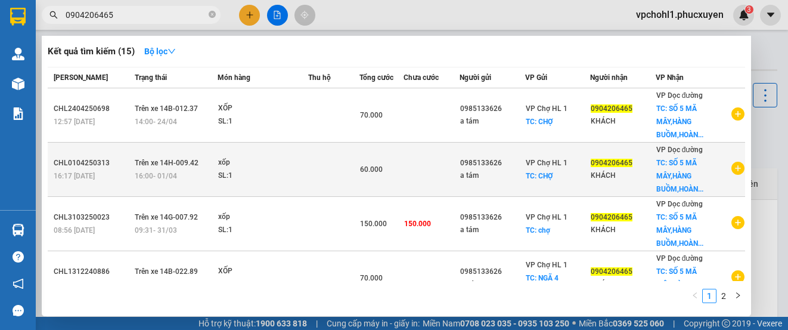
scroll to position [60, 0]
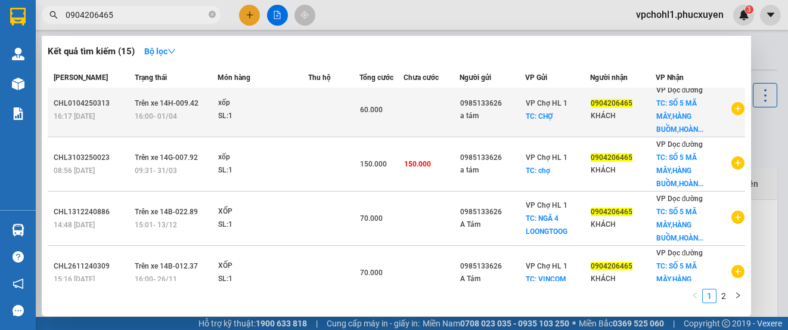
type input "0904206465"
click at [448, 108] on td at bounding box center [432, 110] width 56 height 54
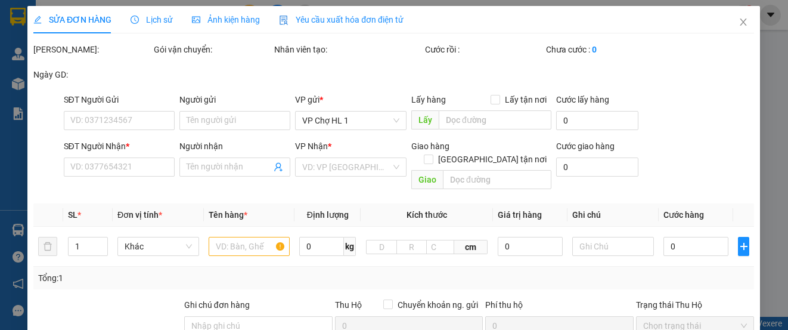
type input "0985133626"
type input "a tám"
checkbox input "true"
type input "CHỢ"
type input "0904206465"
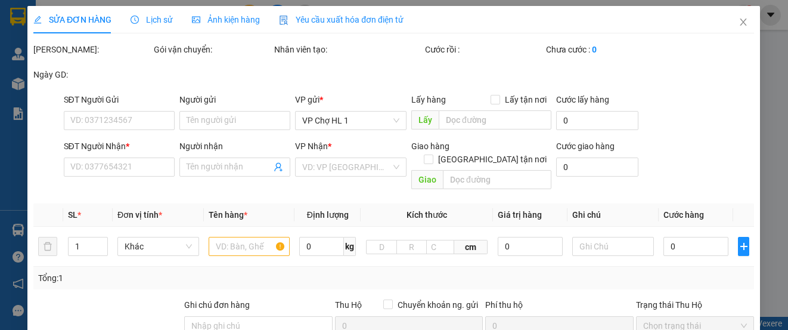
type input "KHÁCH"
checkbox input "true"
type input "SỐ 5 MÃ MÂY,HÀNG BUỒM,HOÀN KIẾM,[GEOGRAPHIC_DATA]"
type input "60.000"
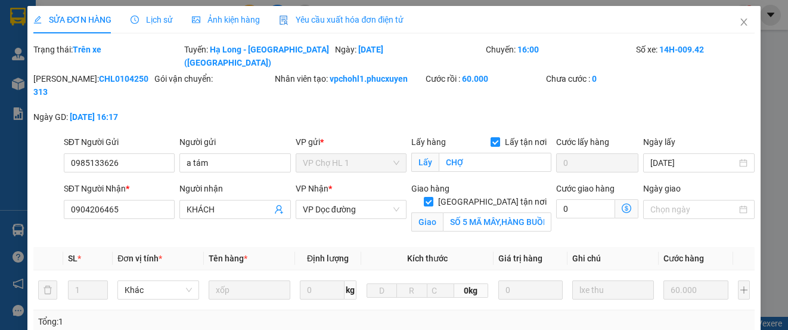
click at [163, 20] on span "Lịch sử" at bounding box center [152, 20] width 42 height 10
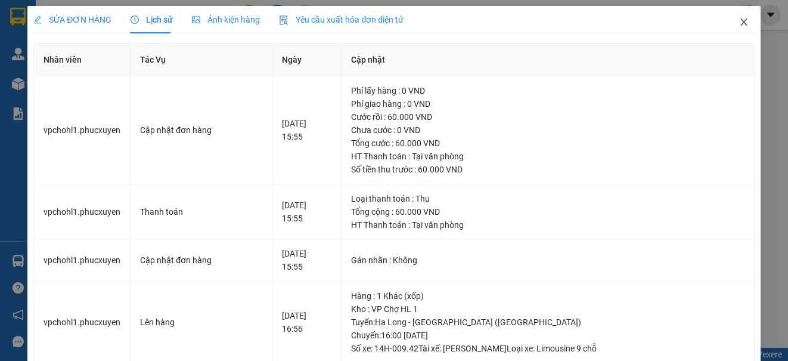
click at [739, 21] on icon "close" at bounding box center [744, 22] width 10 height 10
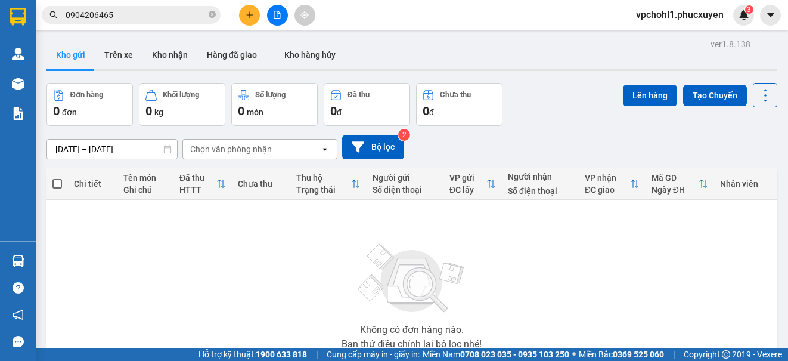
click at [130, 12] on input "0904206465" at bounding box center [136, 14] width 141 height 13
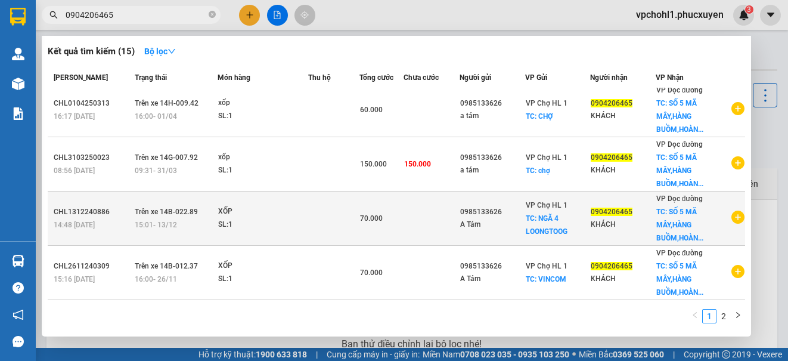
click at [337, 223] on td at bounding box center [333, 218] width 51 height 54
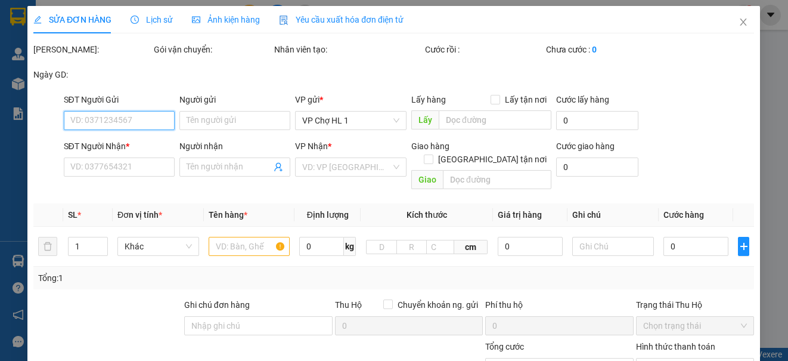
type input "0985133626"
type input "A Tám"
checkbox input "true"
type input "NGÃ 4 LOONGTOOG"
type input "0904206465"
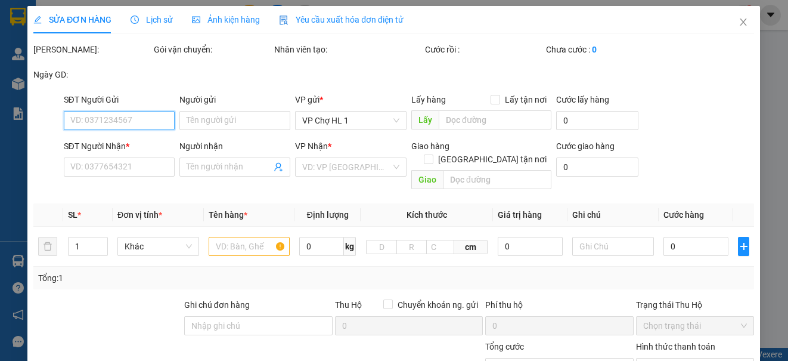
type input "KHÁCH"
checkbox input "true"
type input "SỐ 5 MÃ MÂY,HÀNG BUỒM,HOÀN KIẾM,[GEOGRAPHIC_DATA]"
type input "70.000"
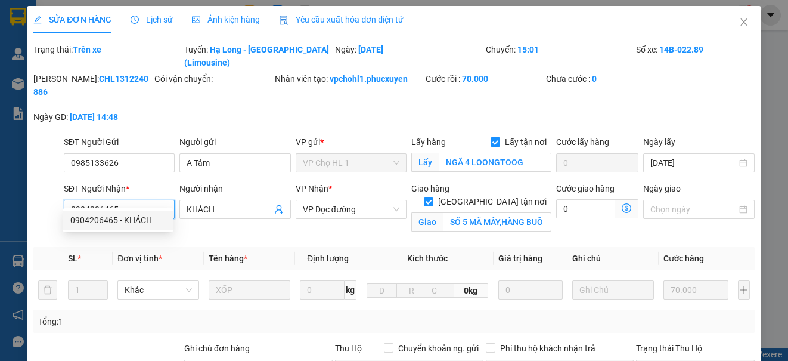
drag, startPoint x: 120, startPoint y: 199, endPoint x: 58, endPoint y: 195, distance: 61.5
click at [58, 195] on div "SĐT Người Nhận * 0904206465 Người nhận KHÁCH VP Nhận * VP Dọc đường Giao hàng […" at bounding box center [393, 210] width 723 height 56
click at [739, 21] on icon "close" at bounding box center [744, 22] width 10 height 10
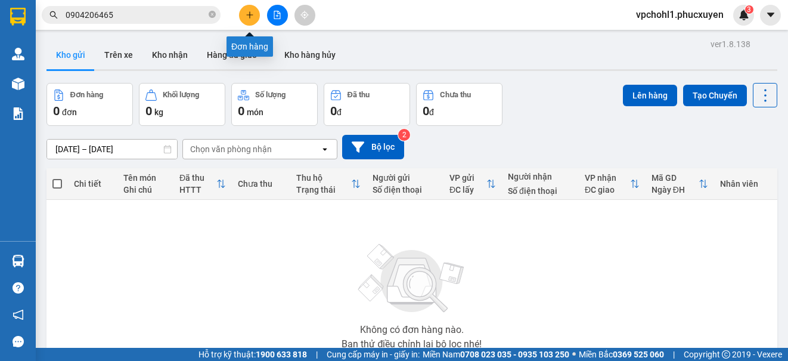
click at [244, 13] on button at bounding box center [249, 15] width 21 height 21
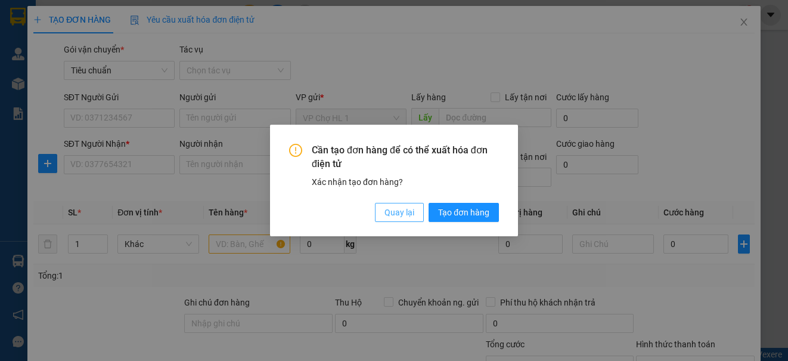
drag, startPoint x: 404, startPoint y: 213, endPoint x: 186, endPoint y: 194, distance: 219.0
click at [405, 212] on span "Quay lại" at bounding box center [400, 212] width 30 height 13
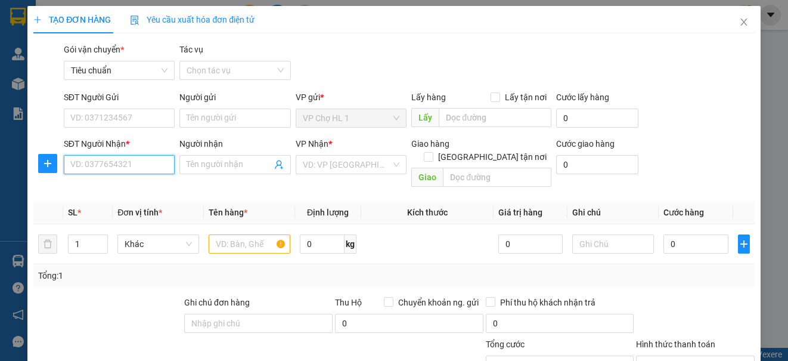
click at [87, 165] on input "SĐT Người Nhận *" at bounding box center [119, 164] width 111 height 19
paste input "0904206465"
type input "0904206465"
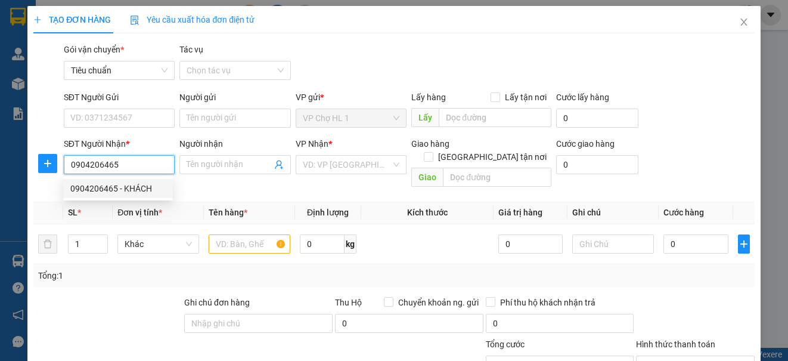
click at [91, 191] on div "0904206465 - KHÁCH" at bounding box center [117, 188] width 95 height 13
type input "KHÁCH"
checkbox input "true"
type input "SỐ 5 MÃ MÂY,HOÀN KIẾM,[GEOGRAPHIC_DATA]"
type input "40.000"
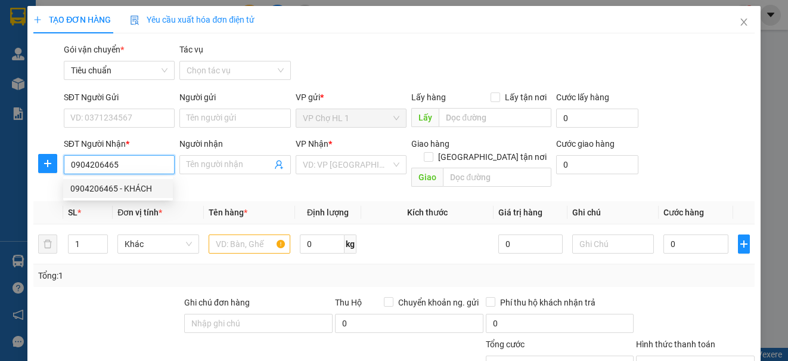
type input "40.000"
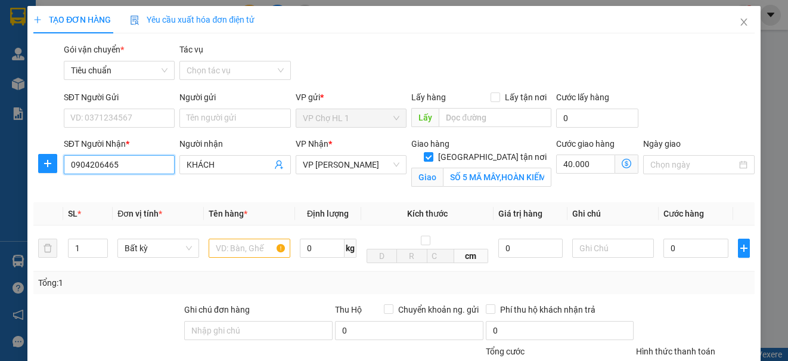
type input "0904206465"
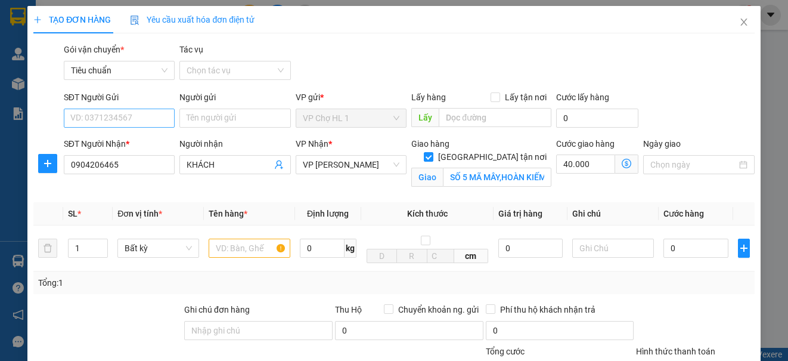
click at [115, 128] on div "SĐT Người Gửi VD: 0371234567" at bounding box center [119, 112] width 111 height 42
click at [128, 120] on input "SĐT Người Gửi" at bounding box center [119, 118] width 111 height 19
click at [128, 141] on div "0985133626 - a TÁM" at bounding box center [117, 141] width 95 height 13
type input "0985133626"
type input "a TÁM"
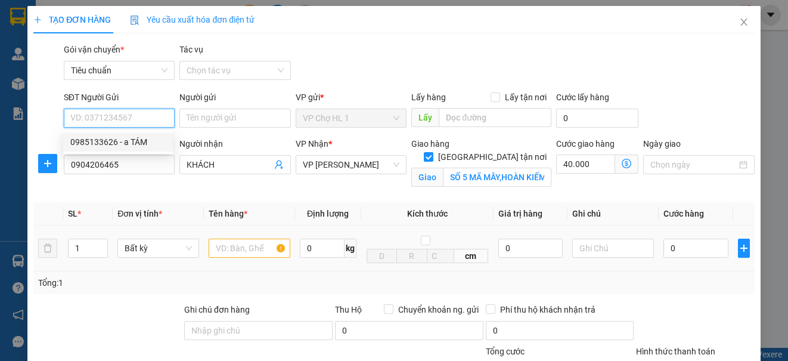
checkbox input "true"
type input "YẾT KIÊU"
type input "80.000"
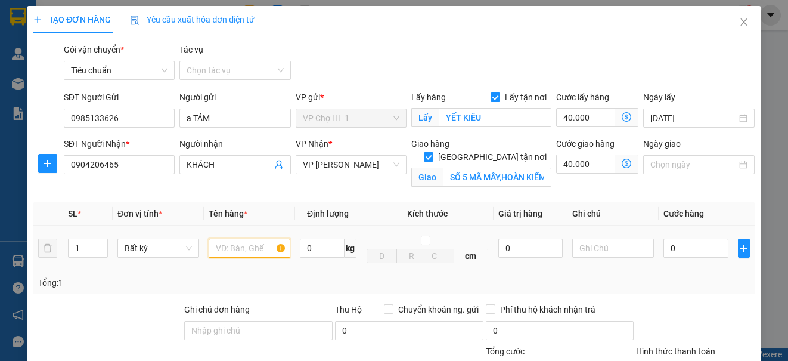
click at [248, 252] on input "text" at bounding box center [250, 247] width 82 height 19
type input "xốp"
click at [669, 63] on div "Gói vận chuyển * Tiêu chuẩn Tác vụ Chọn tác vụ" at bounding box center [409, 64] width 696 height 42
click at [622, 163] on icon "dollar-circle" at bounding box center [627, 164] width 10 height 10
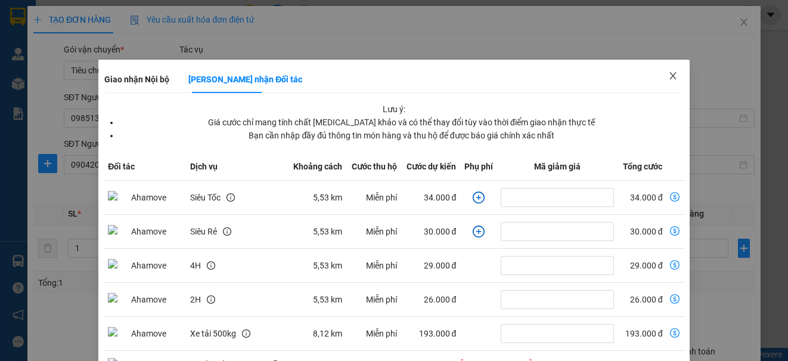
click at [668, 76] on icon "close" at bounding box center [673, 76] width 10 height 10
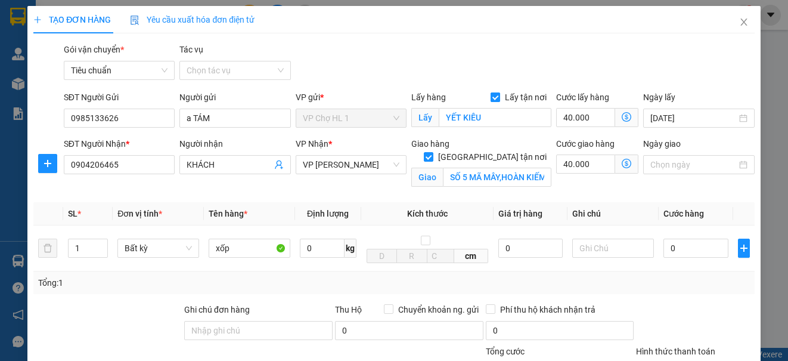
click at [493, 95] on input "Lấy tận nơi" at bounding box center [495, 96] width 8 height 8
checkbox input "false"
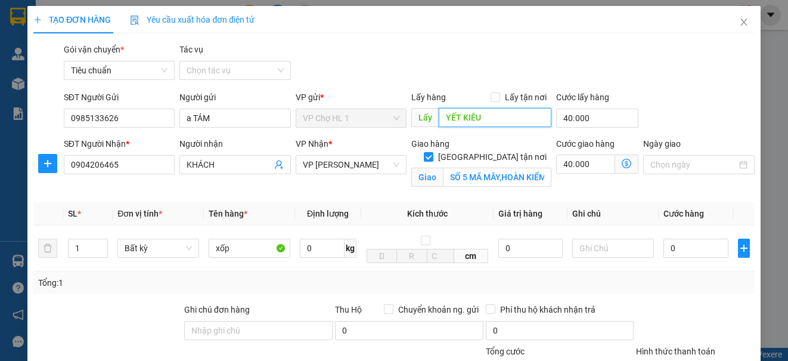
click at [490, 116] on input "YẾT KIÊU" at bounding box center [495, 117] width 113 height 19
type input "chợ"
click at [495, 95] on span at bounding box center [496, 97] width 10 height 10
click at [495, 95] on input "Lấy tận nơi" at bounding box center [495, 96] width 8 height 8
checkbox input "true"
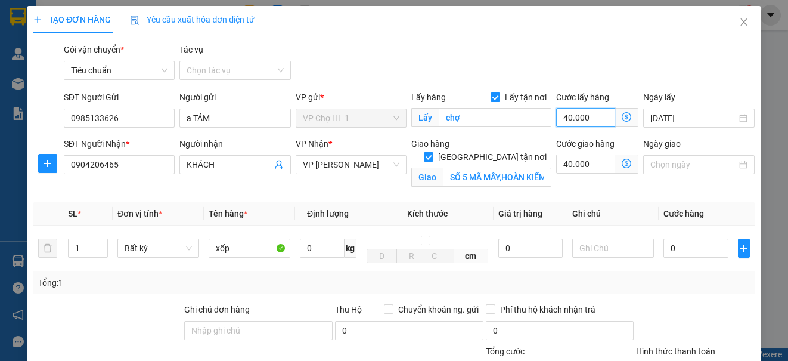
click at [602, 116] on input "40.000" at bounding box center [585, 117] width 59 height 19
type input "0"
type input "40.000"
type input "40.003"
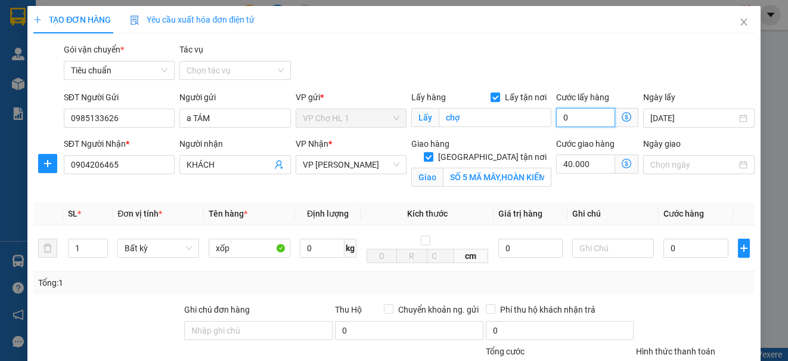
type input "40.003"
type input "3"
type input "40.030"
type input "30.000"
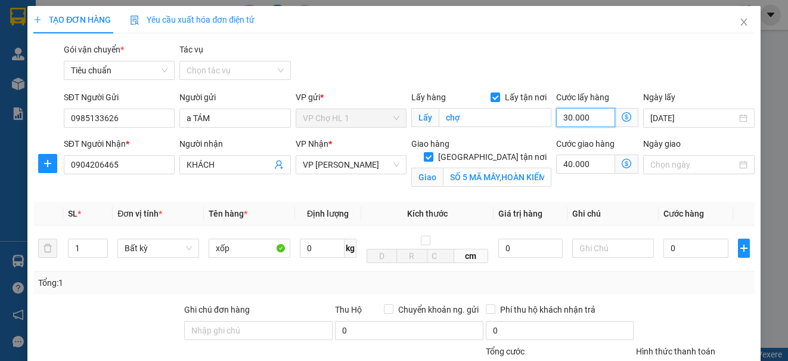
type input "70.000"
click at [698, 253] on input "0" at bounding box center [696, 247] width 65 height 19
type input "8"
type input "70.008"
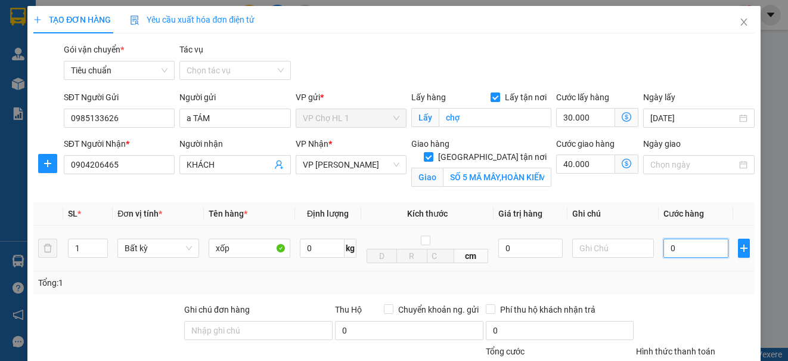
type input "70.008"
type input "80"
type input "70.080"
type input "80.000"
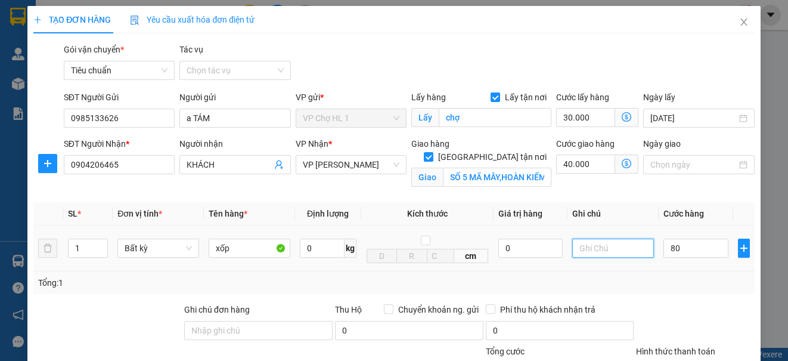
type input "150.000"
click at [627, 245] on input "text" at bounding box center [613, 247] width 82 height 19
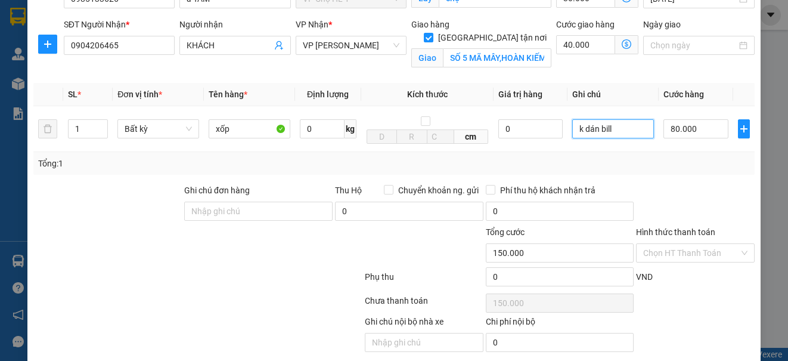
scroll to position [162, 0]
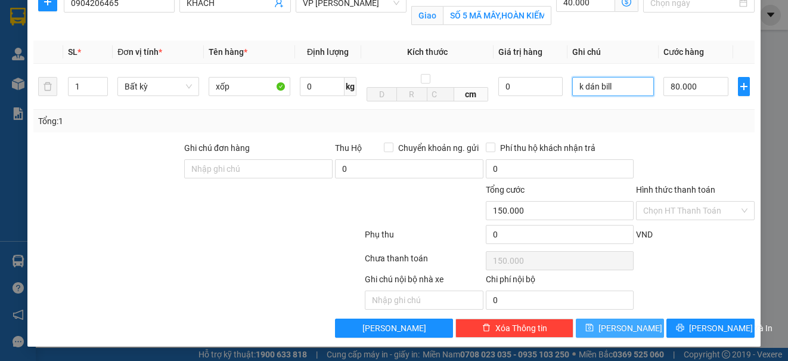
type input "k dán bill"
click at [594, 326] on icon "save" at bounding box center [590, 328] width 8 height 8
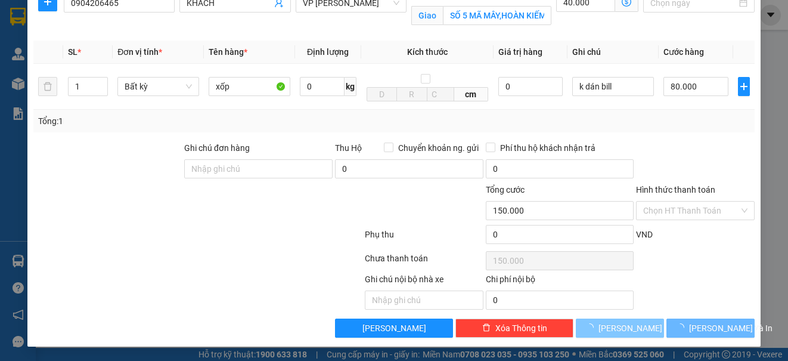
checkbox input "false"
type input "0"
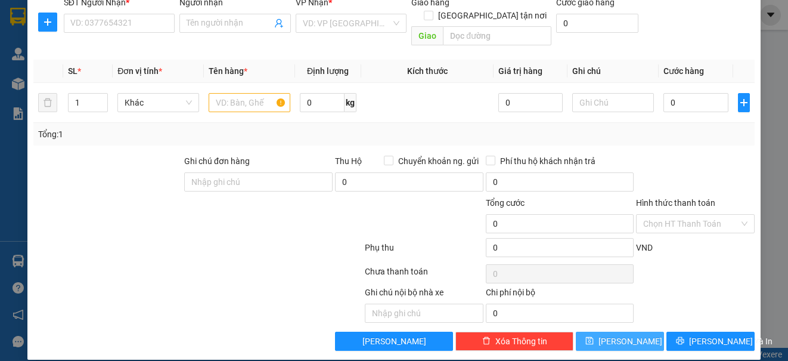
scroll to position [0, 0]
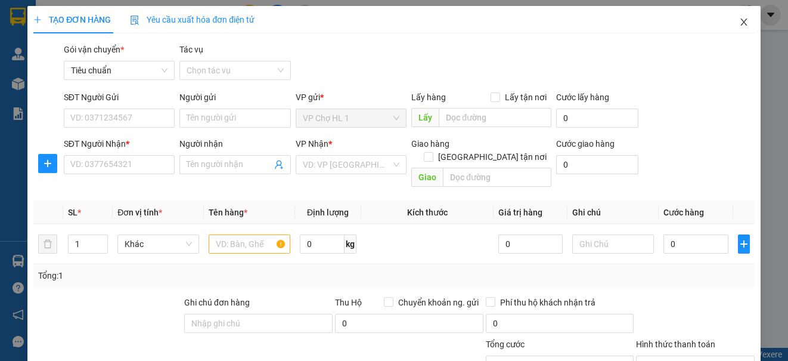
click at [739, 19] on icon "close" at bounding box center [744, 22] width 10 height 10
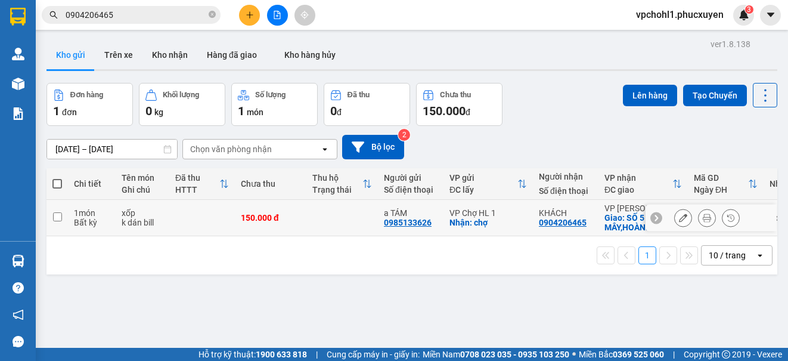
drag, startPoint x: 57, startPoint y: 213, endPoint x: 506, endPoint y: 114, distance: 459.7
click at [56, 213] on input "checkbox" at bounding box center [57, 216] width 9 height 9
checkbox input "true"
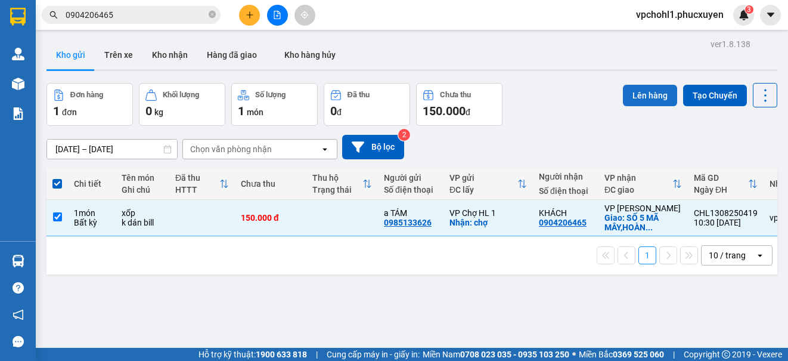
click at [645, 97] on button "Lên hàng" at bounding box center [650, 95] width 54 height 21
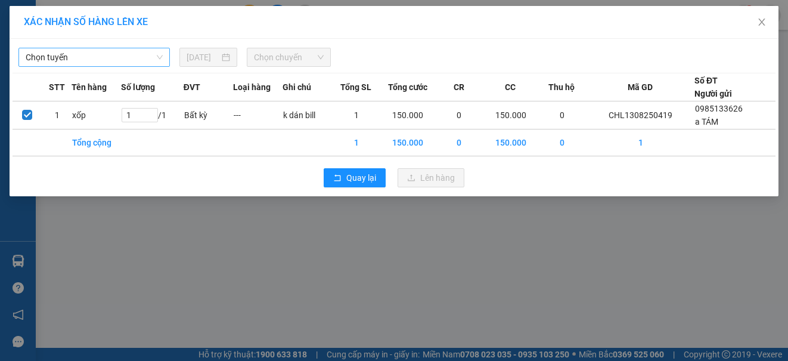
click at [111, 56] on span "Chọn tuyến" at bounding box center [94, 57] width 137 height 18
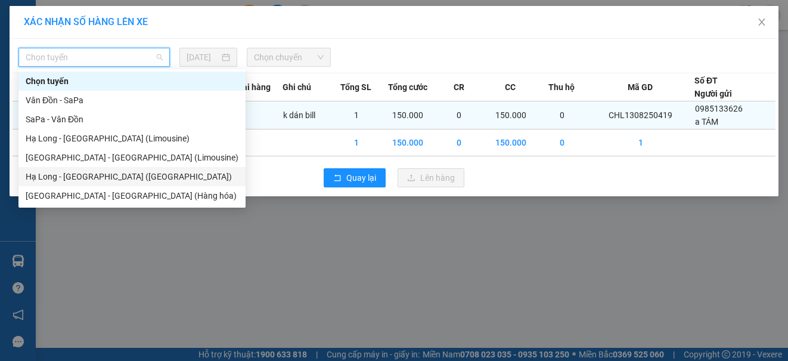
drag, startPoint x: 110, startPoint y: 178, endPoint x: 178, endPoint y: 120, distance: 89.7
click at [110, 174] on div "Hạ Long - [GEOGRAPHIC_DATA] ([GEOGRAPHIC_DATA])" at bounding box center [132, 176] width 213 height 13
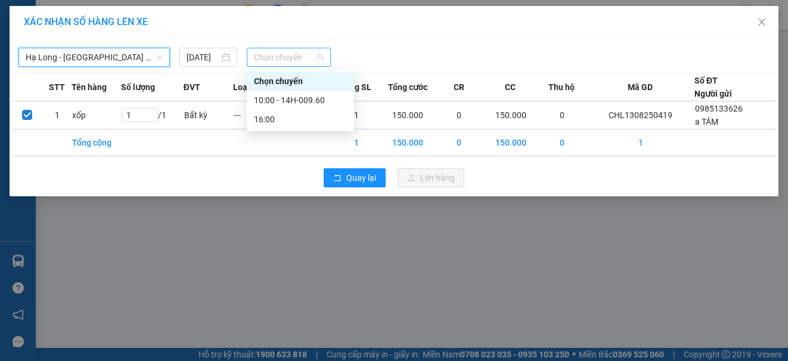
click at [270, 58] on span "Chọn chuyến" at bounding box center [289, 57] width 70 height 18
click at [263, 97] on div "10:00 - 14H-009.60" at bounding box center [300, 100] width 93 height 13
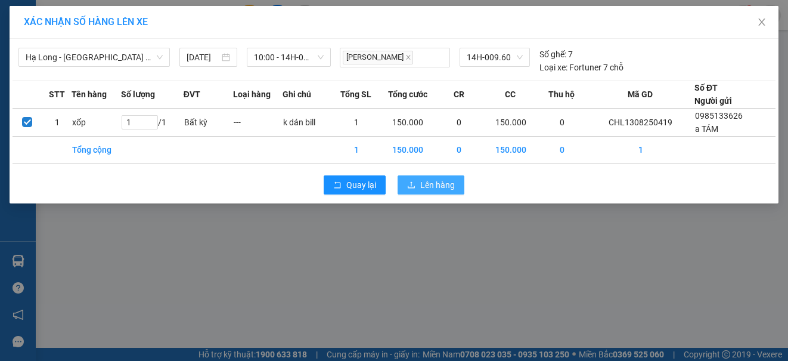
click at [439, 188] on span "Lên hàng" at bounding box center [437, 184] width 35 height 13
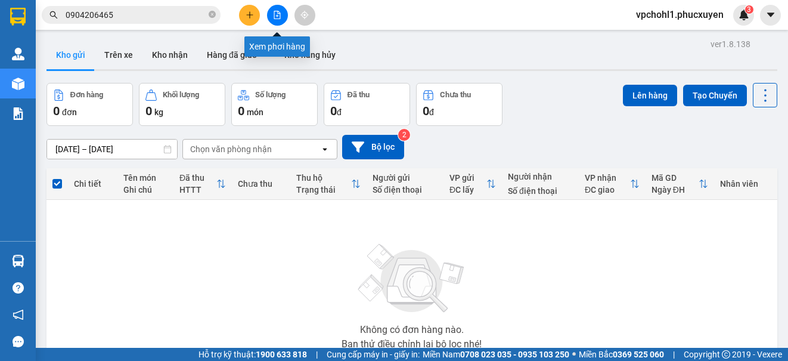
click at [283, 11] on button at bounding box center [277, 15] width 21 height 21
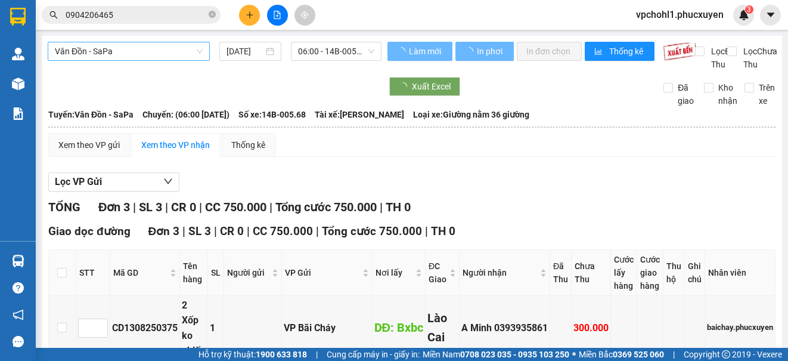
click at [185, 47] on span "Vân Đồn - SaPa" at bounding box center [129, 51] width 148 height 18
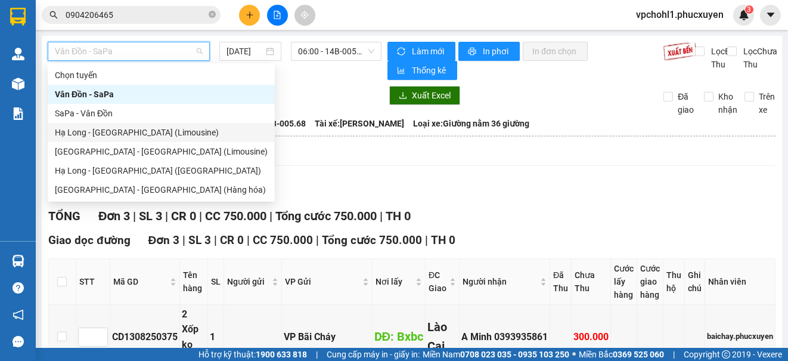
click at [167, 131] on div "Hạ Long - [GEOGRAPHIC_DATA] (Limousine)" at bounding box center [161, 132] width 213 height 13
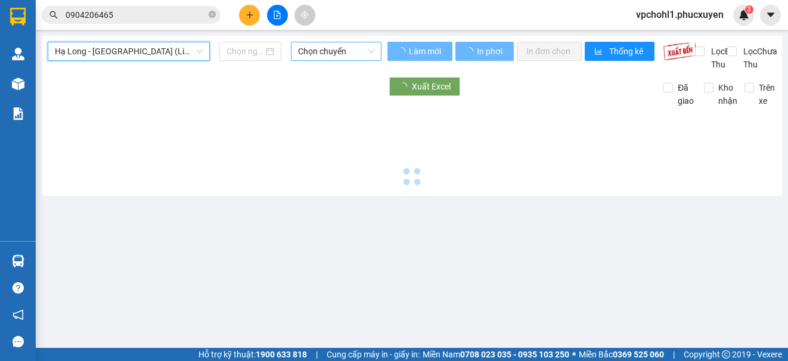
type input "[DATE]"
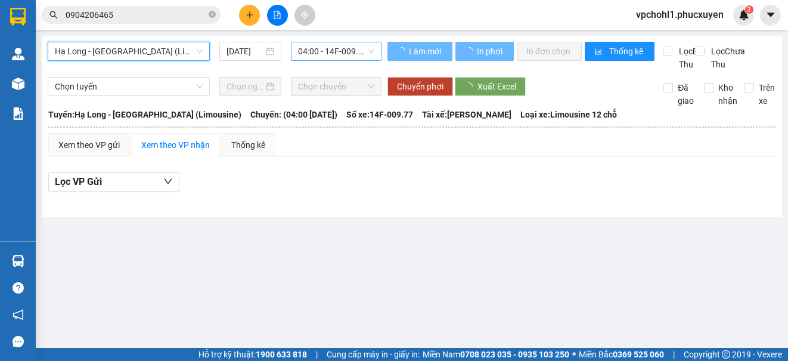
click at [337, 49] on span "04:00 - 14F-009.77" at bounding box center [336, 51] width 76 height 18
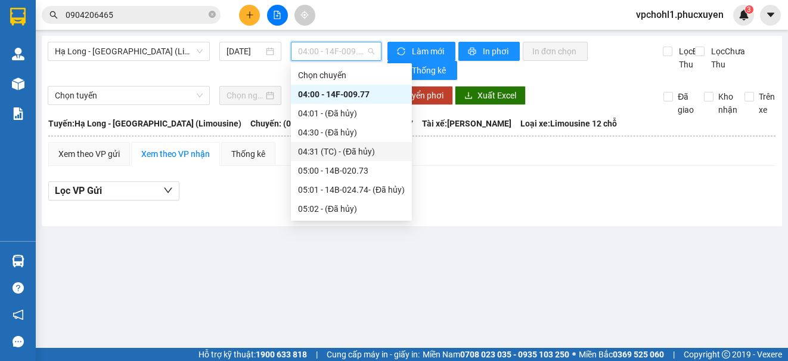
scroll to position [238, 0]
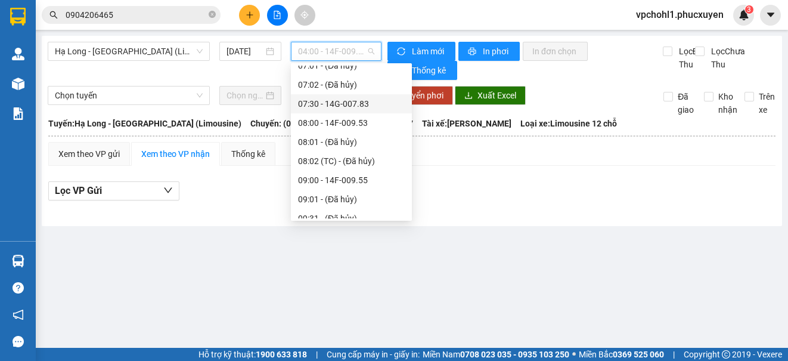
click at [349, 100] on div "07:30 - 14G-007.83" at bounding box center [351, 103] width 107 height 13
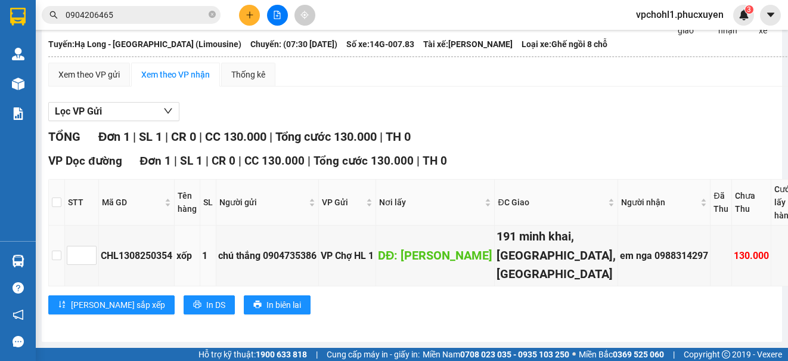
scroll to position [149, 0]
copy div "0988314297"
drag, startPoint x: 555, startPoint y: 217, endPoint x: 614, endPoint y: 224, distance: 58.8
click at [618, 225] on td "em nga 0988314297" at bounding box center [664, 255] width 92 height 60
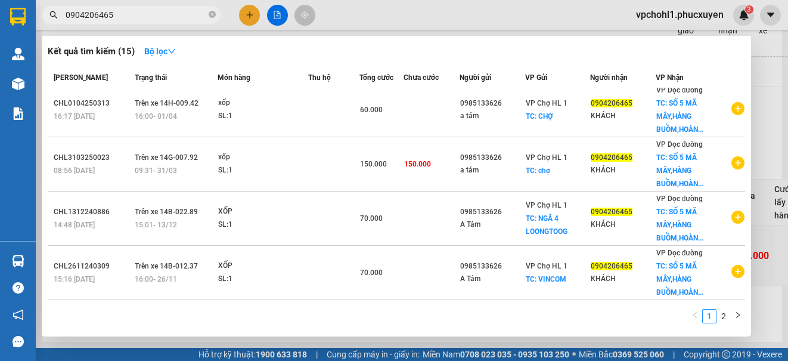
drag, startPoint x: 116, startPoint y: 18, endPoint x: 60, endPoint y: 15, distance: 56.7
click at [60, 15] on span "0904206465" at bounding box center [131, 15] width 179 height 18
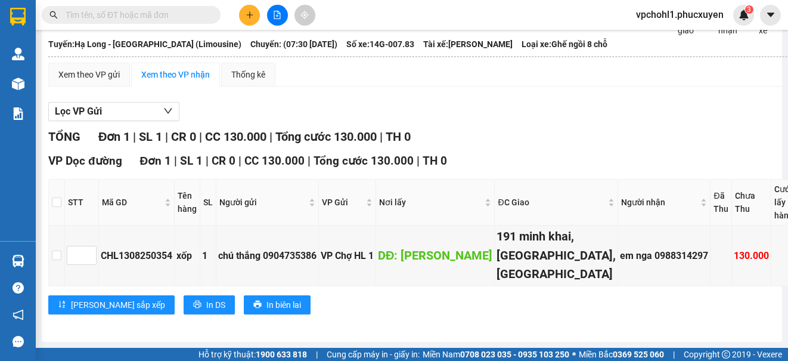
paste input "0988314297"
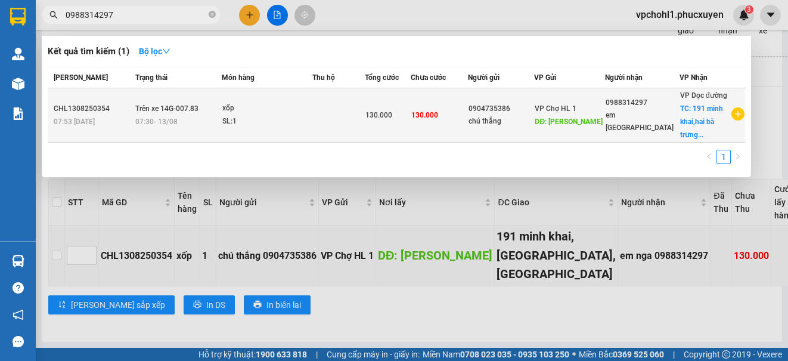
type input "0988314297"
click at [360, 115] on td at bounding box center [338, 115] width 52 height 54
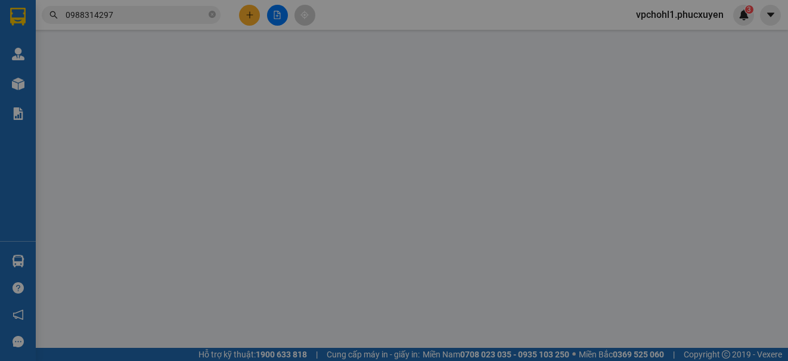
type input "0904735386"
type input "chú thắng"
type input "[PERSON_NAME]"
type input "0988314297"
type input "em [GEOGRAPHIC_DATA]"
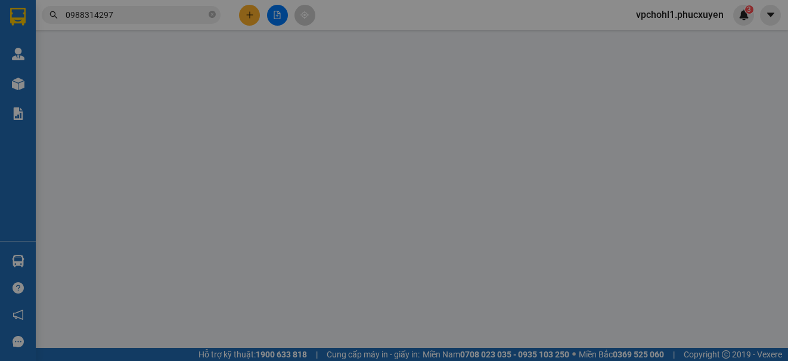
checkbox input "true"
type input "191 minh khai,[GEOGRAPHIC_DATA],[GEOGRAPHIC_DATA]"
type input "130.000"
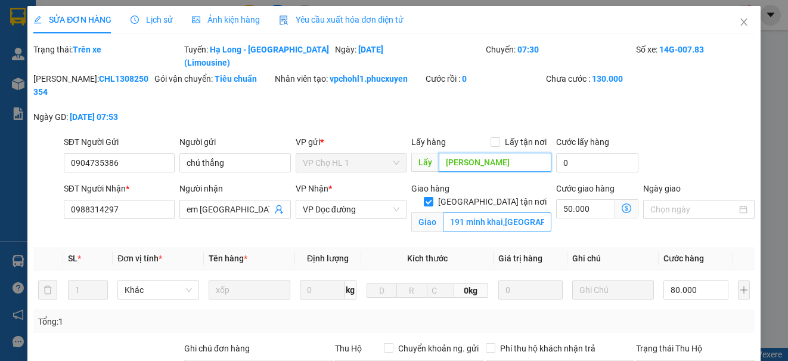
drag, startPoint x: 499, startPoint y: 147, endPoint x: 528, endPoint y: 187, distance: 49.5
click at [500, 153] on input "[PERSON_NAME]" at bounding box center [495, 162] width 113 height 19
click at [739, 21] on icon "close" at bounding box center [744, 22] width 10 height 10
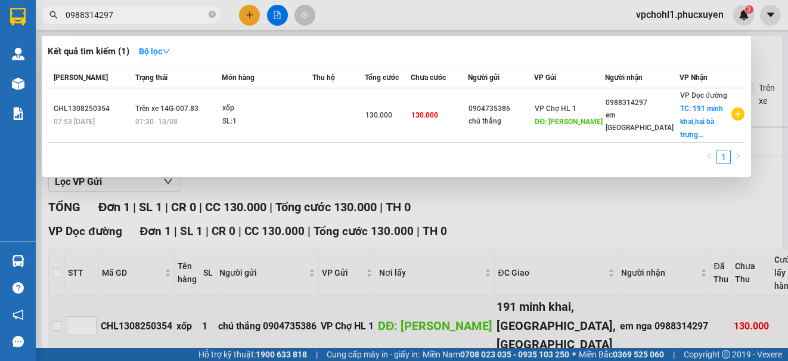
click at [134, 14] on input "0988314297" at bounding box center [136, 14] width 141 height 13
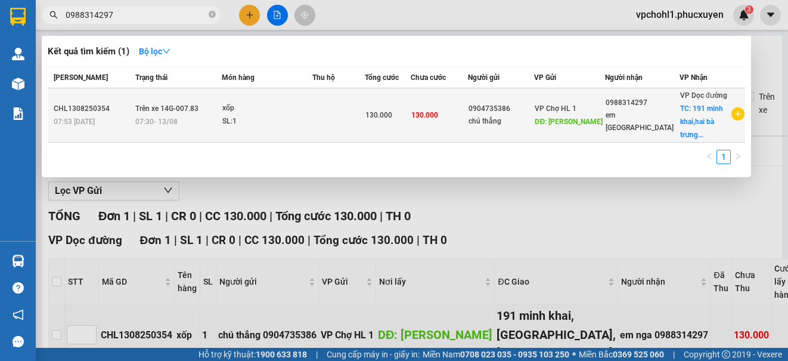
click at [511, 122] on div "chú thắng" at bounding box center [501, 121] width 65 height 13
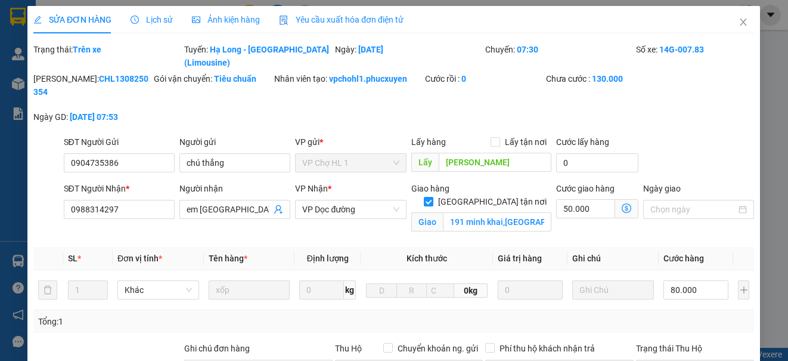
type input "0904735386"
type input "chú thắng"
type input "[PERSON_NAME]"
type input "0988314297"
type input "em [GEOGRAPHIC_DATA]"
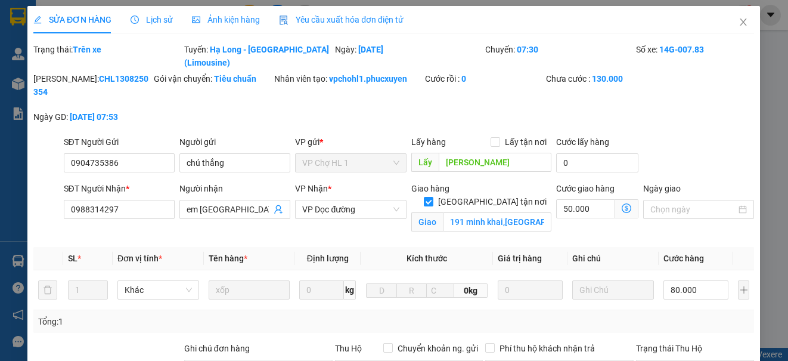
checkbox input "true"
type input "191 minh khai,[GEOGRAPHIC_DATA],[GEOGRAPHIC_DATA]"
type input "130.000"
click at [586, 199] on input "50.000" at bounding box center [585, 208] width 59 height 19
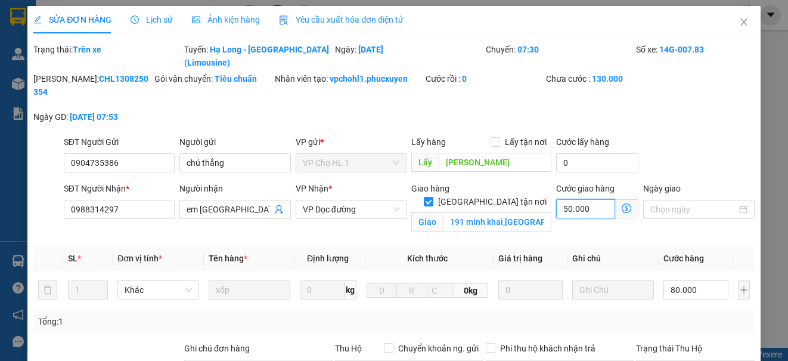
type input "80.000"
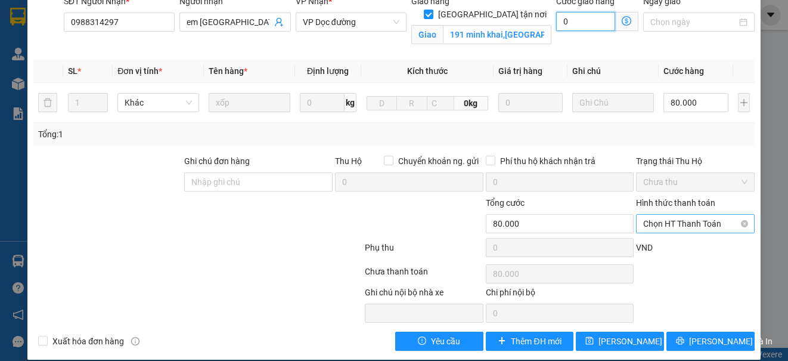
click at [668, 215] on span "Chọn HT Thanh Toán" at bounding box center [695, 224] width 104 height 18
type input "0"
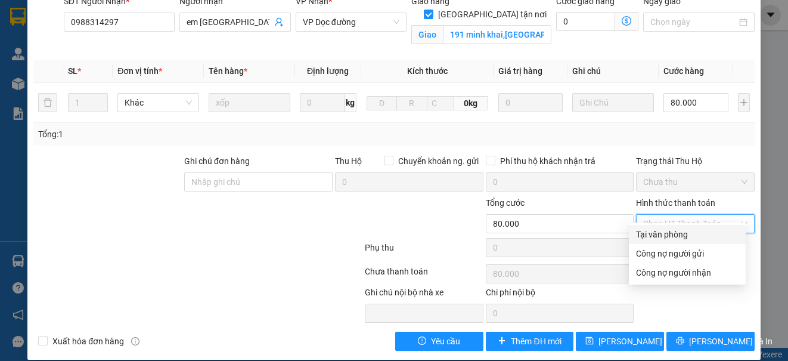
click at [660, 236] on div "Tại văn phòng" at bounding box center [687, 234] width 103 height 13
type input "0"
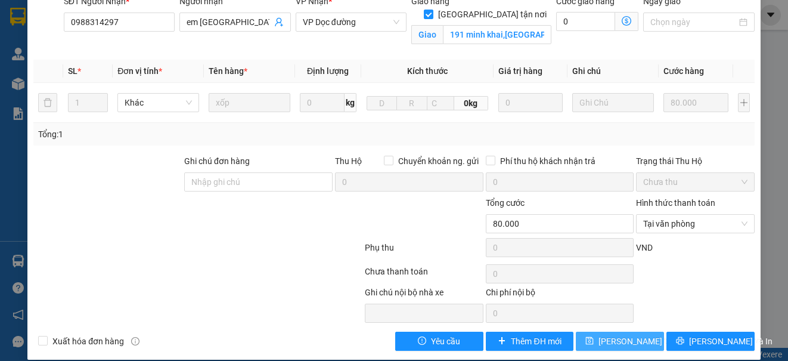
click at [605, 329] on span "[PERSON_NAME] thay đổi" at bounding box center [646, 340] width 95 height 13
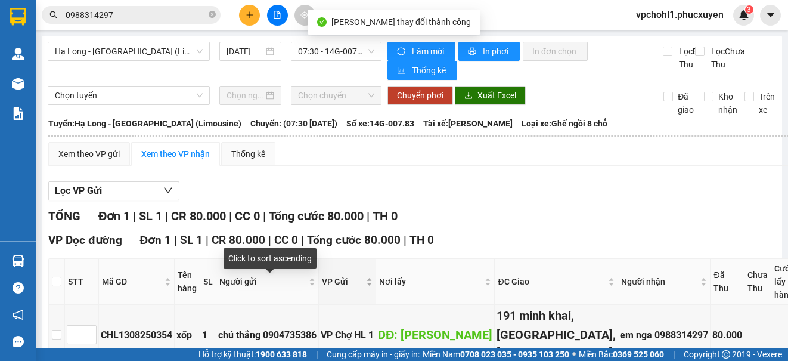
scroll to position [149, 0]
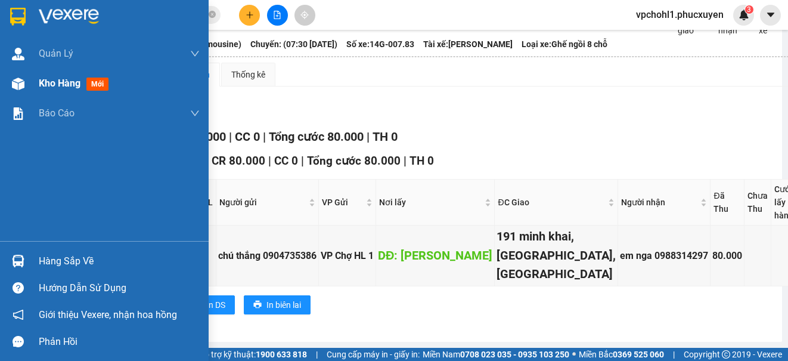
click at [44, 76] on div "Kho hàng mới" at bounding box center [76, 83] width 75 height 15
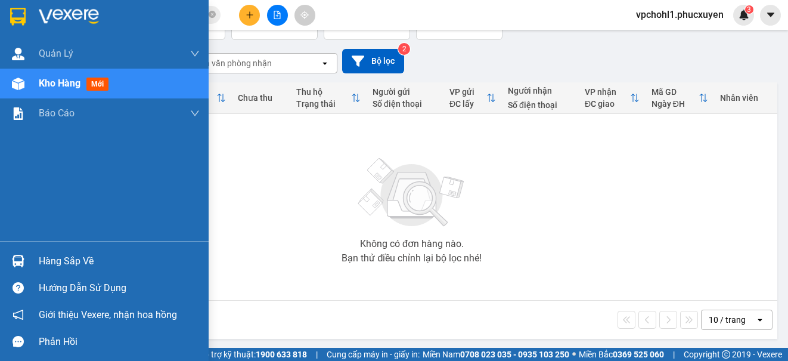
scroll to position [88, 0]
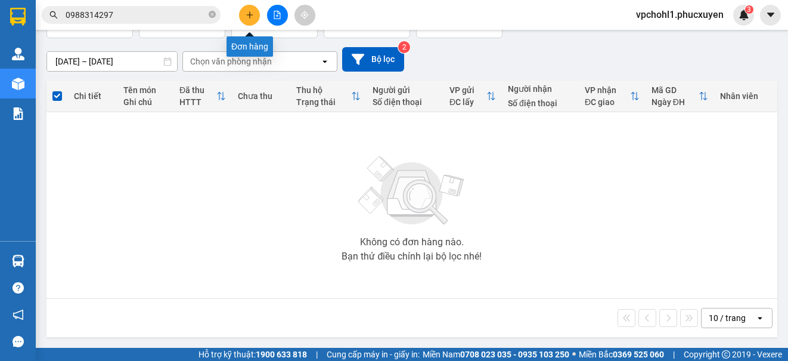
click at [248, 14] on icon "plus" at bounding box center [250, 15] width 8 height 8
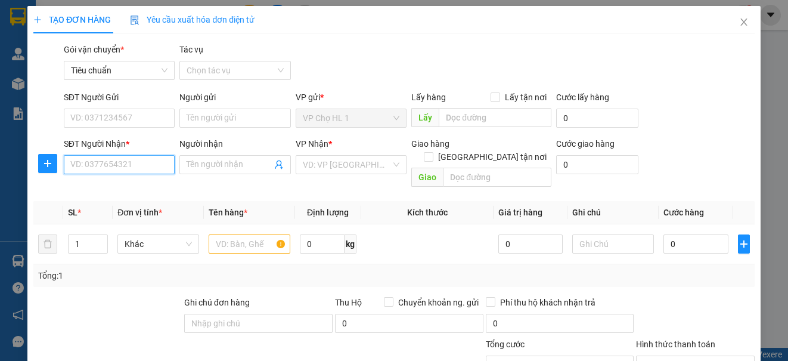
click at [145, 166] on input "SĐT Người Nhận *" at bounding box center [119, 164] width 111 height 19
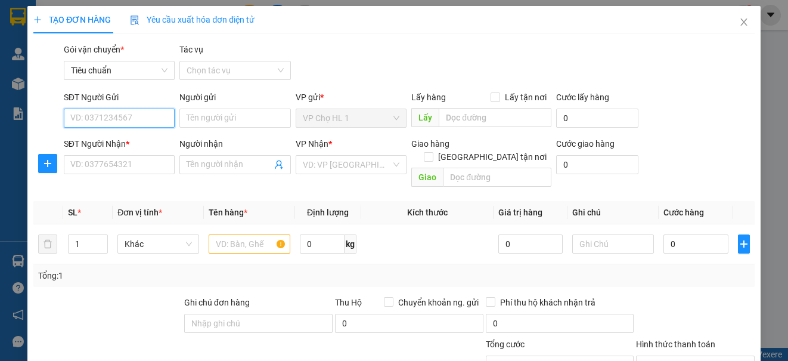
click at [145, 114] on input "SĐT Người Gửi" at bounding box center [119, 118] width 111 height 19
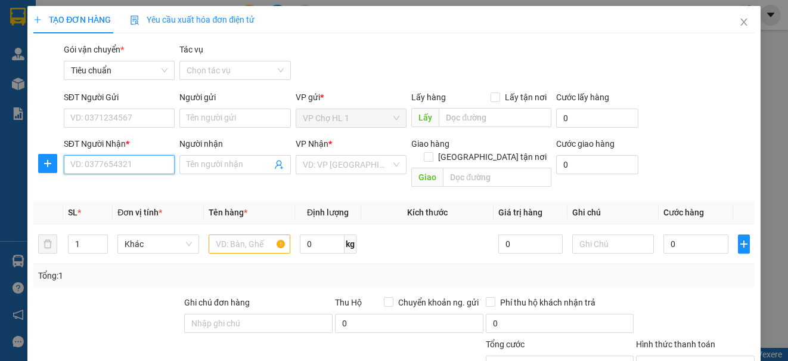
click at [148, 174] on input "SĐT Người Nhận *" at bounding box center [119, 164] width 111 height 19
type input "0983602653"
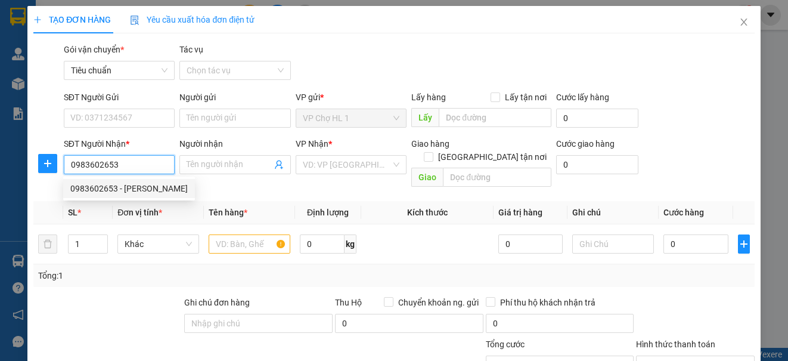
click at [146, 184] on div "0983602653 - [PERSON_NAME]" at bounding box center [128, 188] width 117 height 13
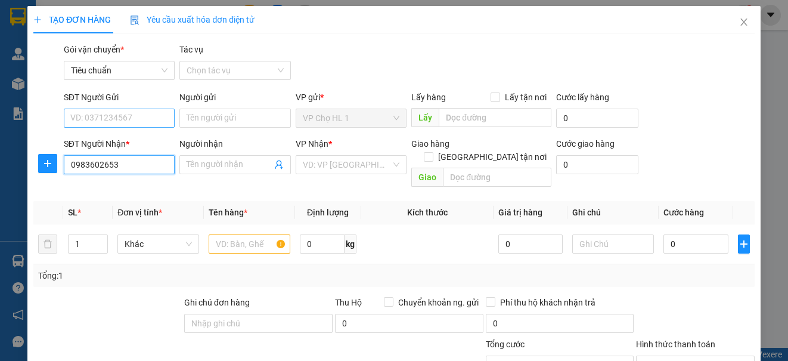
type input "Anh Tiệp"
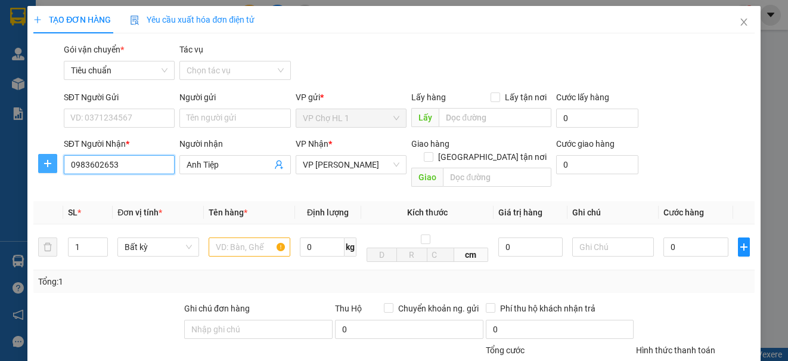
drag, startPoint x: 126, startPoint y: 165, endPoint x: 45, endPoint y: 166, distance: 81.1
click at [45, 166] on div "SĐT Người Nhận * 0983602653 0983602653 Người nhận Anh Tiệp VP Nhận * VP [PERSON…" at bounding box center [393, 164] width 723 height 55
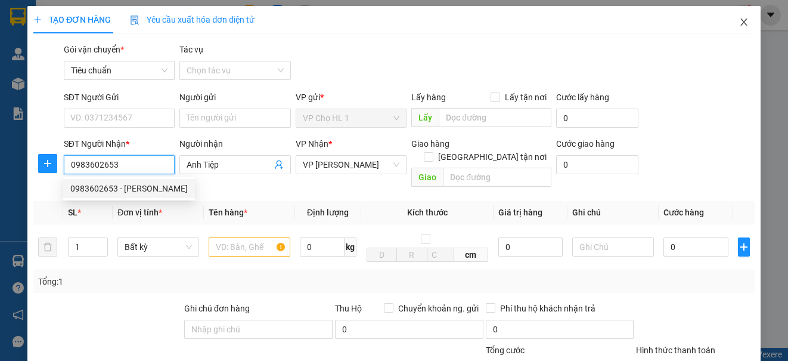
type input "0983602653"
click at [739, 22] on icon "close" at bounding box center [744, 22] width 10 height 10
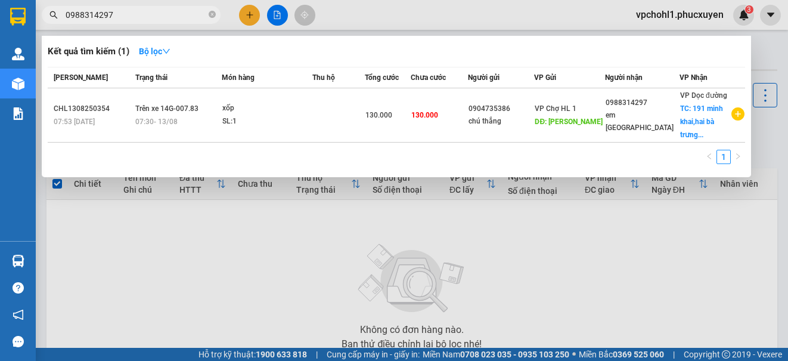
drag, startPoint x: 128, startPoint y: 19, endPoint x: 57, endPoint y: 16, distance: 71.0
click at [57, 17] on div "0988314297" at bounding box center [116, 15] width 233 height 18
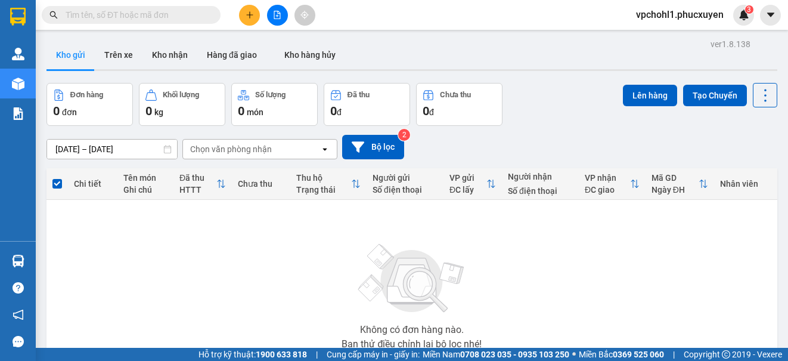
paste input "0983602653"
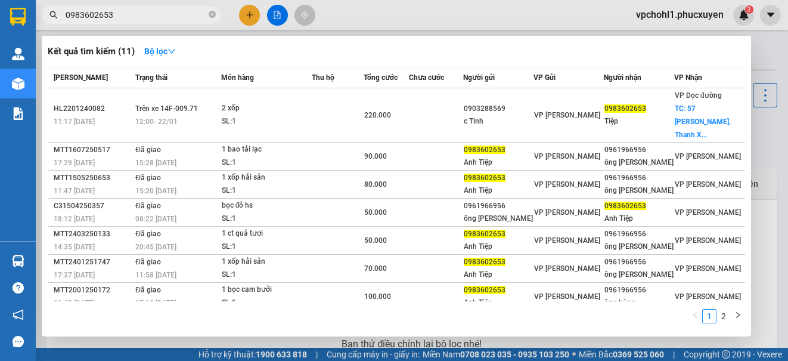
type input "0983602653"
click at [251, 13] on div at bounding box center [394, 180] width 788 height 361
click at [251, 13] on icon "plus" at bounding box center [250, 15] width 8 height 8
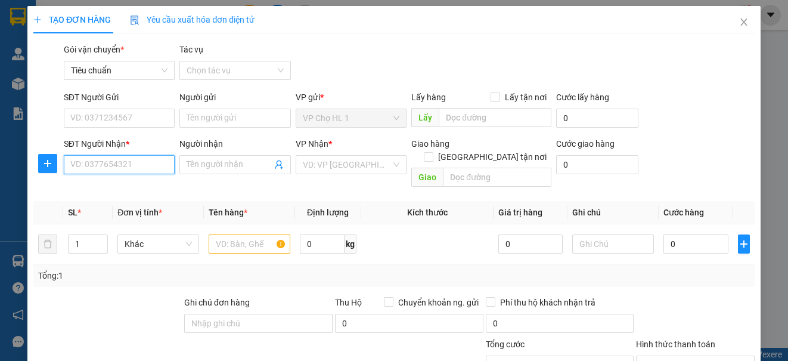
click at [141, 164] on input "SĐT Người Nhận *" at bounding box center [119, 164] width 111 height 19
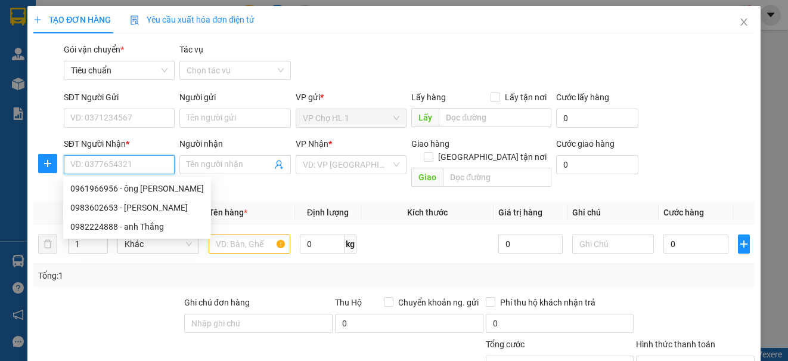
paste input "0983602653"
type input "0983602653"
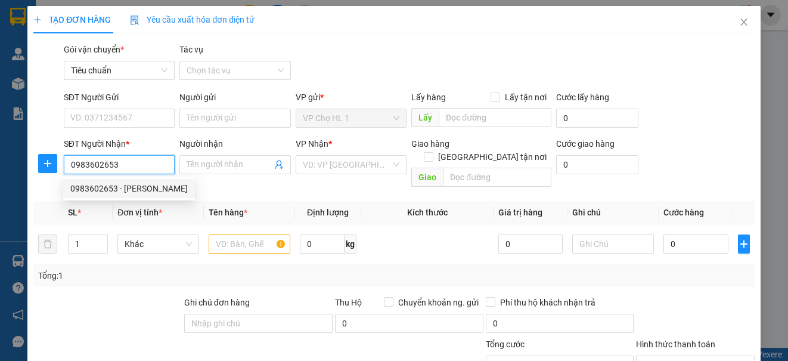
click at [141, 183] on div "0983602653 - [PERSON_NAME]" at bounding box center [128, 188] width 117 height 13
type input "Anh Tiệp"
type input "0983602653"
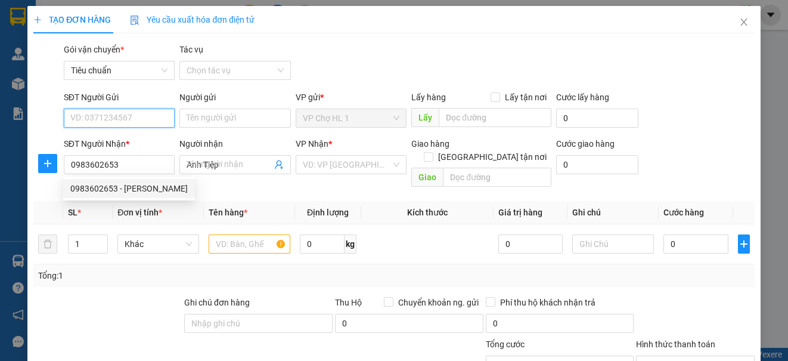
click at [153, 116] on input "SĐT Người Gửi" at bounding box center [119, 118] width 111 height 19
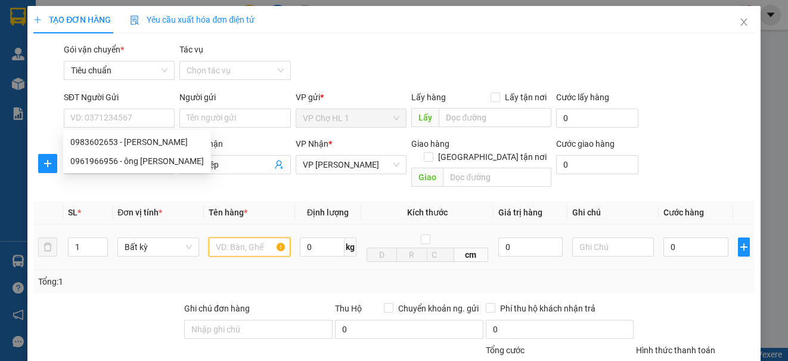
click at [251, 238] on input "text" at bounding box center [250, 246] width 82 height 19
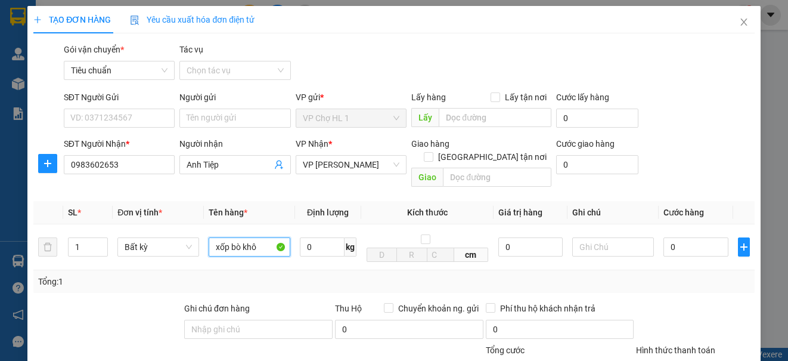
type input "xốp bò khô"
click at [183, 275] on div "Tổng: 1" at bounding box center [171, 281] width 267 height 13
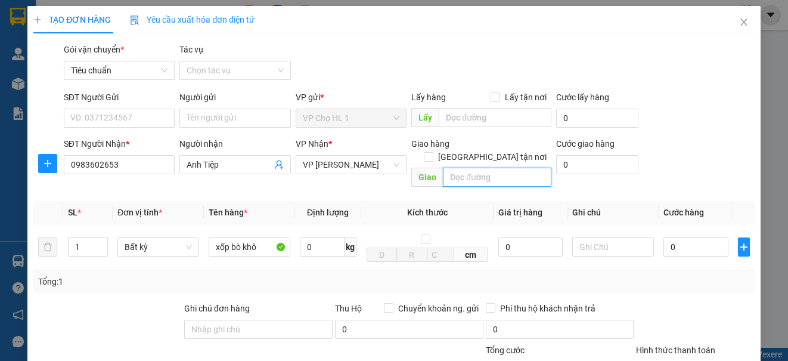
click at [478, 168] on input "text" at bounding box center [497, 177] width 109 height 19
click at [696, 239] on input "0" at bounding box center [696, 246] width 65 height 19
type input "7"
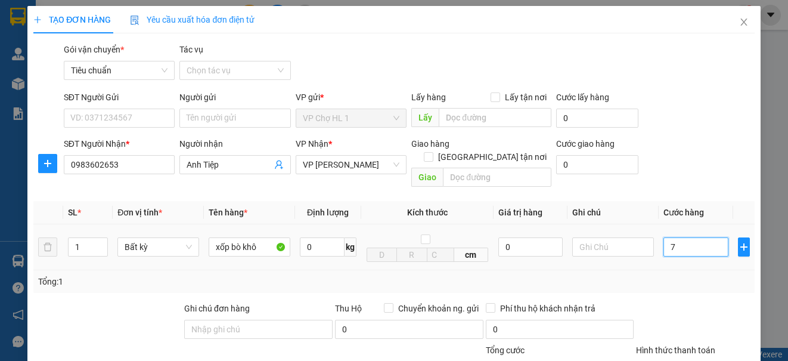
type input "70"
type input "70.000"
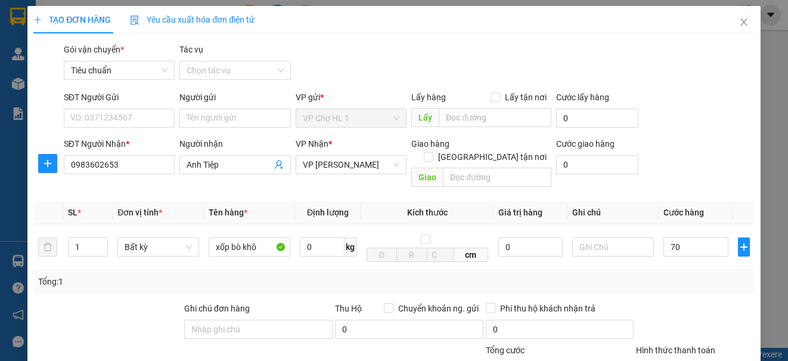
type input "70.000"
click at [660, 117] on div "SĐT Người Gửi VD: 0371234567 Người gửi Tên người gửi VP gửi * VP Chợ HL 1 Lấy h…" at bounding box center [409, 112] width 696 height 42
click at [156, 116] on input "SĐT Người Gửi" at bounding box center [119, 118] width 111 height 19
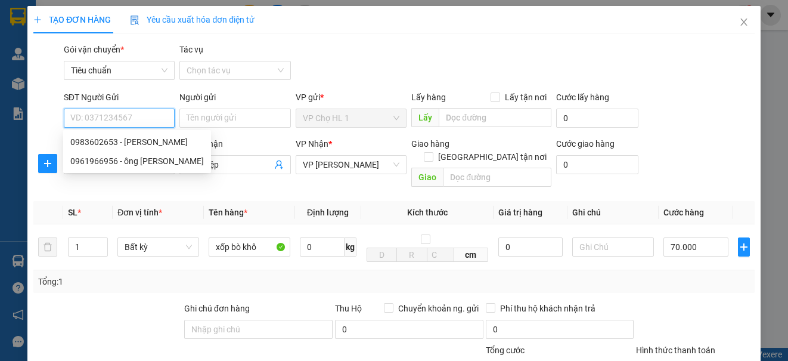
drag, startPoint x: 159, startPoint y: 120, endPoint x: 156, endPoint y: 114, distance: 7.0
click at [158, 119] on input "SĐT Người Gửi" at bounding box center [119, 118] width 111 height 19
type input "0934291123"
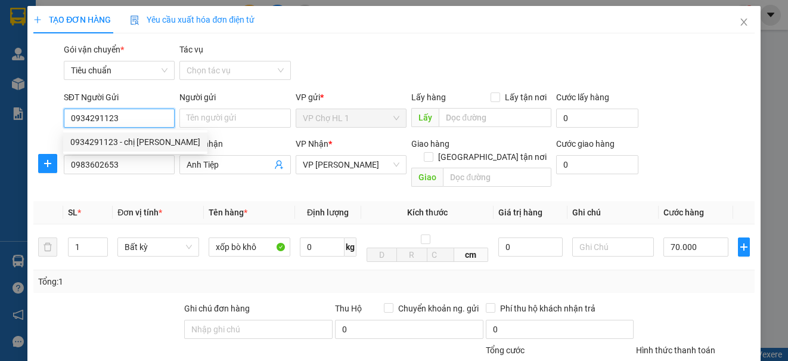
click at [151, 141] on div "0934291123 - chị [PERSON_NAME]" at bounding box center [135, 141] width 130 height 13
type input "chị [PERSON_NAME]"
checkbox input "true"
type input "nvc"
type input "110.000"
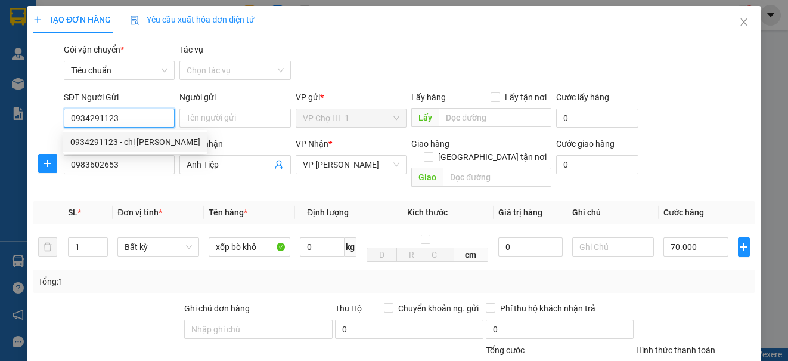
type input "110.000"
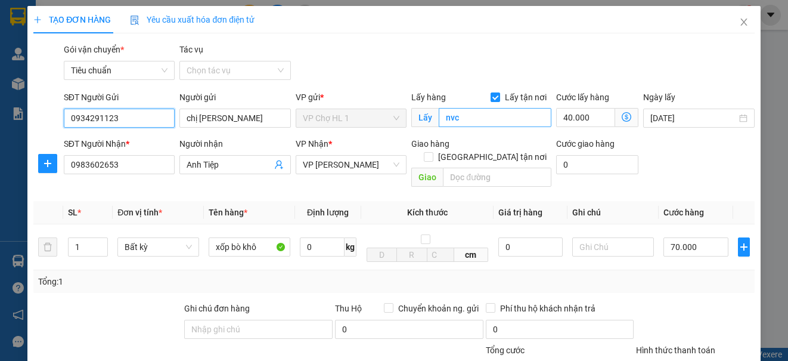
type input "0934291123"
click at [486, 120] on input "nvc" at bounding box center [495, 117] width 113 height 19
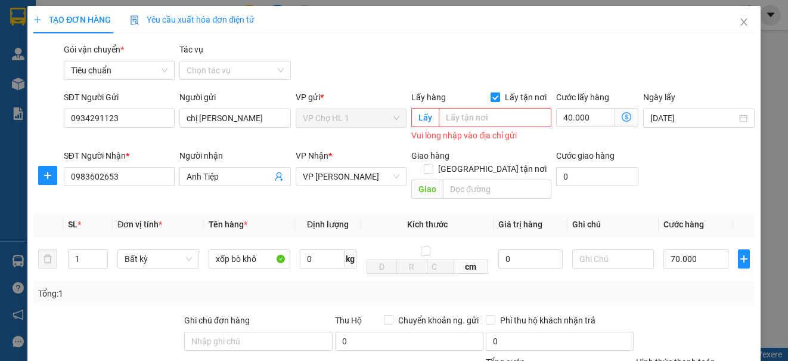
drag, startPoint x: 491, startPoint y: 98, endPoint x: 628, endPoint y: 139, distance: 143.2
click at [491, 98] on input "Lấy tận nơi" at bounding box center [495, 96] width 8 height 8
checkbox input "false"
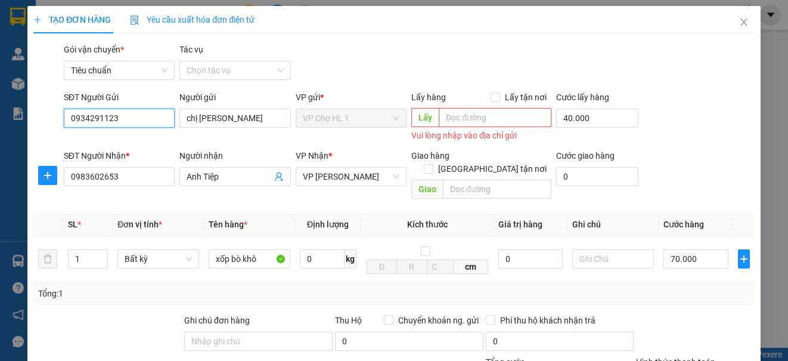
drag, startPoint x: 132, startPoint y: 116, endPoint x: 55, endPoint y: 116, distance: 76.3
click at [55, 116] on div "SĐT Người Gửi 0934291123 Người gửi chị Nga VP gửi * VP Chợ HL 1 Lấy hàng Lấy tậ…" at bounding box center [393, 118] width 723 height 54
click at [83, 118] on input "SĐT Người Gửi" at bounding box center [119, 118] width 111 height 19
type input "0842829500"
click at [126, 141] on div "0842829500 - c Nga" at bounding box center [117, 141] width 95 height 13
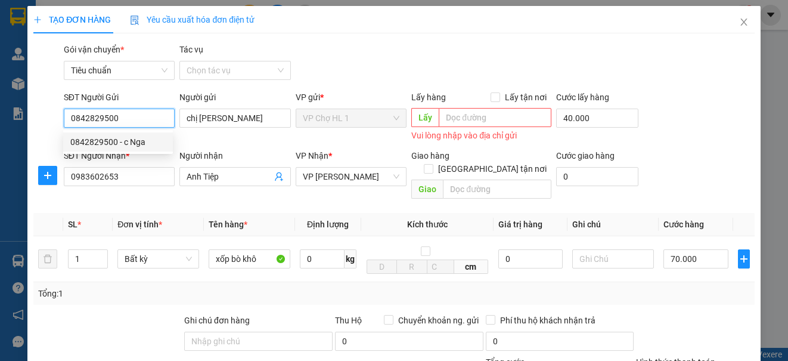
type input "c Nga"
type input "70.000"
type input "0"
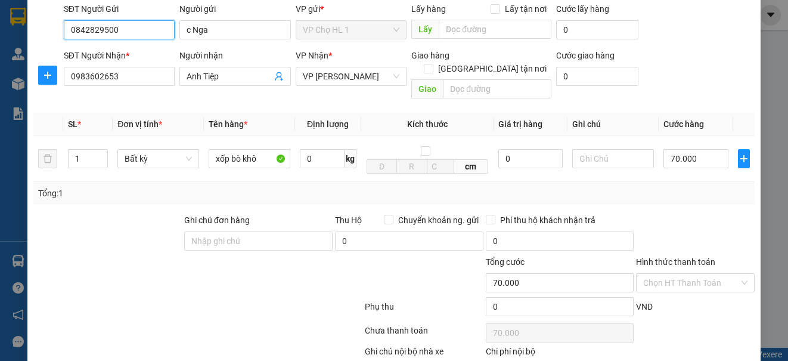
scroll to position [29, 0]
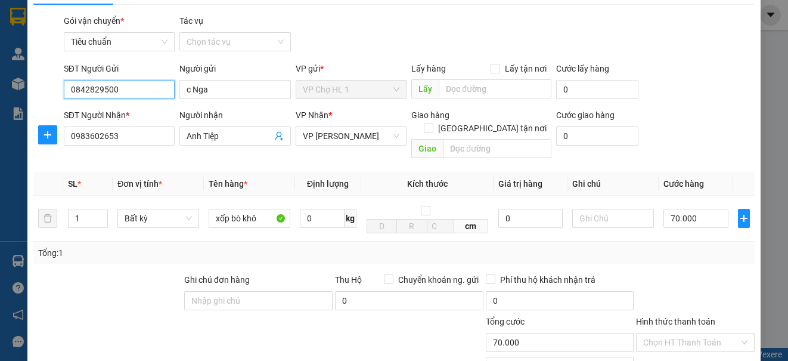
type input "0842829500"
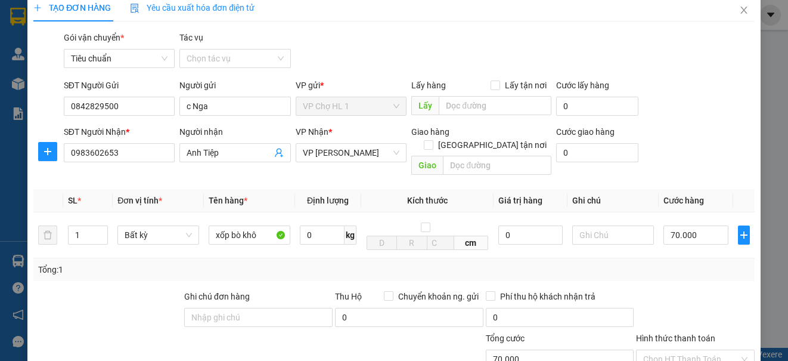
scroll to position [20, 0]
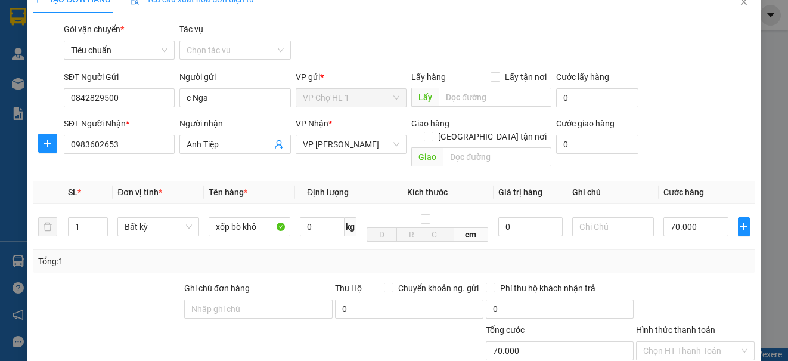
click at [713, 122] on div "SĐT Người Nhận * 0983602653 Người nhận Anh Tiệp VP Nhận * VP [PERSON_NAME] Giao…" at bounding box center [409, 144] width 696 height 55
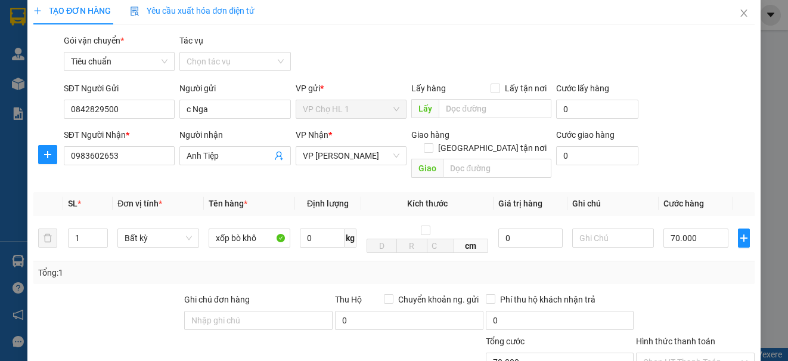
scroll to position [69, 0]
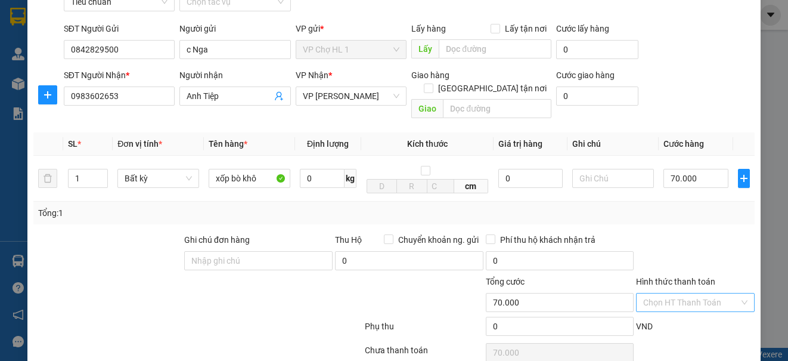
click at [684, 293] on input "Hình thức thanh toán" at bounding box center [690, 302] width 95 height 18
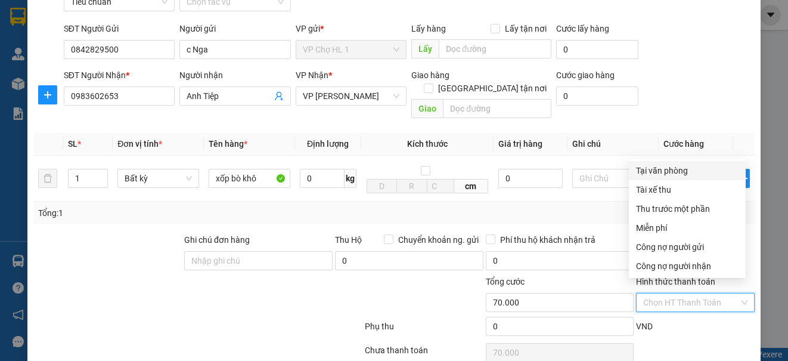
click at [677, 173] on div "Tại văn phòng" at bounding box center [687, 170] width 103 height 13
type input "0"
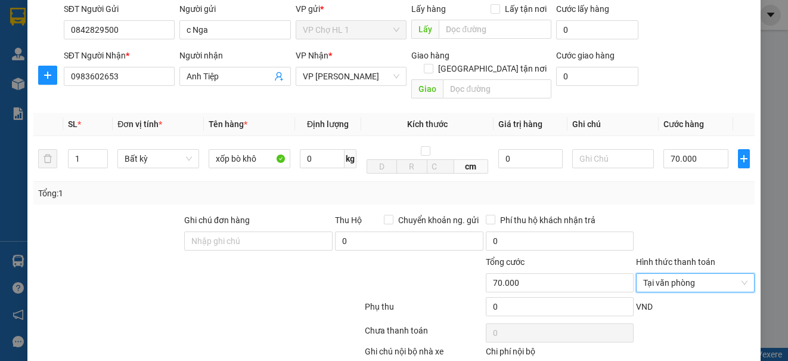
scroll to position [148, 0]
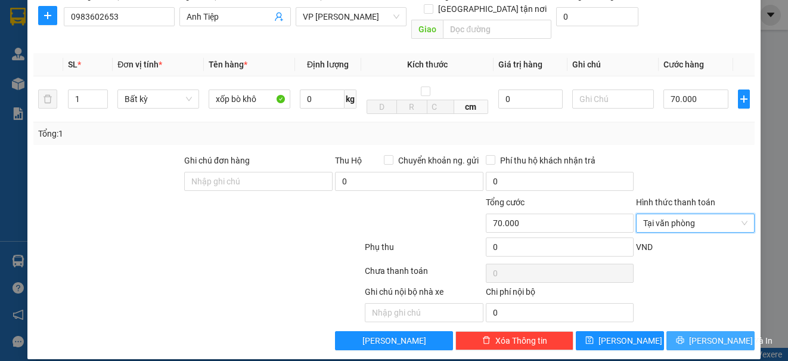
click at [710, 329] on span "[PERSON_NAME] và In" at bounding box center [730, 340] width 83 height 13
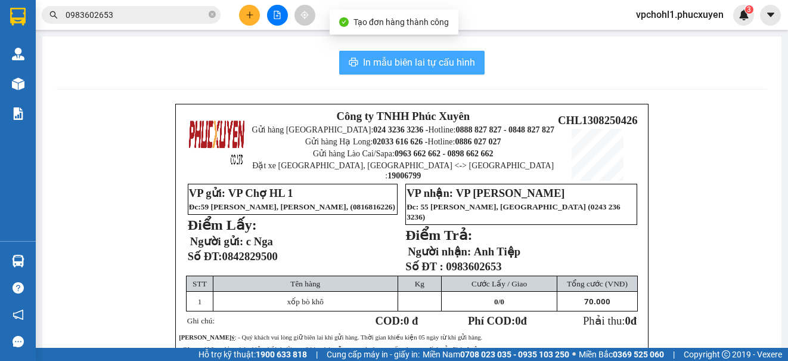
click at [416, 65] on span "In mẫu biên lai tự cấu hình" at bounding box center [419, 62] width 112 height 15
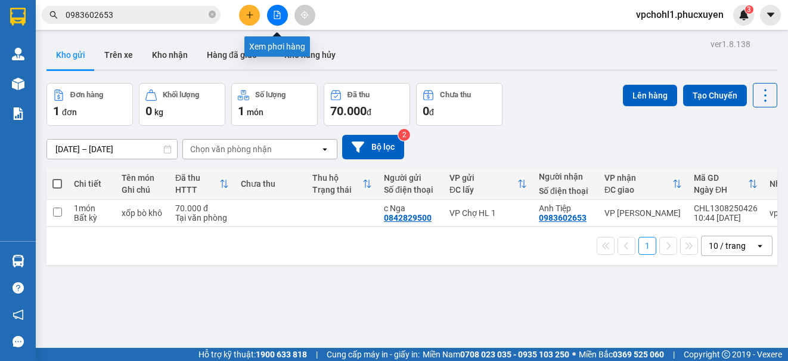
click at [276, 14] on icon "file-add" at bounding box center [277, 15] width 8 height 8
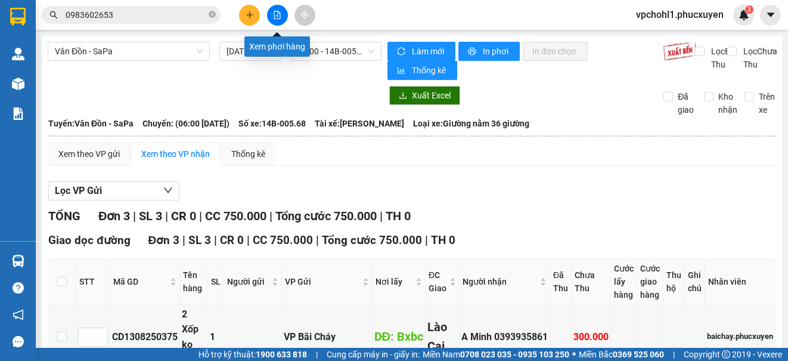
click at [279, 12] on icon "file-add" at bounding box center [277, 15] width 7 height 8
click at [138, 53] on span "Vân Đồn - SaPa" at bounding box center [129, 51] width 148 height 18
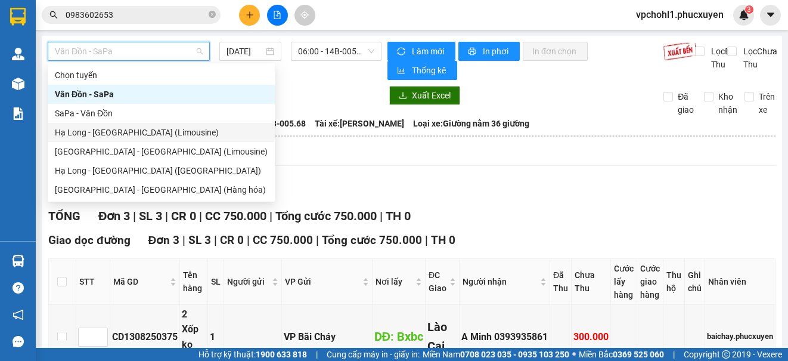
click at [129, 132] on div "Hạ Long - [GEOGRAPHIC_DATA] (Limousine)" at bounding box center [161, 132] width 213 height 13
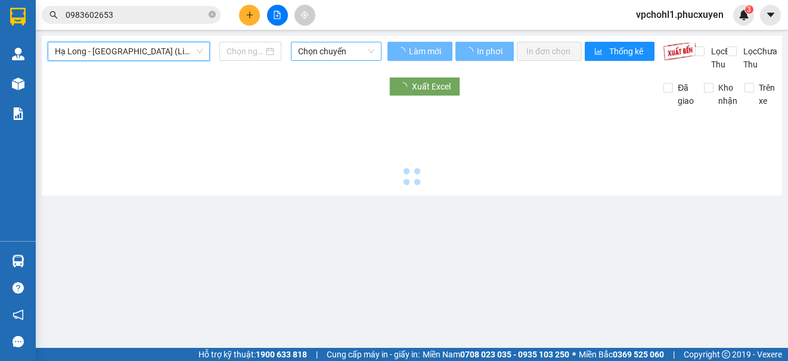
type input "[DATE]"
click at [335, 53] on span "Chọn chuyến" at bounding box center [336, 51] width 76 height 18
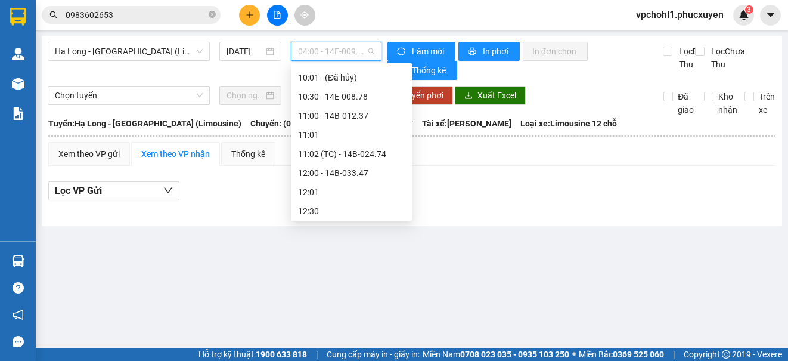
scroll to position [358, 0]
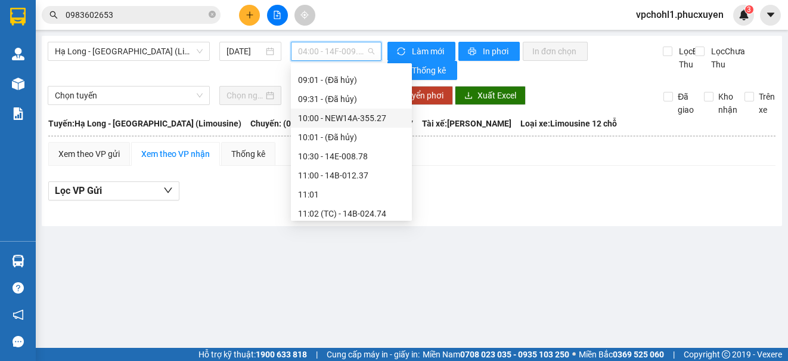
click at [369, 118] on div "10:00 - NEW14A-355.27" at bounding box center [351, 117] width 107 height 13
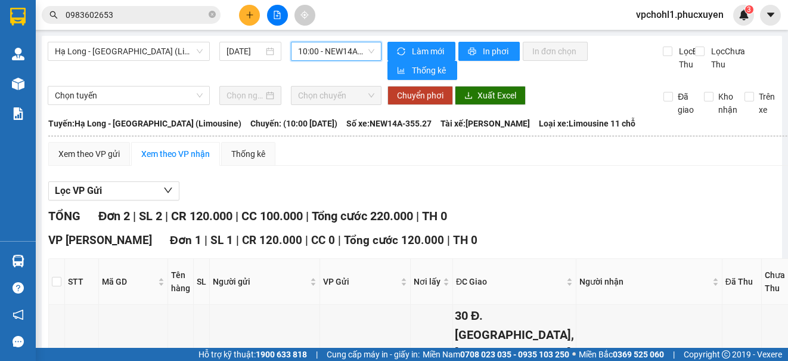
click at [320, 47] on span "10:00 - NEW14A-355.27" at bounding box center [336, 51] width 76 height 18
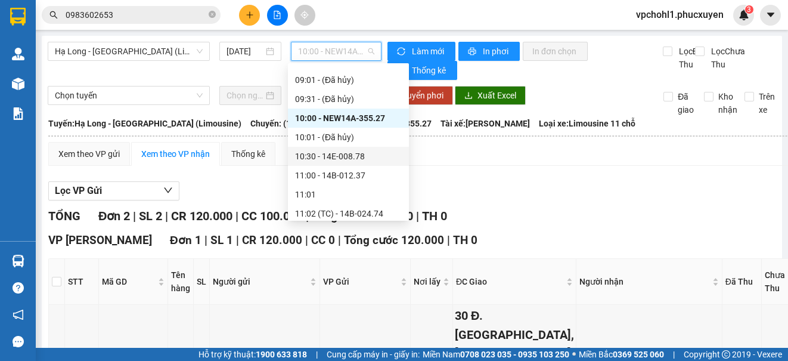
click at [344, 160] on div "10:30 - 14E-008.78" at bounding box center [348, 156] width 107 height 13
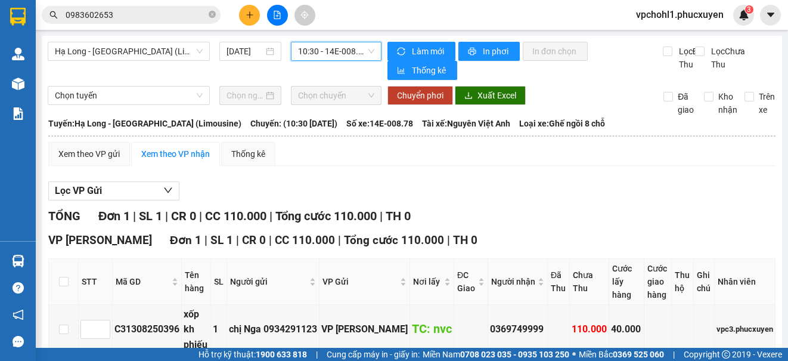
click at [346, 51] on span "10:30 - 14E-008.78" at bounding box center [336, 51] width 76 height 18
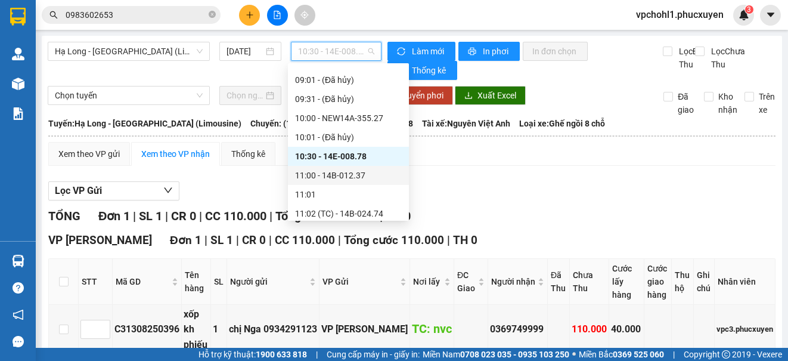
click at [357, 175] on div "11:00 - 14B-012.37" at bounding box center [348, 175] width 107 height 13
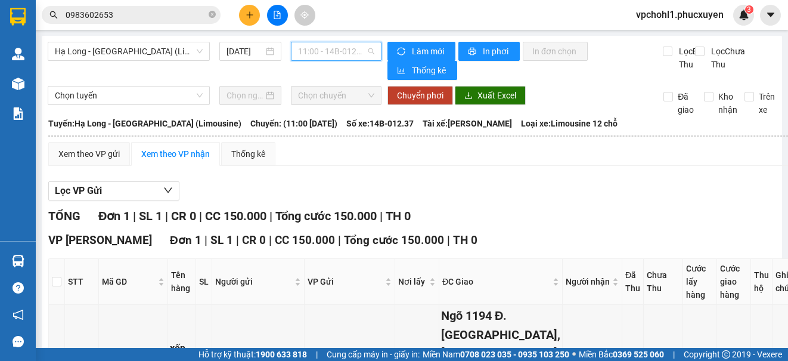
click at [342, 49] on span "11:00 - 14B-012.37" at bounding box center [336, 51] width 76 height 18
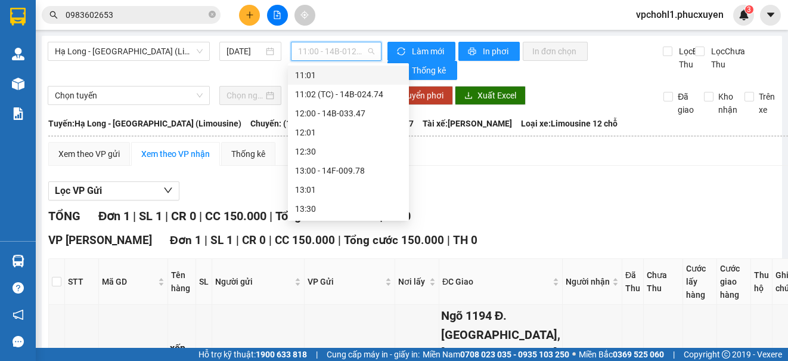
scroll to position [417, 0]
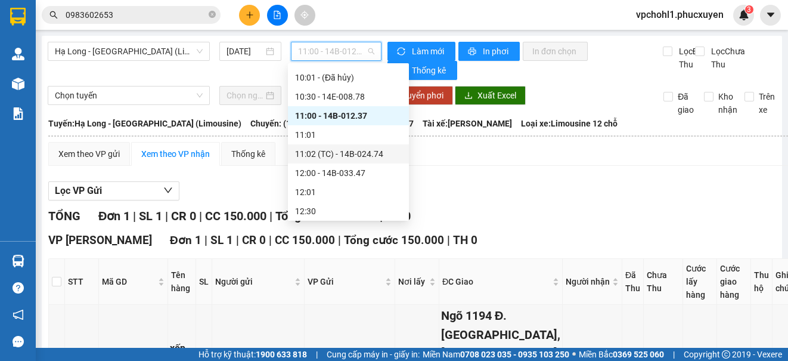
click at [370, 156] on div "11:02 (TC) - 14B-024.74" at bounding box center [348, 153] width 107 height 13
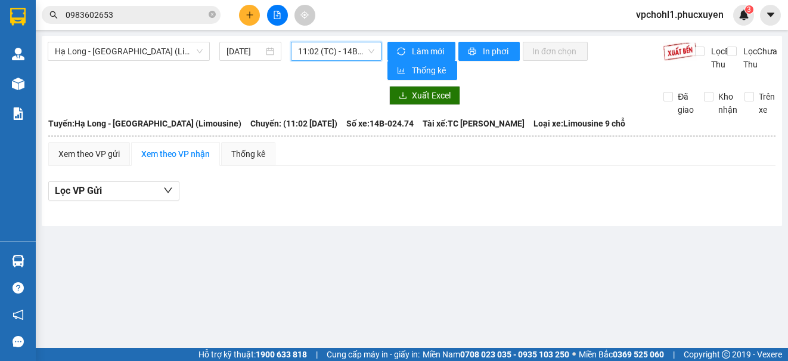
click at [355, 50] on span "11:02 (TC) - 14B-024.74" at bounding box center [336, 51] width 76 height 18
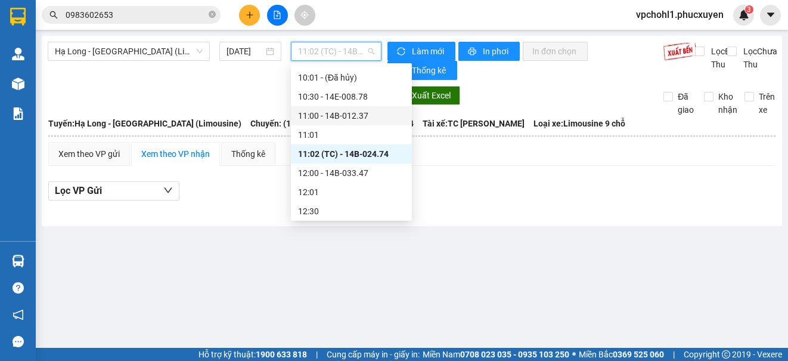
click at [365, 116] on div "11:00 - 14B-012.37" at bounding box center [351, 115] width 107 height 13
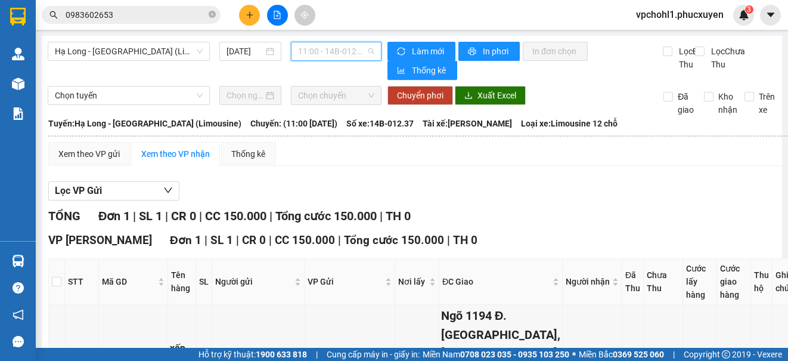
click at [345, 52] on span "11:00 - 14B-012.37" at bounding box center [336, 51] width 76 height 18
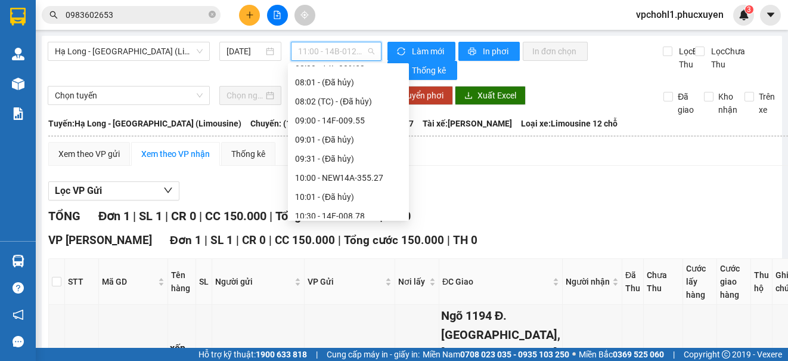
scroll to position [238, 0]
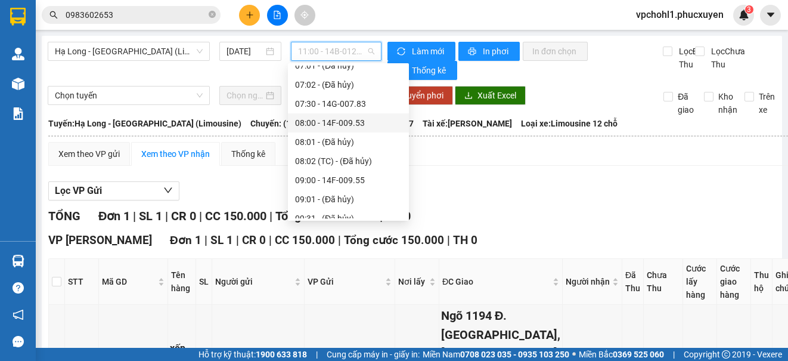
click at [361, 125] on div "08:00 - 14F-009.53" at bounding box center [348, 122] width 107 height 13
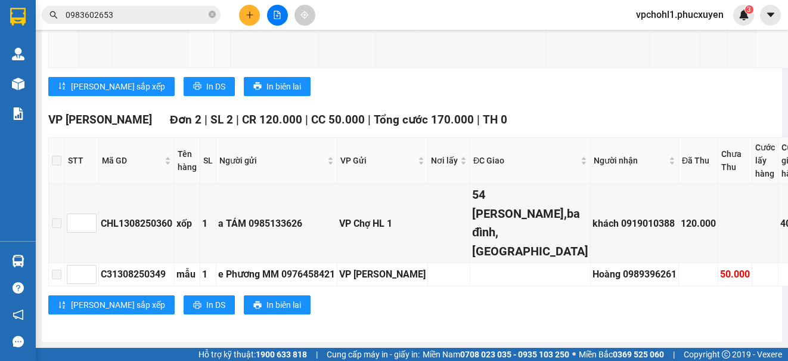
scroll to position [465, 0]
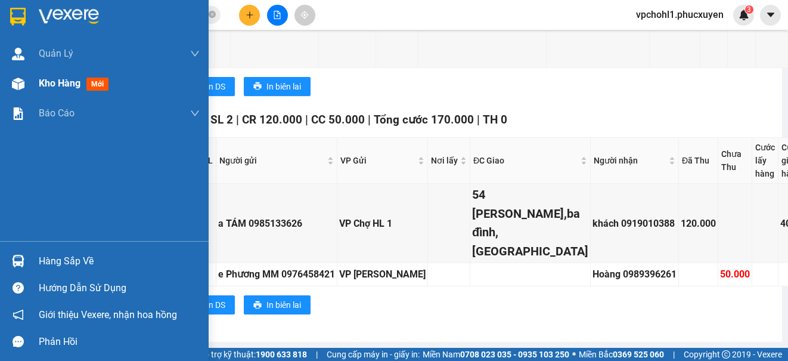
click at [49, 88] on span "Kho hàng" at bounding box center [60, 83] width 42 height 11
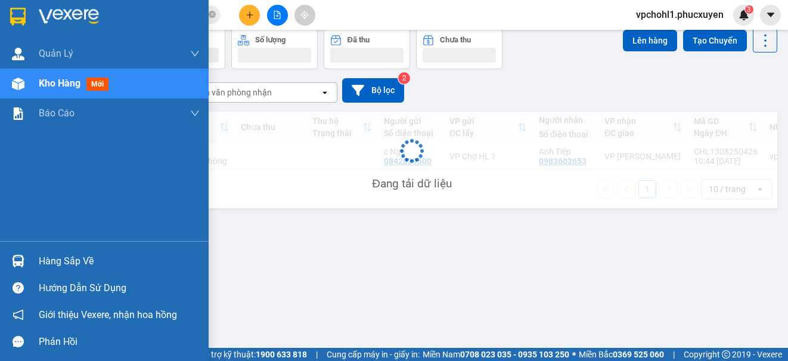
scroll to position [55, 0]
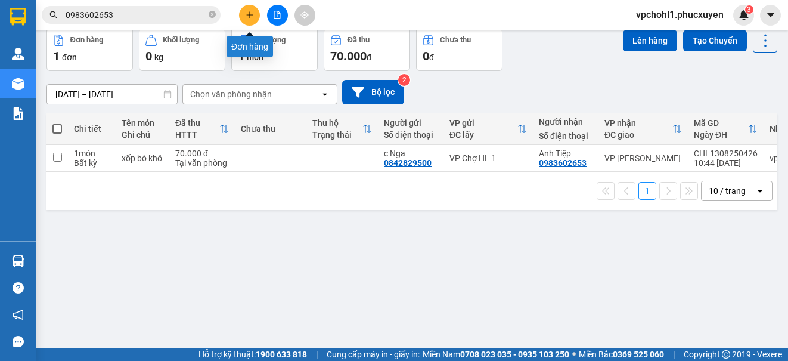
click at [244, 13] on button at bounding box center [249, 15] width 21 height 21
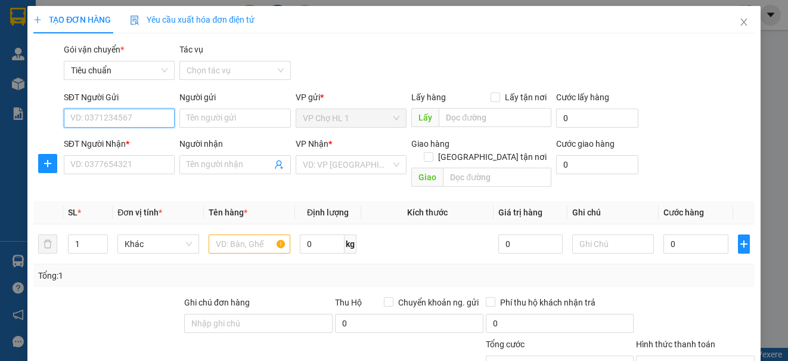
click at [139, 117] on input "SĐT Người Gửi" at bounding box center [119, 118] width 111 height 19
click at [739, 23] on icon "close" at bounding box center [744, 22] width 10 height 10
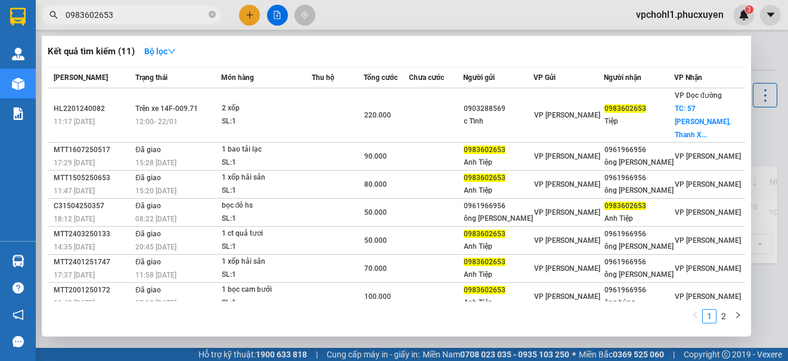
drag, startPoint x: 124, startPoint y: 16, endPoint x: 55, endPoint y: 18, distance: 68.6
click at [55, 18] on div "0983602653" at bounding box center [116, 15] width 233 height 18
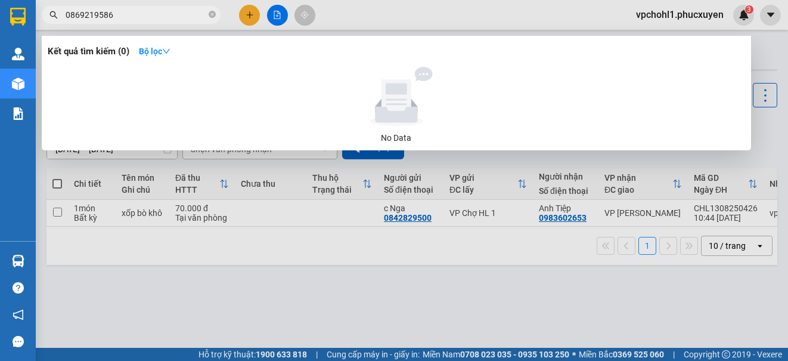
drag, startPoint x: 123, startPoint y: 11, endPoint x: 54, endPoint y: 9, distance: 68.6
click at [54, 9] on span "0869219586" at bounding box center [131, 15] width 179 height 18
type input "0869219586"
click at [246, 15] on div at bounding box center [394, 180] width 788 height 361
click at [246, 15] on icon "plus" at bounding box center [250, 15] width 8 height 8
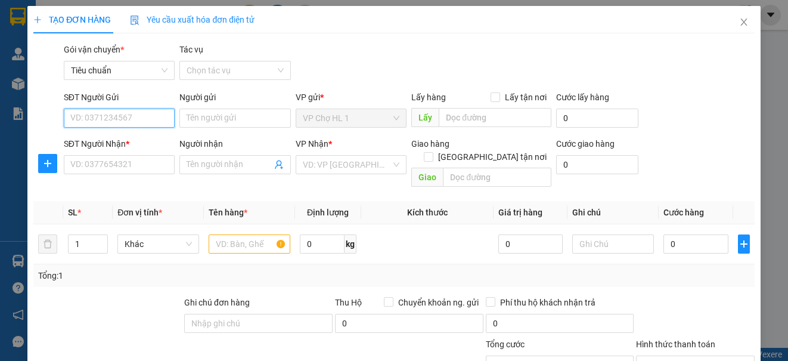
click at [148, 117] on input "SĐT Người Gửi" at bounding box center [119, 118] width 111 height 19
paste input "0869219586"
type input "0869219586"
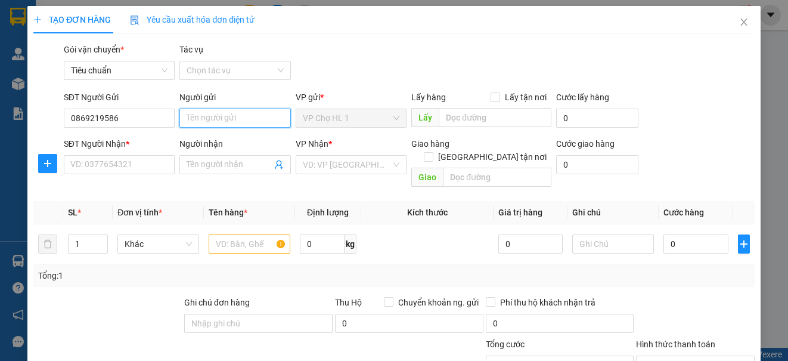
click at [198, 118] on input "Người gửi" at bounding box center [234, 118] width 111 height 19
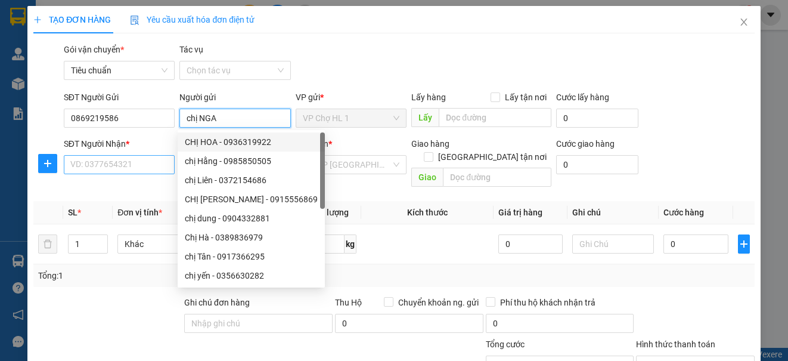
type input "chị NGA"
click at [148, 168] on input "SĐT Người Nhận *" at bounding box center [119, 164] width 111 height 19
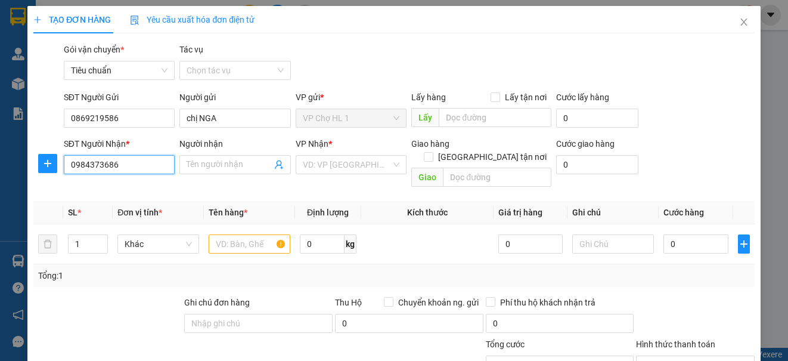
type input "0984373686"
click at [231, 169] on input "Người nhận" at bounding box center [229, 164] width 85 height 13
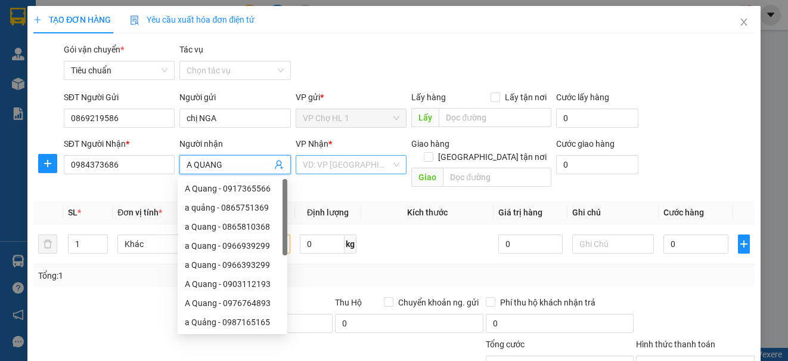
type input "A QUANG"
click at [327, 163] on input "search" at bounding box center [347, 165] width 88 height 18
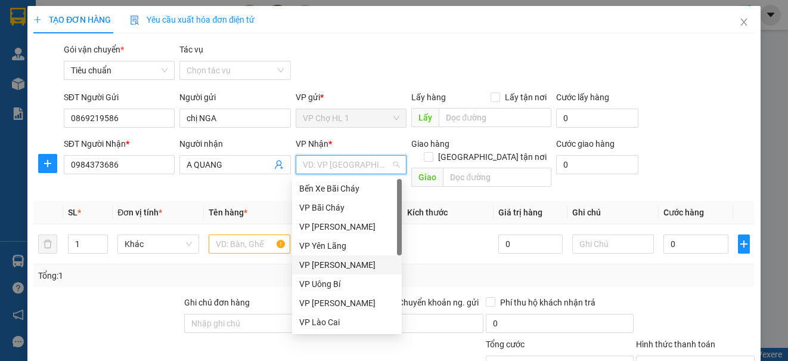
drag, startPoint x: 340, startPoint y: 265, endPoint x: 255, endPoint y: 227, distance: 92.9
click at [340, 265] on div "VP [PERSON_NAME]" at bounding box center [346, 264] width 95 height 13
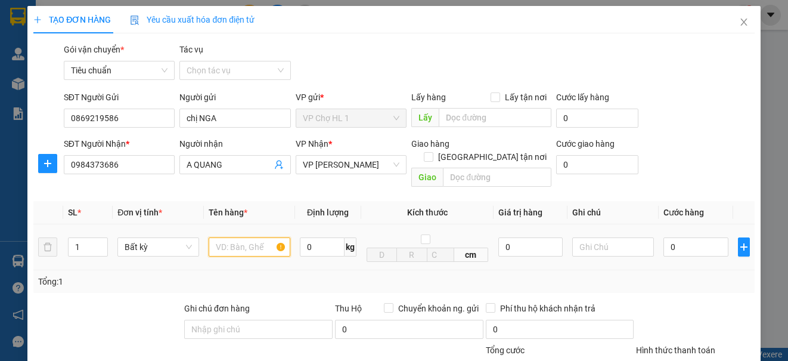
click at [255, 237] on input "text" at bounding box center [250, 246] width 82 height 19
type input "CARTON THUỐC"
click at [432, 152] on input "[GEOGRAPHIC_DATA] tận nơi" at bounding box center [428, 156] width 8 height 8
checkbox input "true"
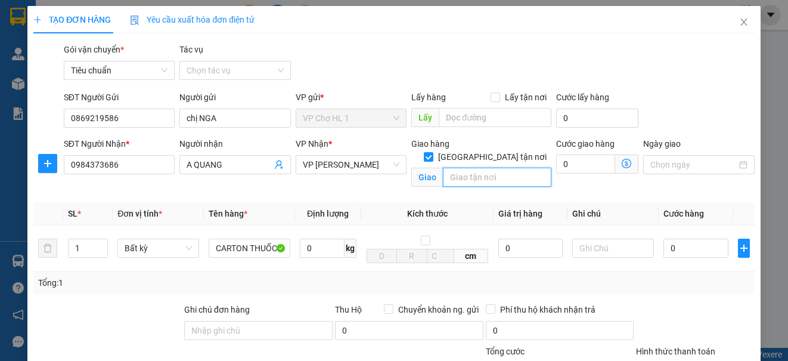
click at [481, 168] on input "text" at bounding box center [497, 177] width 109 height 19
click at [484, 168] on input "text" at bounding box center [497, 177] width 109 height 19
click at [741, 21] on icon "close" at bounding box center [744, 21] width 7 height 7
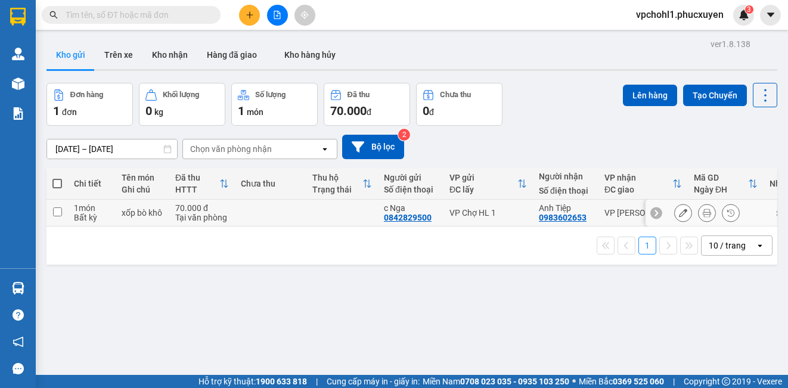
click at [57, 208] on input "checkbox" at bounding box center [57, 211] width 9 height 9
checkbox input "true"
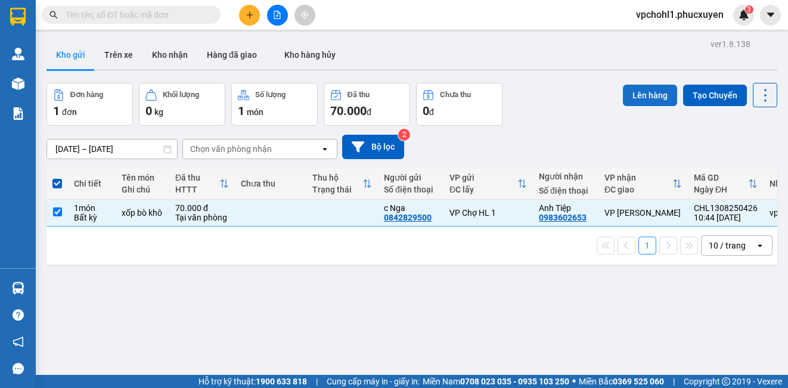
click at [648, 96] on button "Lên hàng" at bounding box center [650, 95] width 54 height 21
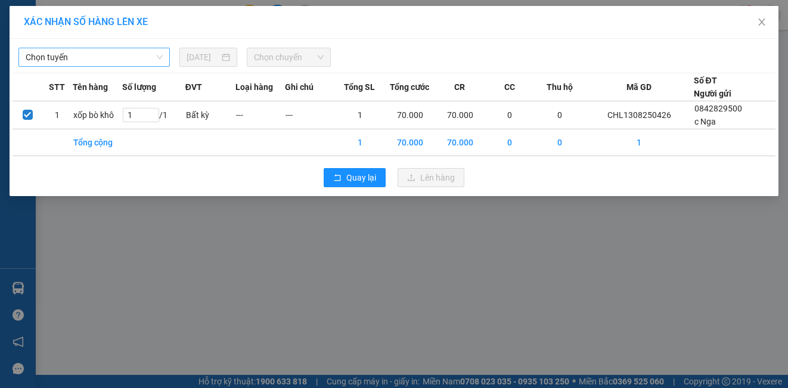
click at [102, 52] on span "Chọn tuyến" at bounding box center [94, 57] width 137 height 18
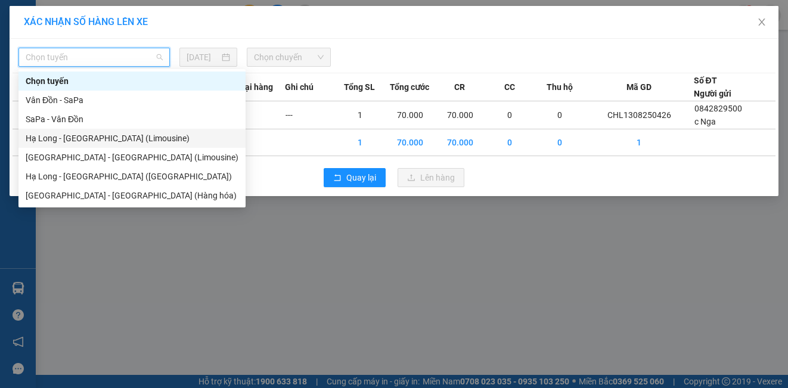
click at [104, 141] on div "Hạ Long - [GEOGRAPHIC_DATA] (Limousine)" at bounding box center [132, 138] width 213 height 13
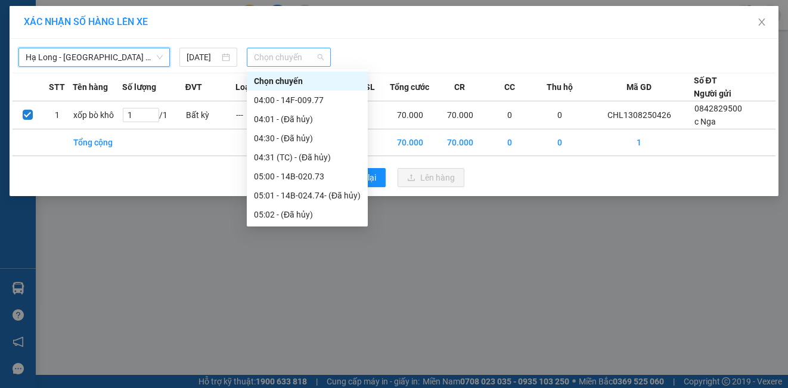
click at [277, 61] on span "Chọn chuyến" at bounding box center [289, 57] width 70 height 18
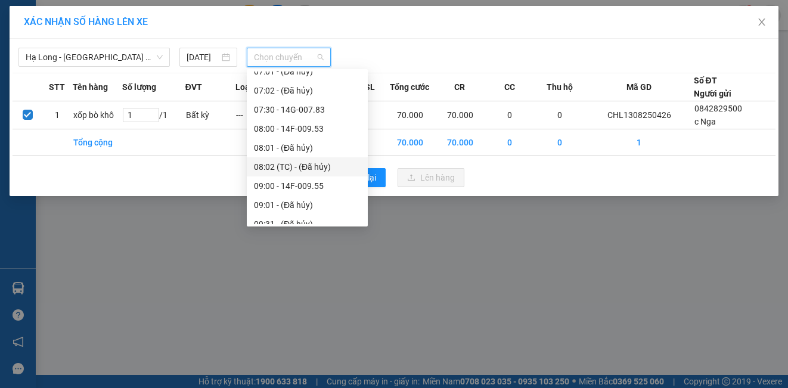
scroll to position [477, 0]
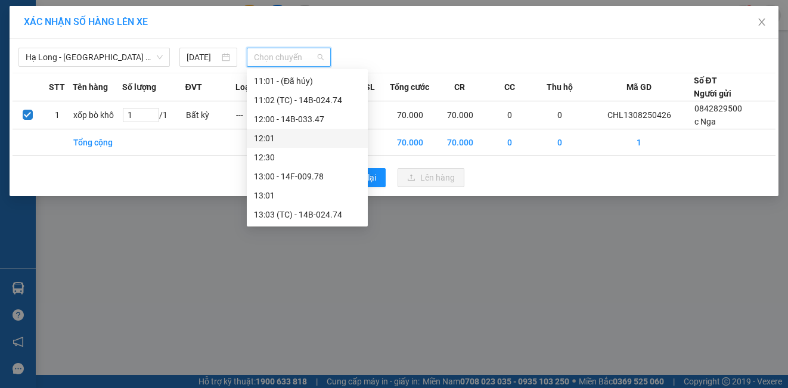
click at [315, 122] on div "12:00 - 14B-033.47" at bounding box center [307, 119] width 107 height 13
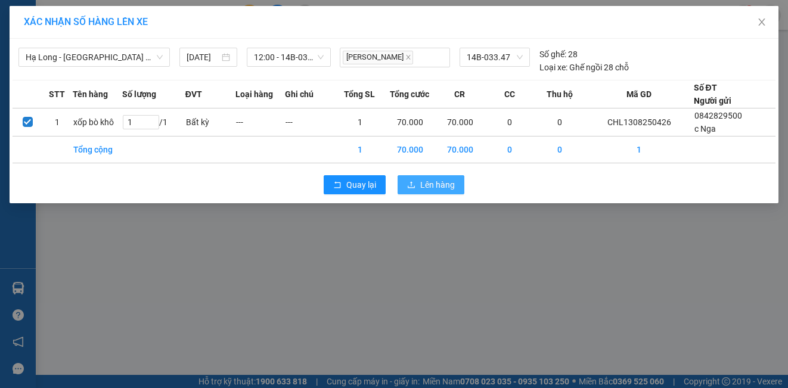
click at [414, 189] on span "upload" at bounding box center [411, 186] width 8 height 10
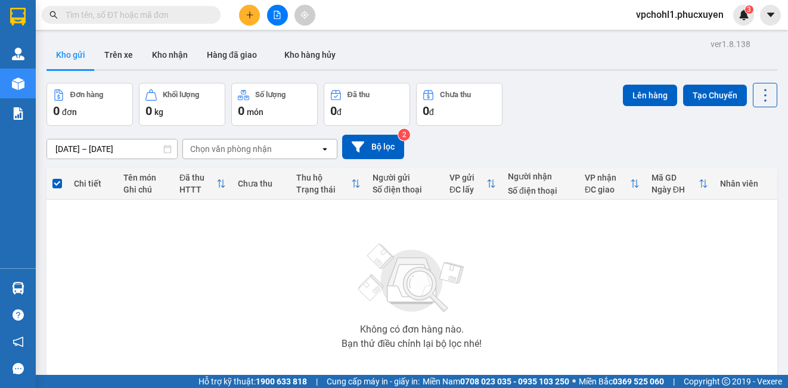
click at [250, 14] on icon "plus" at bounding box center [249, 14] width 1 height 7
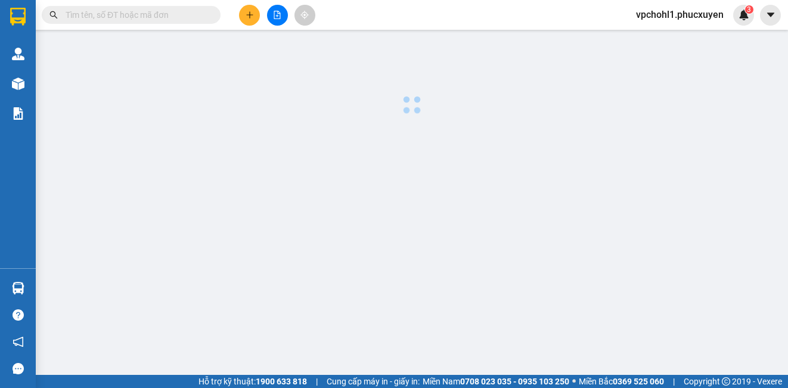
click at [250, 14] on icon "plus" at bounding box center [249, 14] width 1 height 7
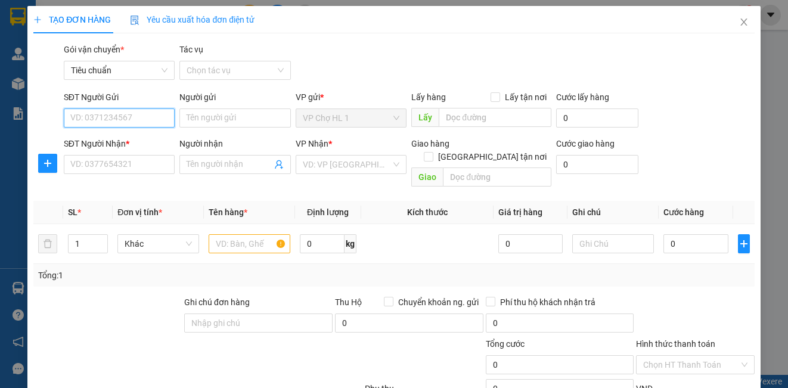
click at [141, 123] on input "SĐT Người Gửi" at bounding box center [119, 118] width 111 height 19
click at [236, 236] on input "text" at bounding box center [250, 243] width 82 height 19
type input "XE LEAD"
click at [113, 107] on div "SĐT Người Gửi" at bounding box center [119, 100] width 111 height 18
click at [128, 119] on input "SĐT Người Gửi" at bounding box center [119, 118] width 111 height 19
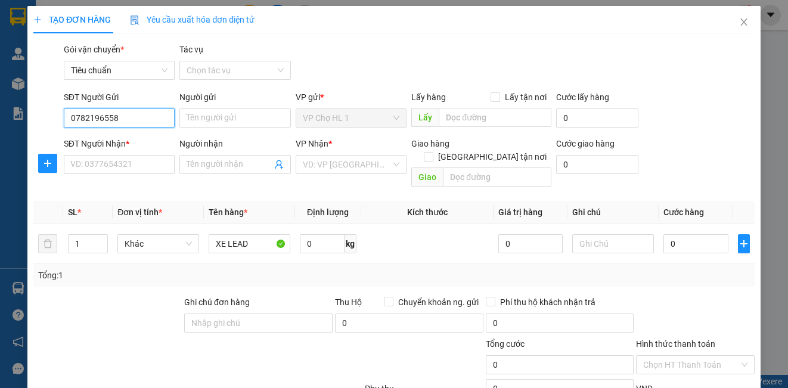
click at [65, 121] on input "0782196558" at bounding box center [119, 118] width 111 height 19
type input "0782196558"
click at [234, 132] on form "SĐT Người Gửi 0782196558 0782196558 Người gửi Tên người gửi VP gửi * VP Chợ HL …" at bounding box center [393, 141] width 721 height 101
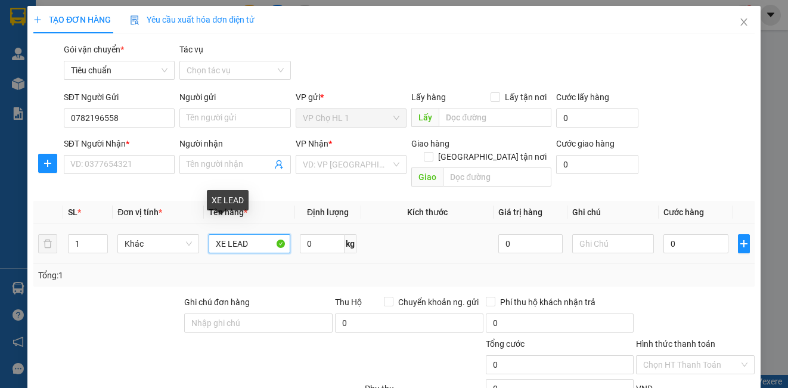
click at [258, 234] on input "XE LEAD" at bounding box center [250, 243] width 82 height 19
click at [244, 234] on input "XE LEAD GỒM CK" at bounding box center [250, 243] width 82 height 19
drag, startPoint x: 211, startPoint y: 230, endPoint x: 272, endPoint y: 230, distance: 60.8
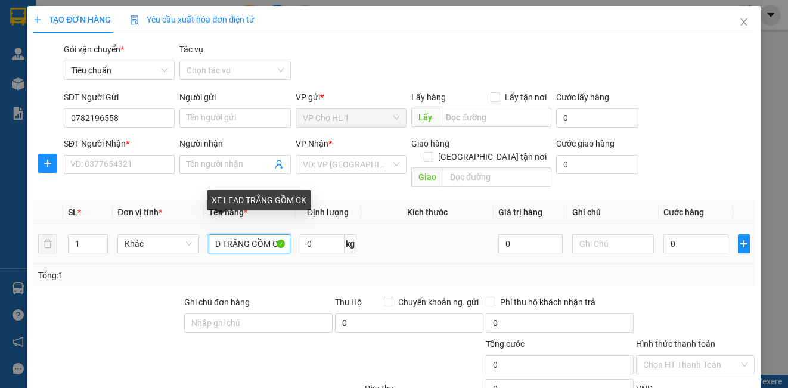
click at [272, 234] on input "XE LEAD TRẮNG GỒM CK" at bounding box center [250, 243] width 82 height 19
click at [262, 234] on input "XE LEAD TRẮNG GỒM CK" at bounding box center [250, 243] width 82 height 19
drag, startPoint x: 210, startPoint y: 230, endPoint x: 277, endPoint y: 233, distance: 66.2
click at [277, 234] on input "XE LEAD TRẮNG GỒM CK" at bounding box center [250, 243] width 82 height 19
click at [268, 234] on input "XE LEAD TRẮNG GỒM CK" at bounding box center [250, 243] width 82 height 19
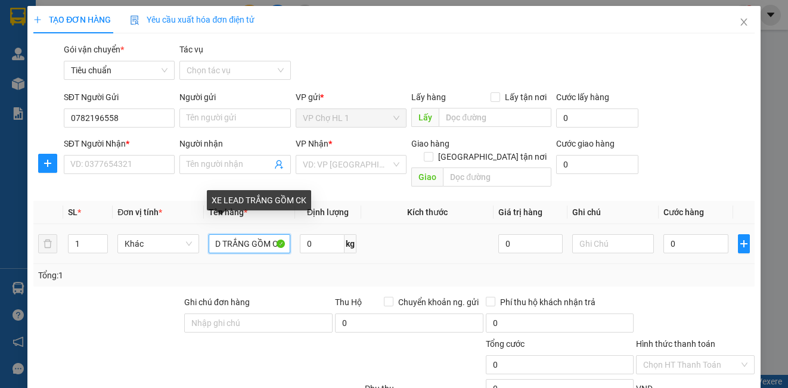
drag, startPoint x: 210, startPoint y: 230, endPoint x: 272, endPoint y: 230, distance: 62.0
click at [272, 234] on input "XE LEAD TRẮNG GỒM CK" at bounding box center [250, 243] width 82 height 19
click at [265, 234] on input "XE LEAD TRẮNG GỒM CK" at bounding box center [250, 243] width 82 height 19
click at [271, 234] on input "XE LEAD TRẮNG GỒM CK" at bounding box center [250, 243] width 82 height 19
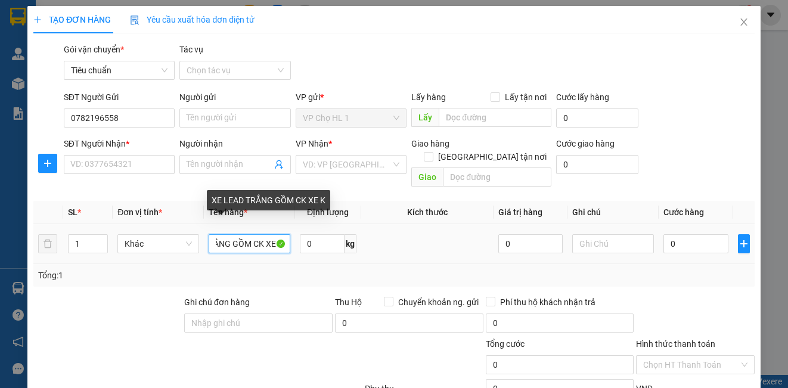
drag, startPoint x: 209, startPoint y: 228, endPoint x: 283, endPoint y: 233, distance: 74.1
click at [283, 234] on input "XE LEAD TRẮNG GỒM CK XE K" at bounding box center [250, 243] width 82 height 19
click at [262, 234] on input "XE LEAD TRẮNG GỒM CK XE K" at bounding box center [250, 243] width 82 height 19
drag, startPoint x: 208, startPoint y: 231, endPoint x: 277, endPoint y: 231, distance: 68.6
click at [277, 234] on input "XE LEAD TRẮNG GỒM CK XE K" at bounding box center [250, 243] width 82 height 19
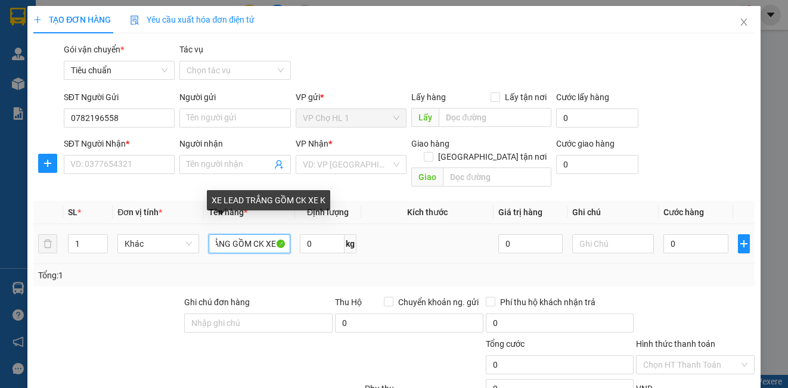
click at [270, 234] on input "XE LEAD TRẮNG GỒM CK XE K" at bounding box center [250, 243] width 82 height 19
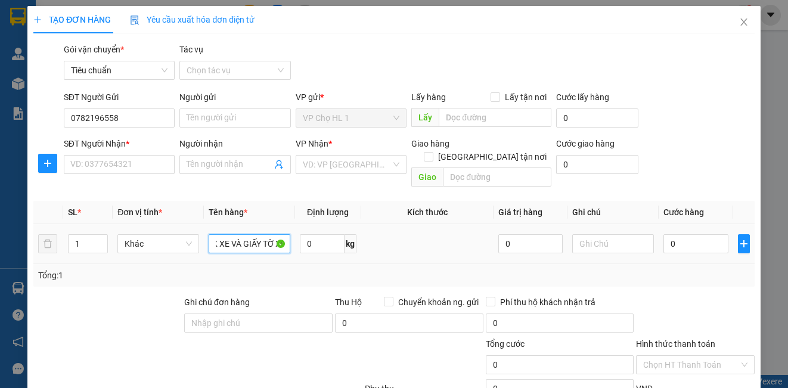
scroll to position [0, 97]
type input "XE LEAD TRẮNG GỒM CK XE VÀ GIẤY TỜ XE K"
click at [228, 119] on input "Người gửi" at bounding box center [234, 118] width 111 height 19
click at [374, 159] on input "search" at bounding box center [347, 165] width 88 height 18
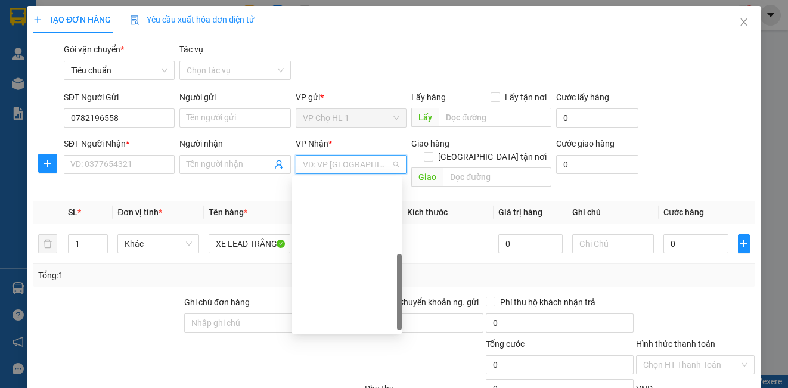
scroll to position [191, 0]
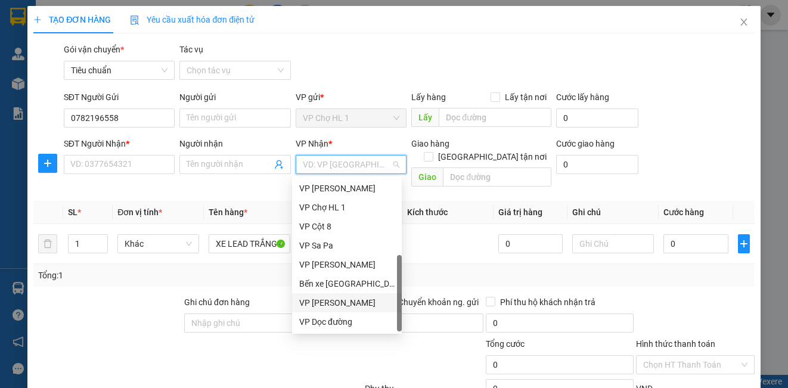
drag, startPoint x: 360, startPoint y: 308, endPoint x: 334, endPoint y: 293, distance: 30.0
click at [361, 307] on div "VP [PERSON_NAME]" at bounding box center [346, 302] width 95 height 13
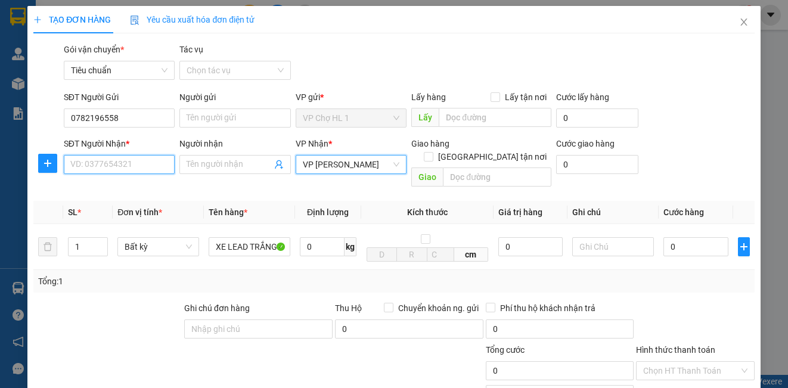
drag, startPoint x: 106, startPoint y: 173, endPoint x: 123, endPoint y: 168, distance: 17.4
click at [111, 171] on input "SĐT Người Nhận *" at bounding box center [119, 164] width 111 height 19
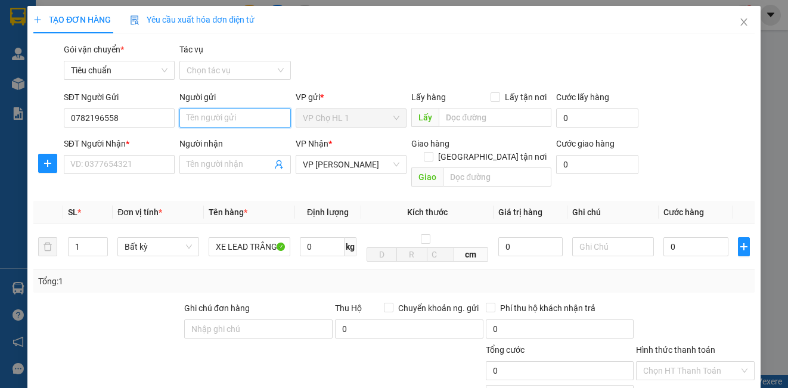
click at [231, 126] on input "Người gửi" at bounding box center [234, 118] width 111 height 19
click at [680, 237] on input "0" at bounding box center [696, 246] width 65 height 19
type input "3"
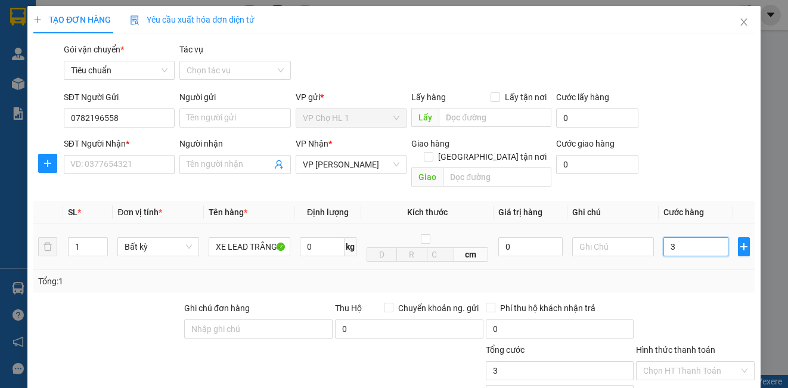
type input "35"
type input "350"
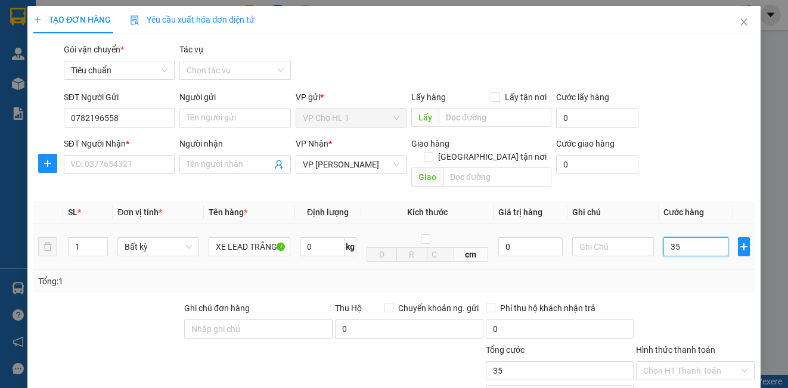
type input "350"
type input "350.000"
click at [728, 151] on div "SĐT Người Nhận * VD: 0377654321 Người nhận Tên người nhận VP Nhận * VP Dương Đì…" at bounding box center [409, 164] width 696 height 55
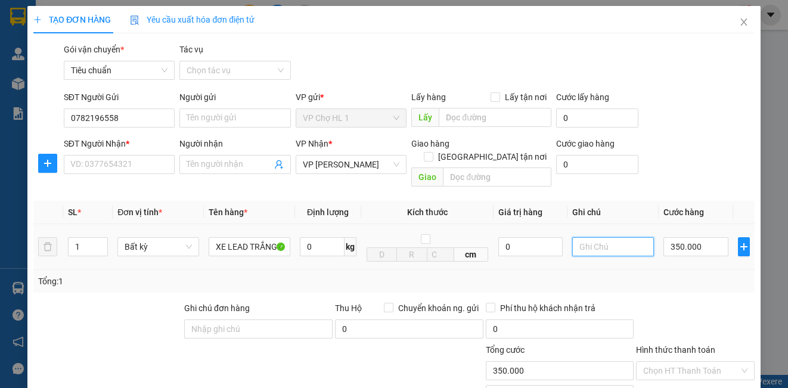
click at [618, 237] on input "text" at bounding box center [613, 246] width 82 height 19
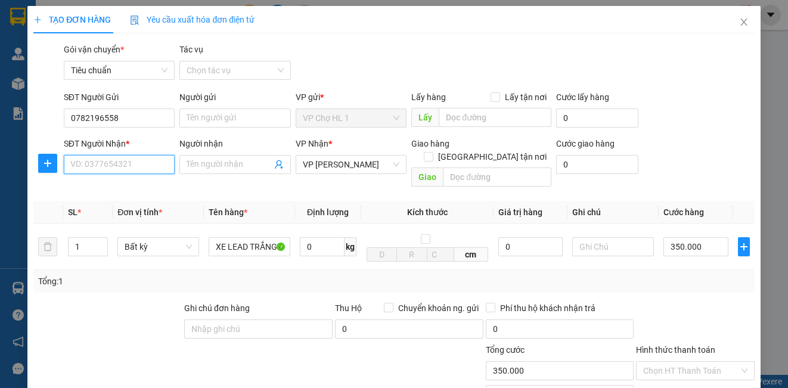
click at [131, 163] on input "SĐT Người Nhận *" at bounding box center [119, 164] width 111 height 19
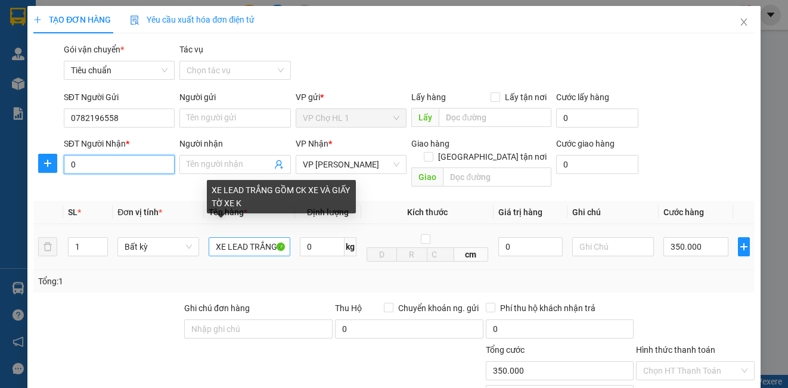
type input "0"
drag, startPoint x: 211, startPoint y: 234, endPoint x: 273, endPoint y: 238, distance: 62.2
click at [273, 238] on input "XE LEAD TRẮNG GỒM CK XE VÀ GIẤY TỜ XE K" at bounding box center [250, 246] width 82 height 19
click at [269, 237] on input "XE LEAD TRẮNG GỒM CK XE VÀ GIẤY TỜ XE K" at bounding box center [250, 246] width 82 height 19
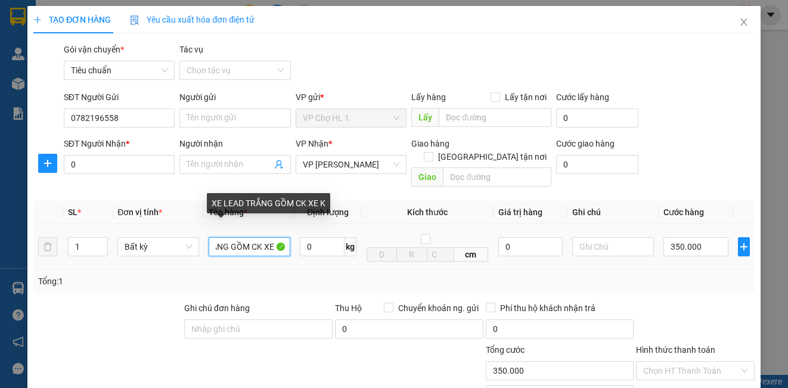
scroll to position [0, 51]
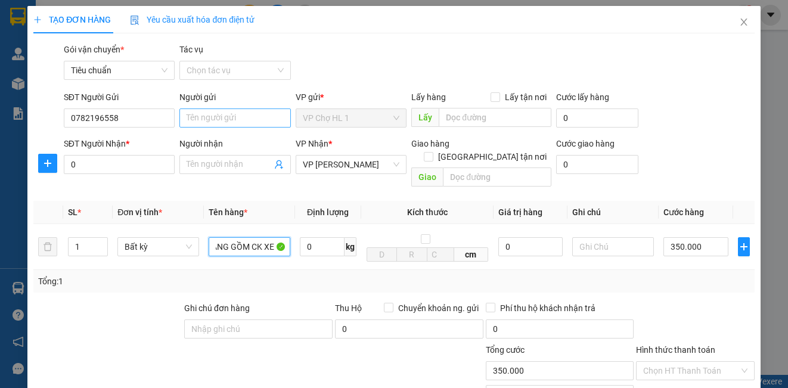
type input "XE LEAD TRẮNG GỒM CK XE K"
click at [223, 117] on input "Người gửi" at bounding box center [234, 118] width 111 height 19
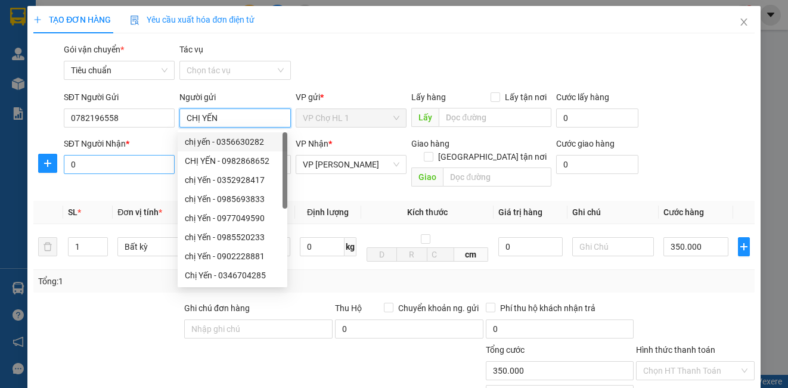
type input "CHỊ YẾN"
click at [142, 165] on input "0" at bounding box center [119, 164] width 111 height 19
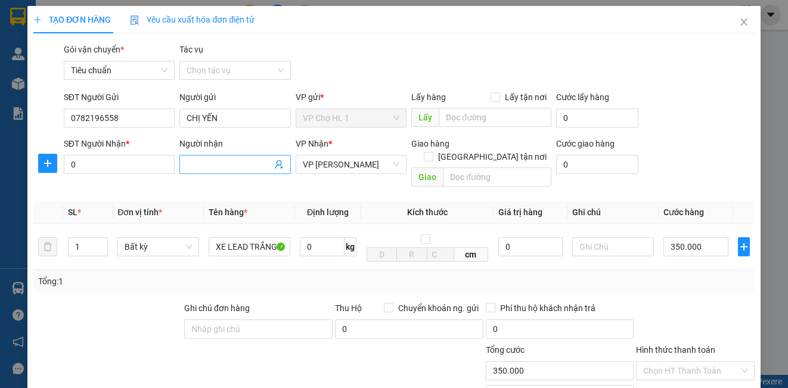
click at [203, 167] on input "Người nhận" at bounding box center [229, 164] width 85 height 13
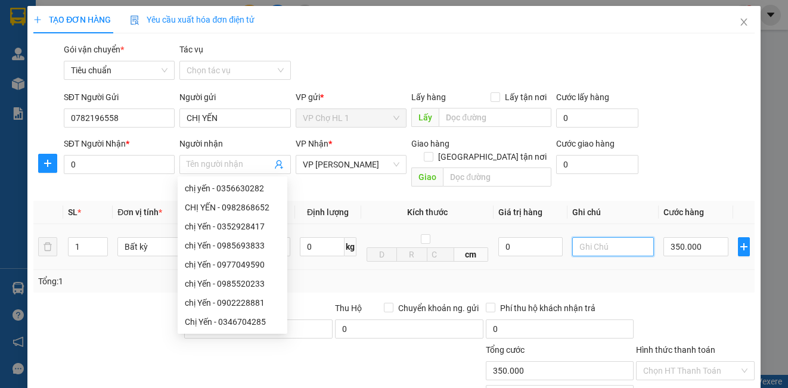
click at [585, 239] on input "text" at bounding box center [613, 246] width 82 height 19
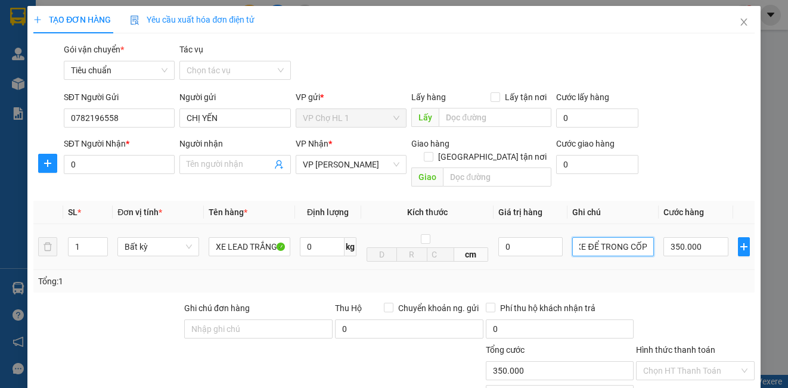
scroll to position [0, 39]
type input "GIẤY TỜ XE ĐỂ TRONG CỐP"
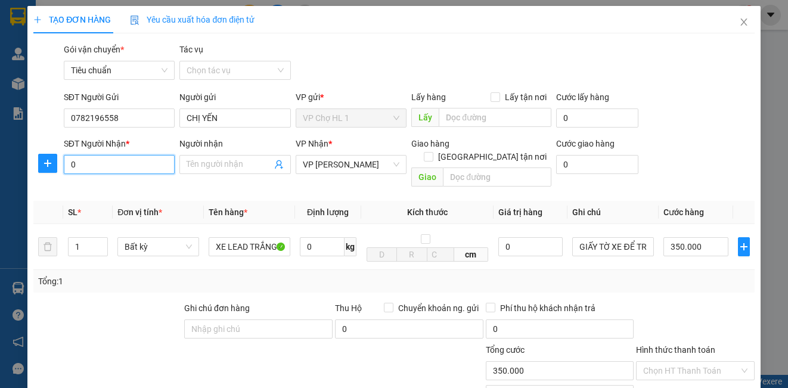
click at [119, 163] on input "0" at bounding box center [119, 164] width 111 height 19
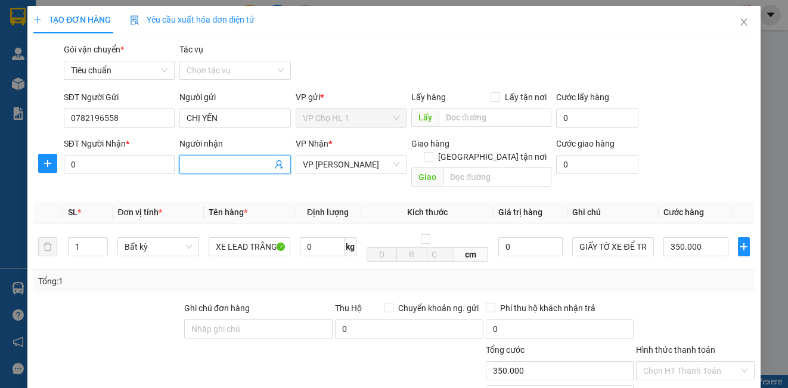
click at [224, 160] on input "Người nhận" at bounding box center [229, 164] width 85 height 13
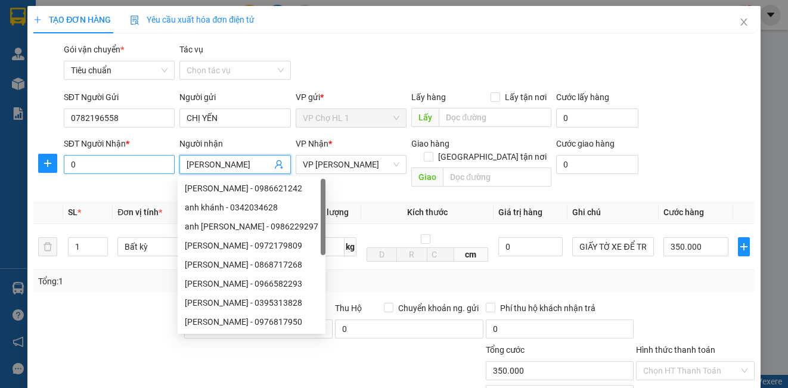
type input "ANH KHÁNH"
click at [124, 166] on input "0" at bounding box center [119, 164] width 111 height 19
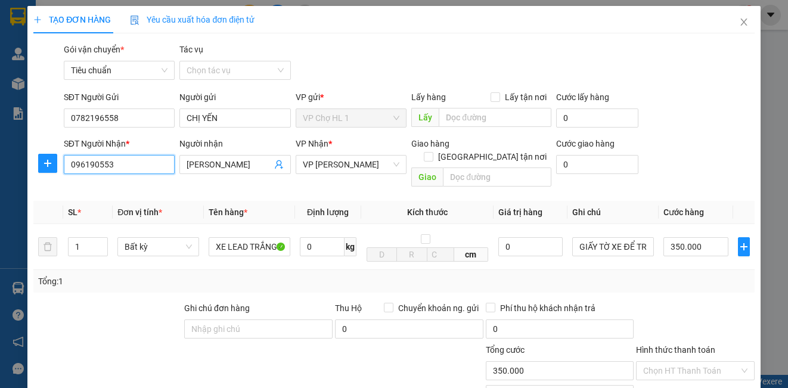
type input "0961905538"
click at [125, 191] on div "0961905538 - anh khánh" at bounding box center [128, 188] width 117 height 13
type input "anh khánh"
checkbox input "true"
type input "26a anh đào"
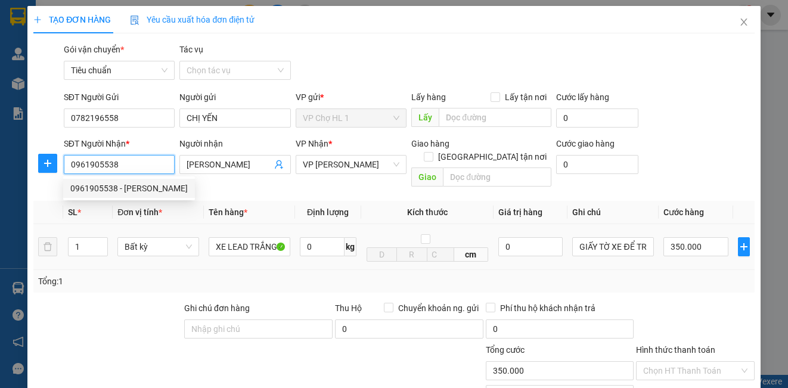
type input "400.000"
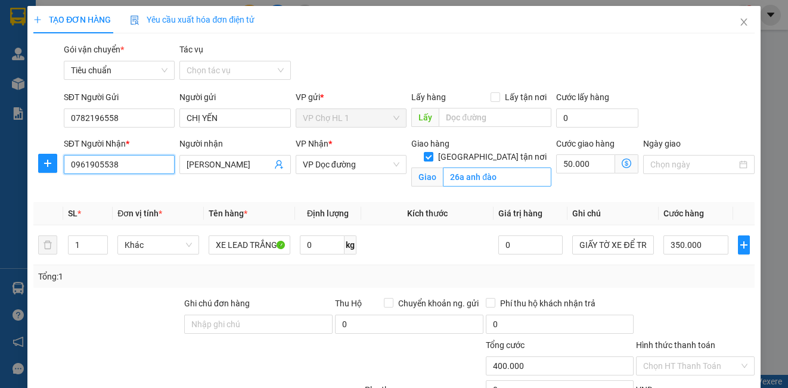
type input "0961905538"
click at [501, 168] on input "26a anh đào" at bounding box center [497, 177] width 109 height 19
click at [491, 95] on input "Lấy tận nơi" at bounding box center [495, 96] width 8 height 8
checkbox input "true"
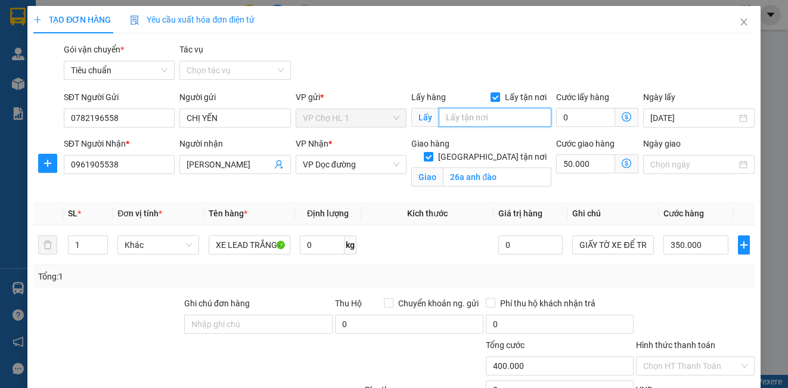
click at [461, 122] on input "text" at bounding box center [495, 117] width 113 height 19
type input "26A ANH ĐÀO"
click at [491, 94] on input "Lấy tận nơi" at bounding box center [495, 96] width 8 height 8
checkbox input "false"
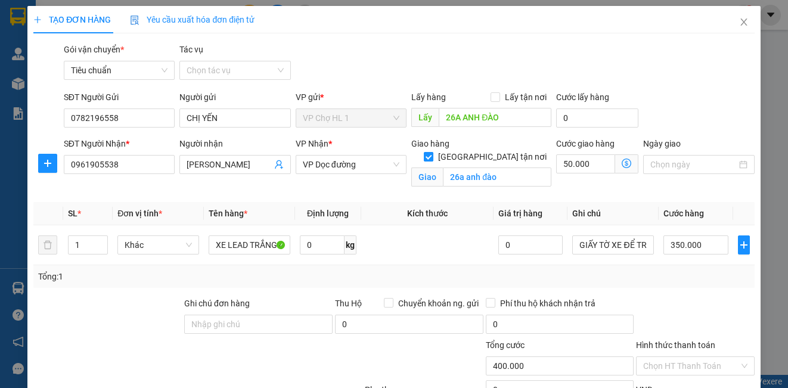
click at [432, 152] on input "[GEOGRAPHIC_DATA] tận nơi" at bounding box center [428, 156] width 8 height 8
checkbox input "false"
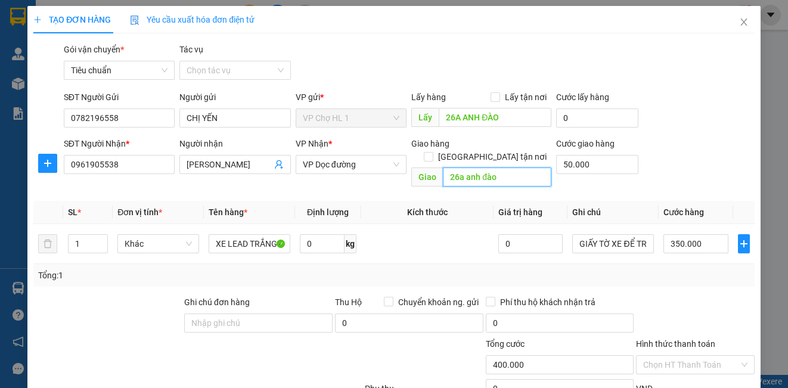
click at [488, 168] on input "26a anh đào" at bounding box center [497, 177] width 109 height 19
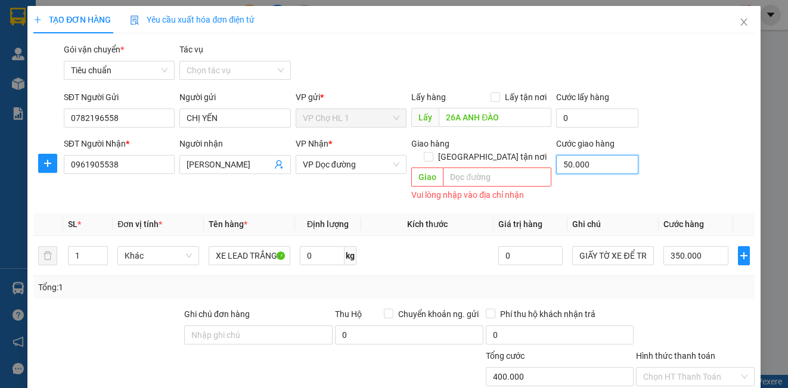
click at [602, 165] on input "50.000" at bounding box center [597, 164] width 82 height 19
type input "350.000"
type input "0"
click at [650, 141] on div "SĐT Người Nhận * 0961905538 Người nhận anh khánh VP Nhận * VP Dọc đường Giao hà…" at bounding box center [409, 170] width 696 height 67
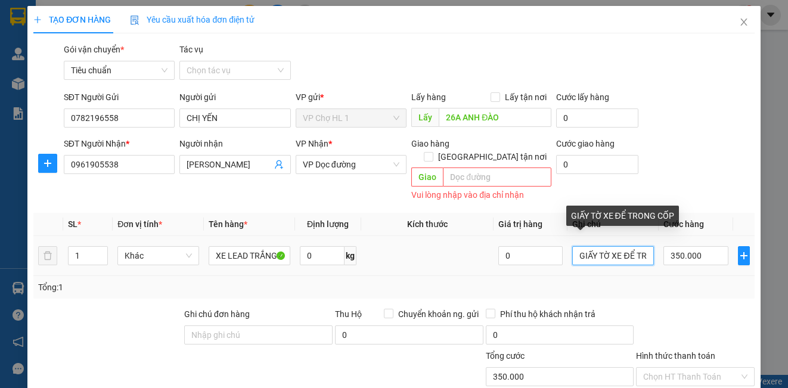
click at [572, 246] on input "GIẤY TỜ XE ĐỂ TRONG CỐP" at bounding box center [613, 255] width 82 height 19
drag, startPoint x: 565, startPoint y: 240, endPoint x: 637, endPoint y: 239, distance: 72.7
click at [637, 239] on td "GIẤY TỜ XE ĐỂ TRONG CỐP" at bounding box center [613, 256] width 91 height 40
drag, startPoint x: 574, startPoint y: 241, endPoint x: 640, endPoint y: 247, distance: 67.0
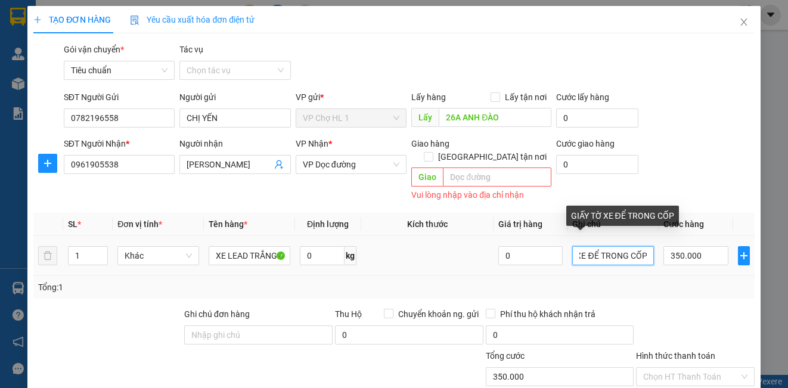
click at [640, 247] on input "GIẤY TỜ XE ĐỂ TRONG CỐP" at bounding box center [613, 255] width 82 height 19
click at [641, 246] on input "GIẤY TỜ XE ĐỂ TRONG CỐP" at bounding box center [613, 255] width 82 height 19
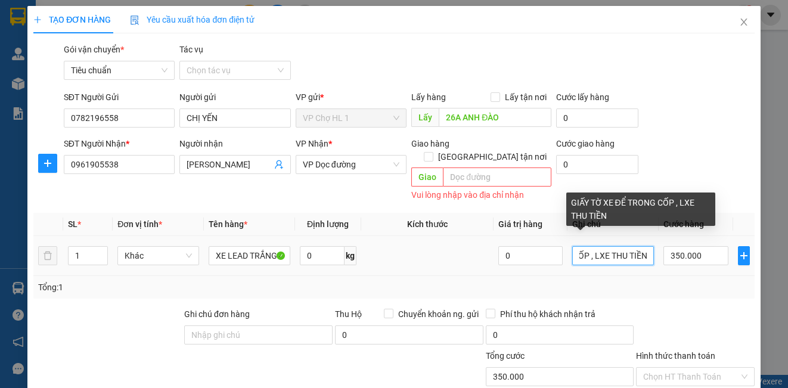
scroll to position [0, 96]
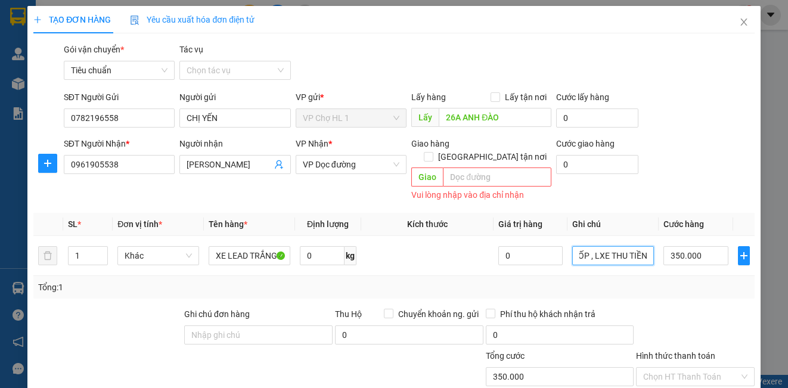
type input "GIẤY TỜ XE ĐỂ TRONG CỐP , LXE THU TIỀN"
click at [678, 286] on div "Transit Pickup Surcharge Ids Transit Deliver Surcharge Ids Transit Deliver Surc…" at bounding box center [393, 273] width 721 height 461
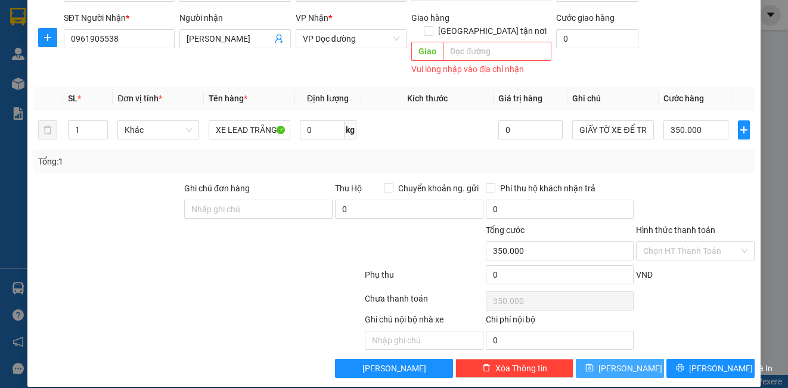
click at [640, 359] on button "[PERSON_NAME]" at bounding box center [620, 368] width 88 height 19
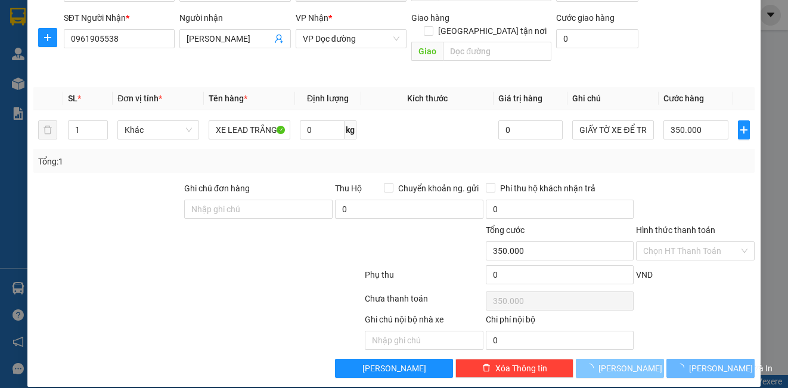
type input "0"
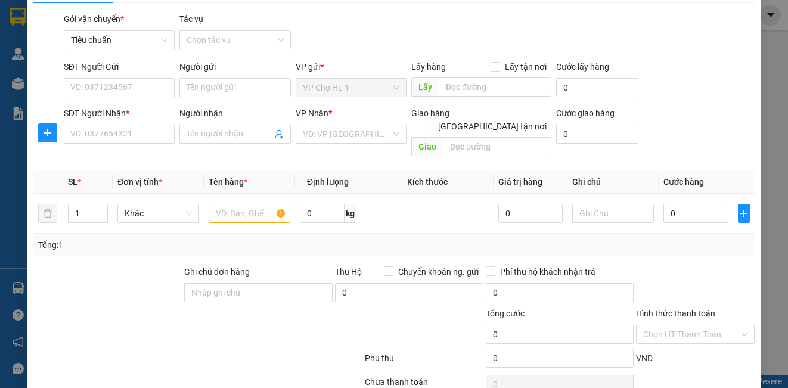
scroll to position [3, 0]
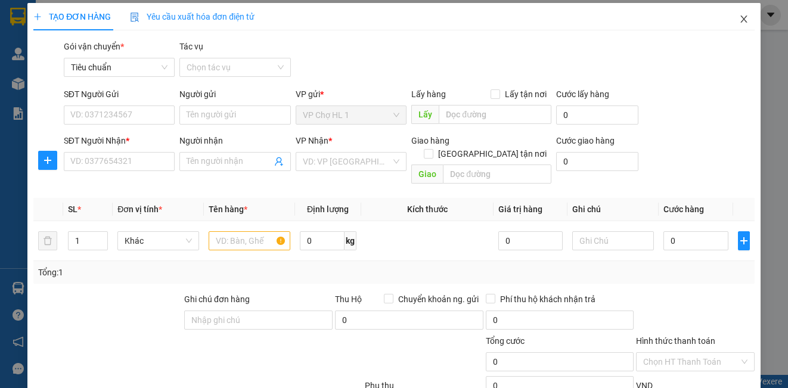
click at [739, 16] on icon "close" at bounding box center [744, 19] width 10 height 10
click at [741, 17] on icon "close" at bounding box center [744, 19] width 7 height 7
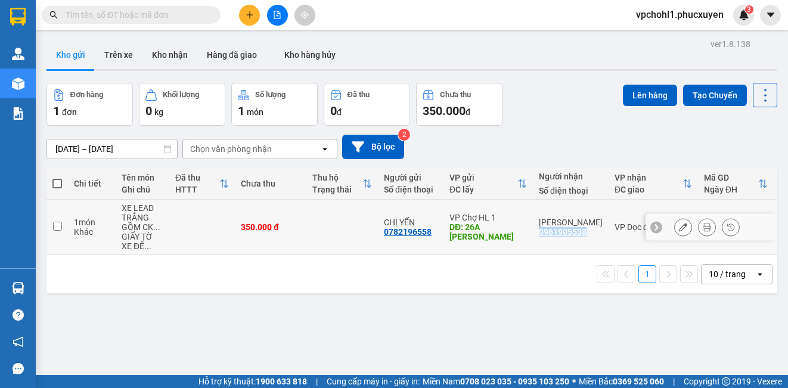
copy div "0961905538"
drag, startPoint x: 541, startPoint y: 230, endPoint x: 587, endPoint y: 233, distance: 46.6
click at [587, 233] on div "anh khánh 0961905538" at bounding box center [571, 227] width 64 height 19
checkbox input "true"
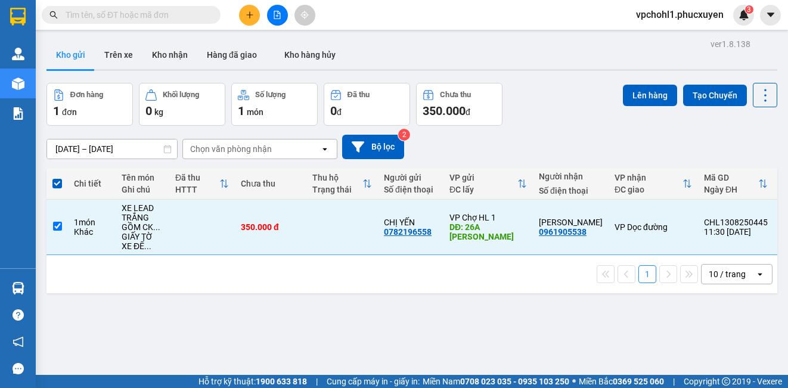
click at [128, 15] on input "text" at bounding box center [136, 14] width 141 height 13
paste input "0961905538"
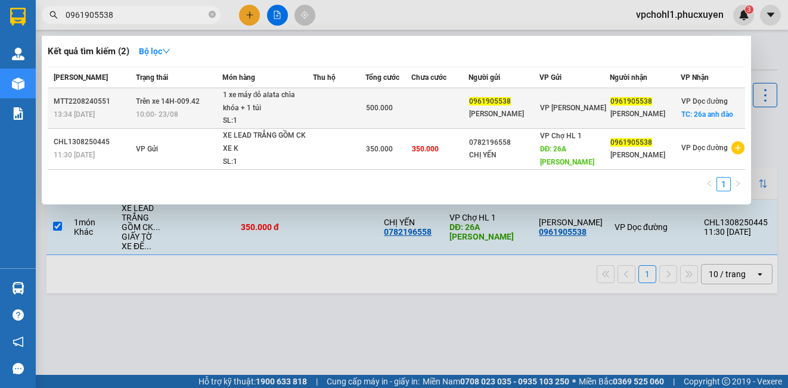
type input "0961905538"
click at [456, 107] on td at bounding box center [440, 108] width 58 height 41
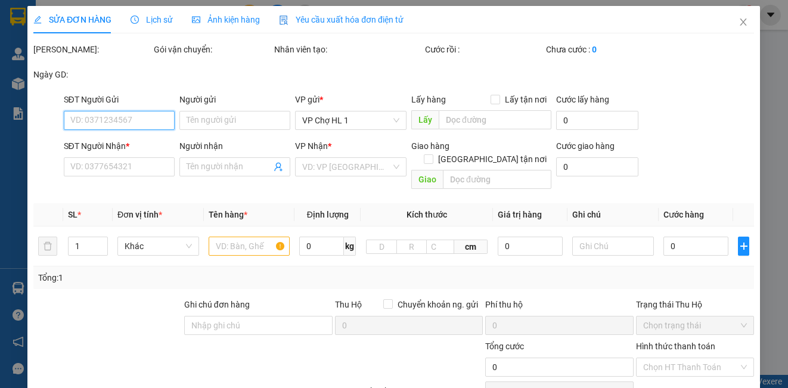
type input "0961905538"
type input "anh khánh"
type input "0961905538"
type input "anh khánh"
checkbox input "true"
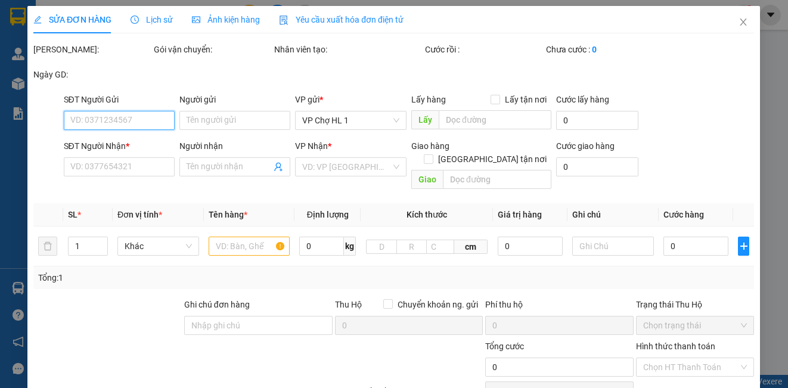
type input "26a anh đào"
type input "500.000"
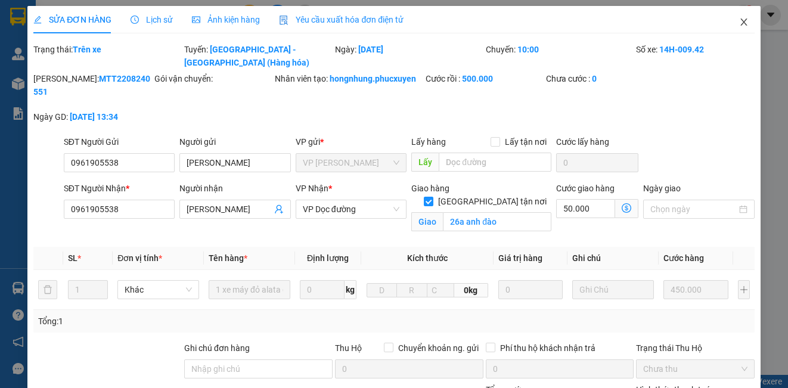
click at [739, 21] on icon "close" at bounding box center [744, 22] width 10 height 10
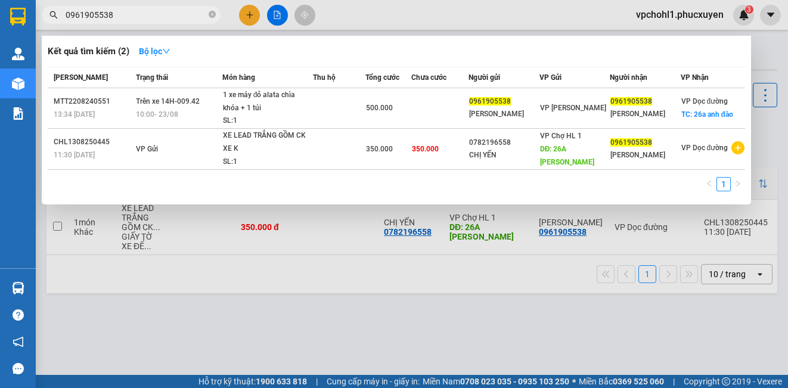
click at [144, 16] on input "0961905538" at bounding box center [136, 14] width 141 height 13
click at [268, 292] on div at bounding box center [394, 194] width 788 height 388
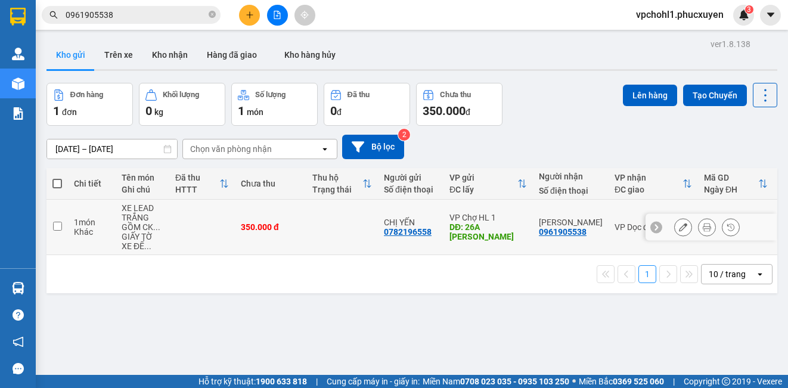
click at [58, 228] on input "checkbox" at bounding box center [57, 226] width 9 height 9
checkbox input "true"
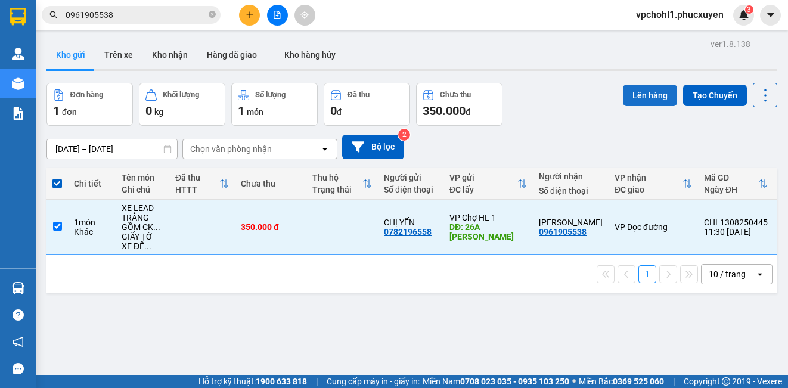
click at [646, 98] on button "Lên hàng" at bounding box center [650, 95] width 54 height 21
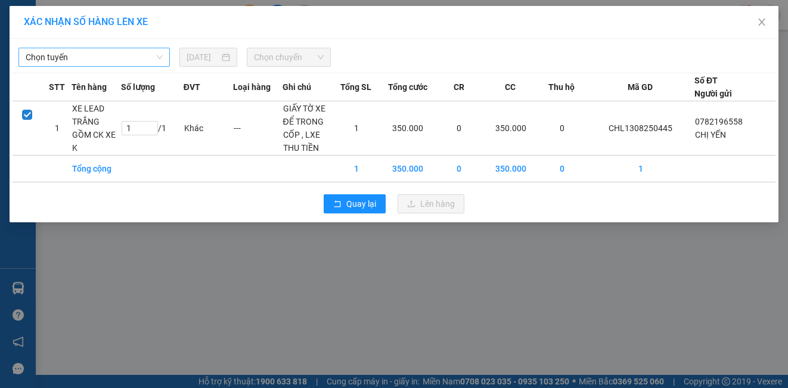
click at [121, 63] on span "Chọn tuyến" at bounding box center [94, 57] width 137 height 18
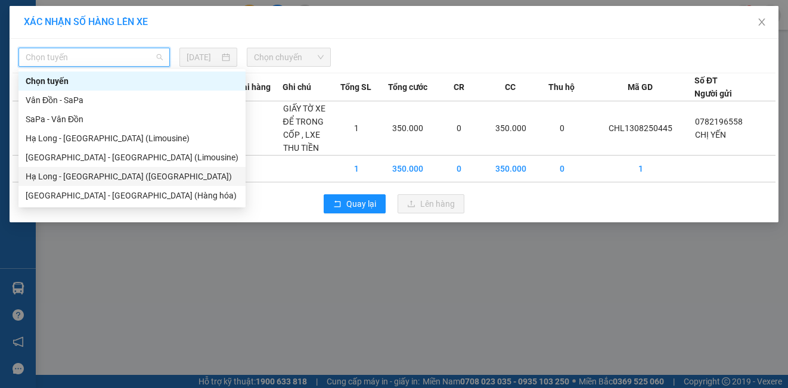
click at [110, 179] on div "Hạ Long - [GEOGRAPHIC_DATA] ([GEOGRAPHIC_DATA])" at bounding box center [132, 176] width 213 height 13
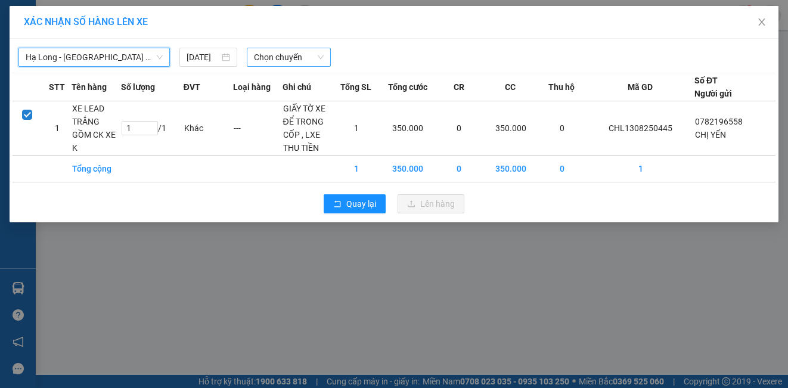
click at [288, 58] on span "Chọn chuyến" at bounding box center [289, 57] width 70 height 18
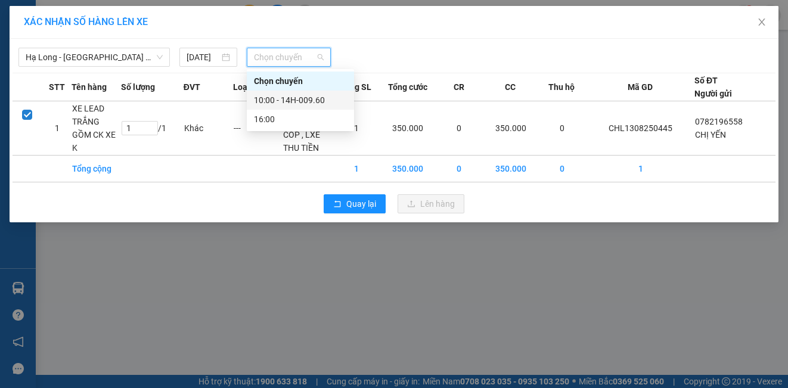
click at [277, 103] on div "10:00 - 14H-009.60" at bounding box center [300, 100] width 93 height 13
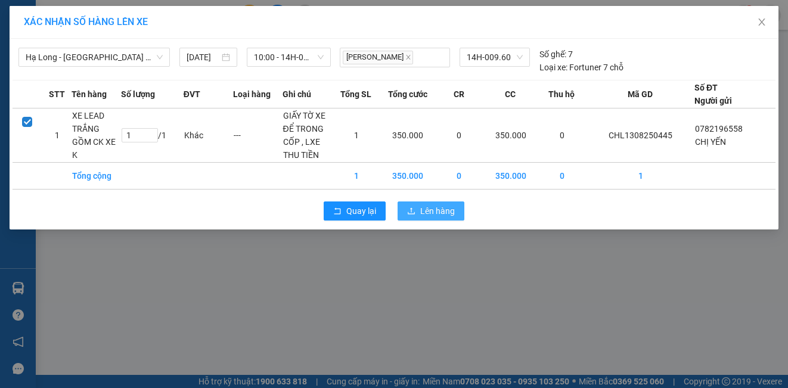
click at [422, 215] on span "Lên hàng" at bounding box center [437, 211] width 35 height 13
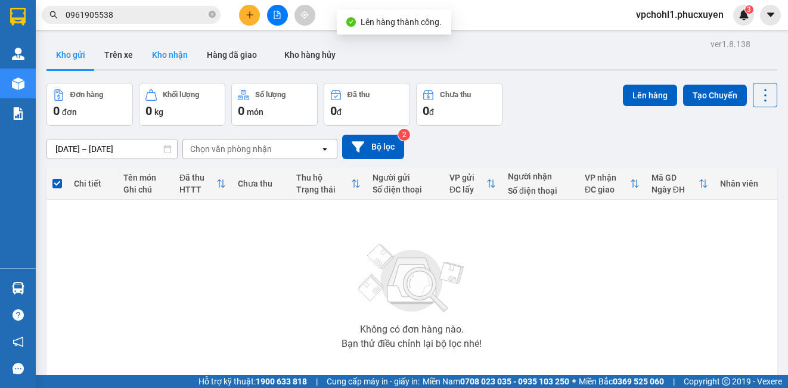
drag, startPoint x: 187, startPoint y: 67, endPoint x: 179, endPoint y: 58, distance: 11.0
click at [187, 66] on button "Kho nhận" at bounding box center [170, 55] width 55 height 29
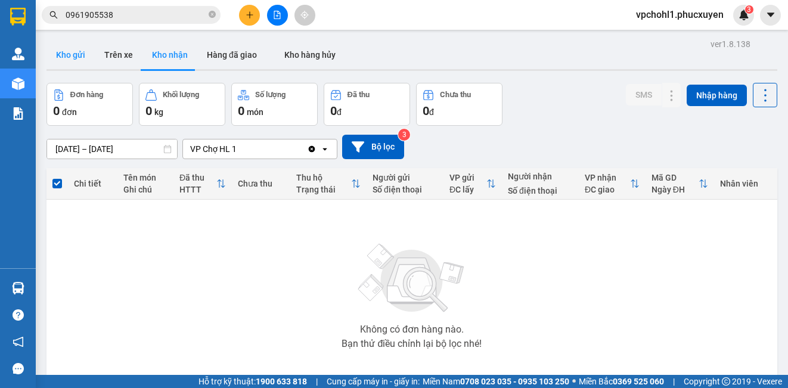
click at [74, 47] on button "Kho gửi" at bounding box center [71, 55] width 48 height 29
